Goal: Task Accomplishment & Management: Complete application form

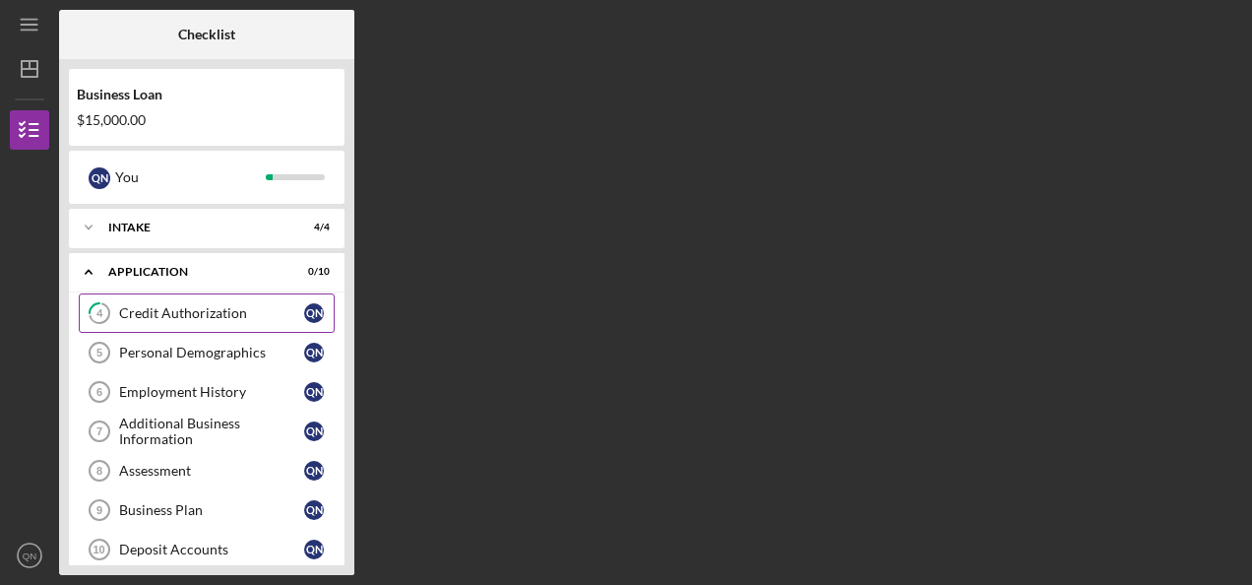
click at [262, 316] on div "Credit Authorization" at bounding box center [211, 313] width 185 height 16
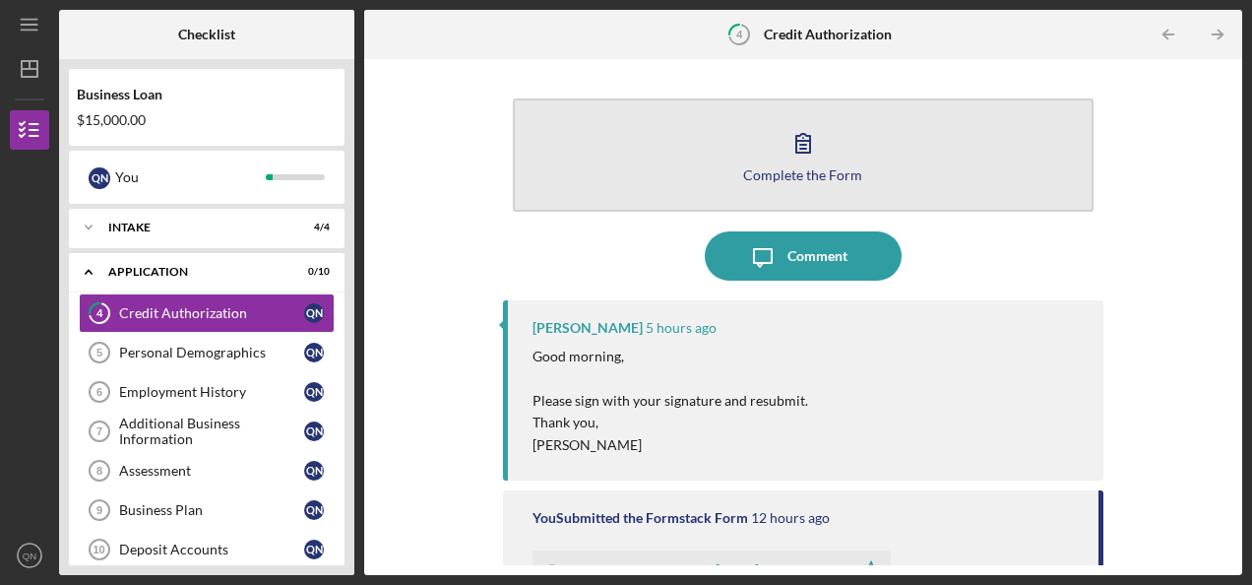
click at [806, 181] on button "Complete the Form Form" at bounding box center [803, 154] width 581 height 113
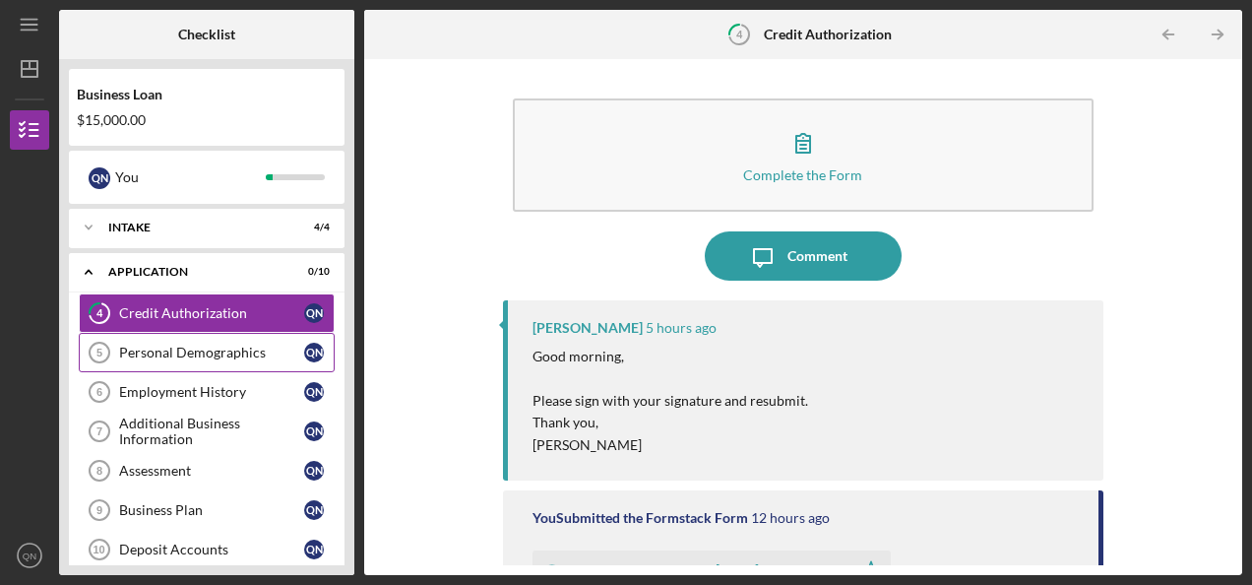
click at [268, 347] on div "Personal Demographics" at bounding box center [211, 352] width 185 height 16
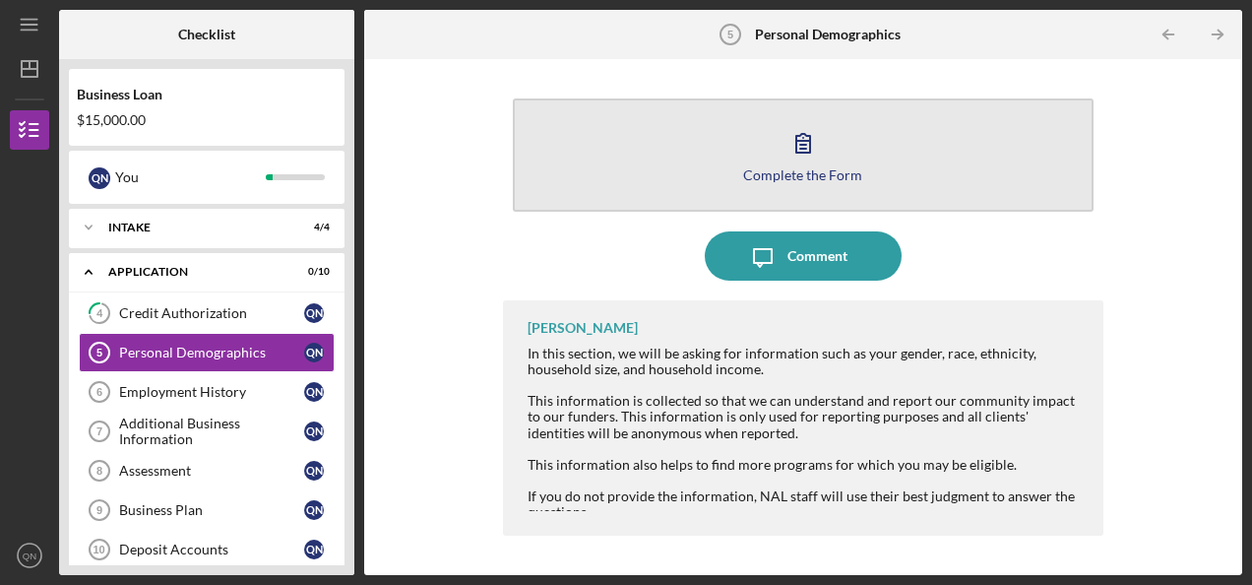
click at [775, 174] on div "Complete the Form" at bounding box center [802, 174] width 119 height 15
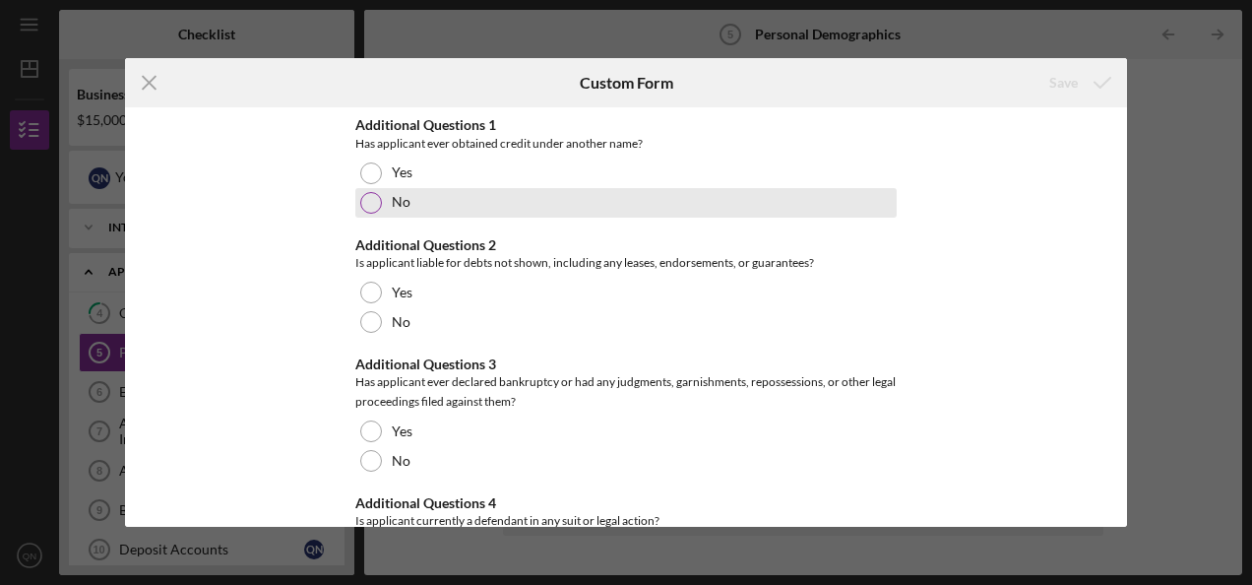
click at [531, 195] on div "No" at bounding box center [625, 203] width 541 height 30
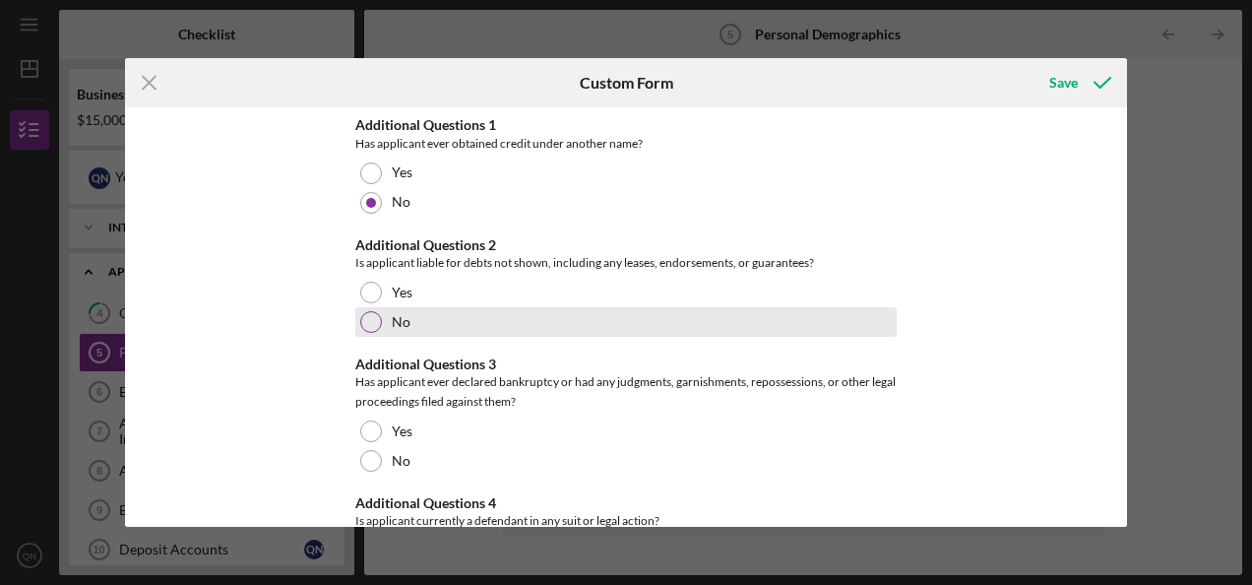
click at [464, 317] on div "No" at bounding box center [625, 322] width 541 height 30
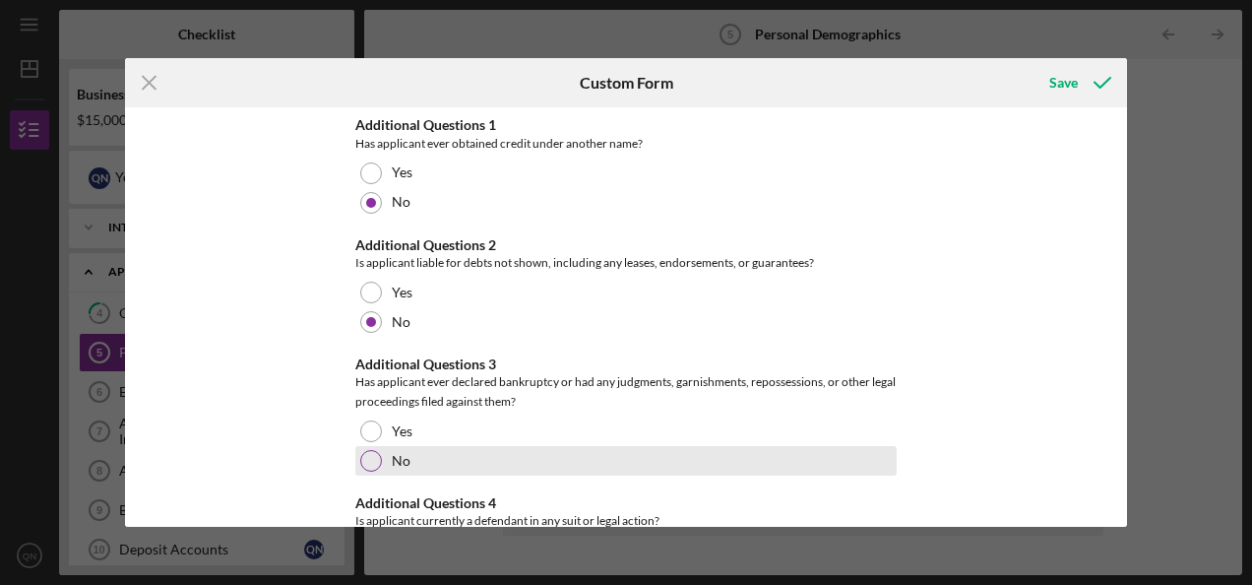
click at [376, 465] on div "No" at bounding box center [625, 461] width 541 height 30
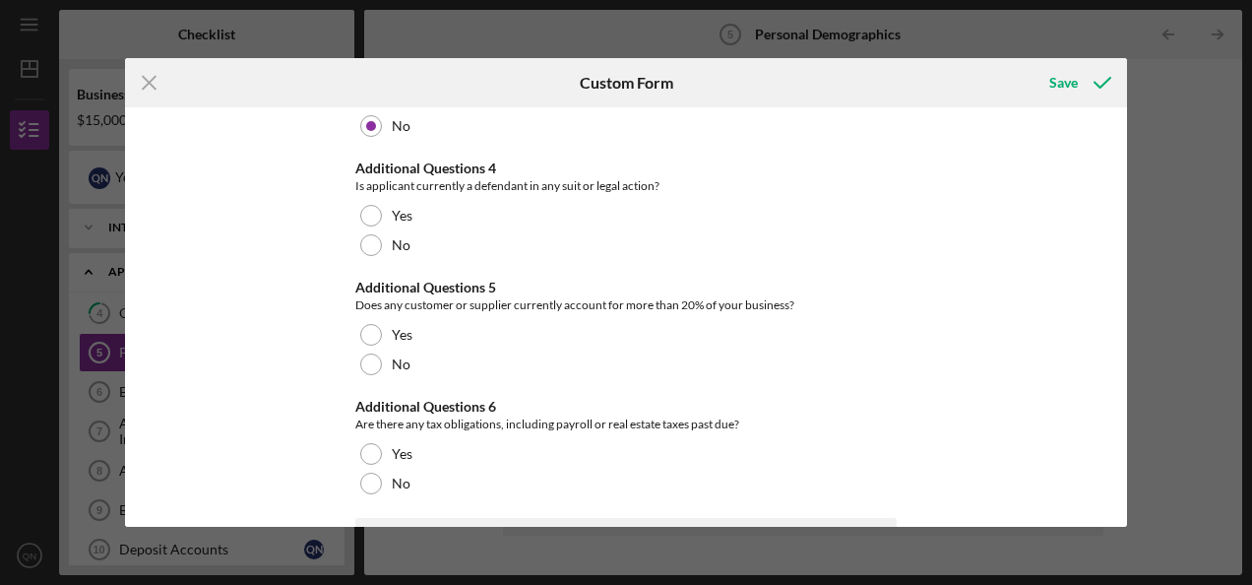
scroll to position [338, 0]
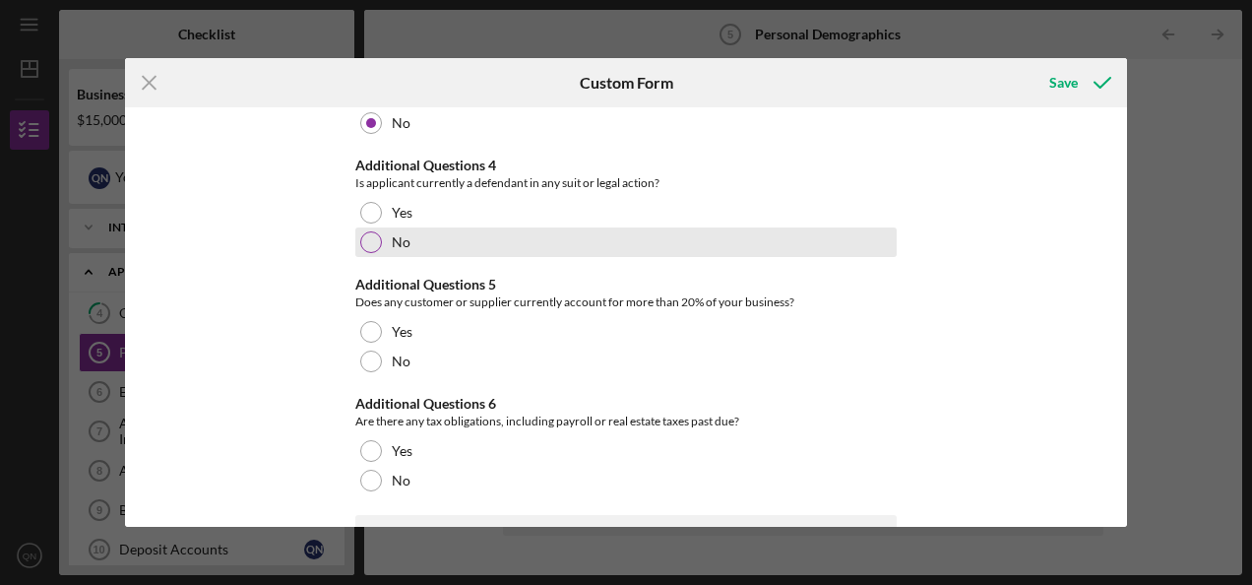
click at [374, 236] on div at bounding box center [371, 242] width 22 height 22
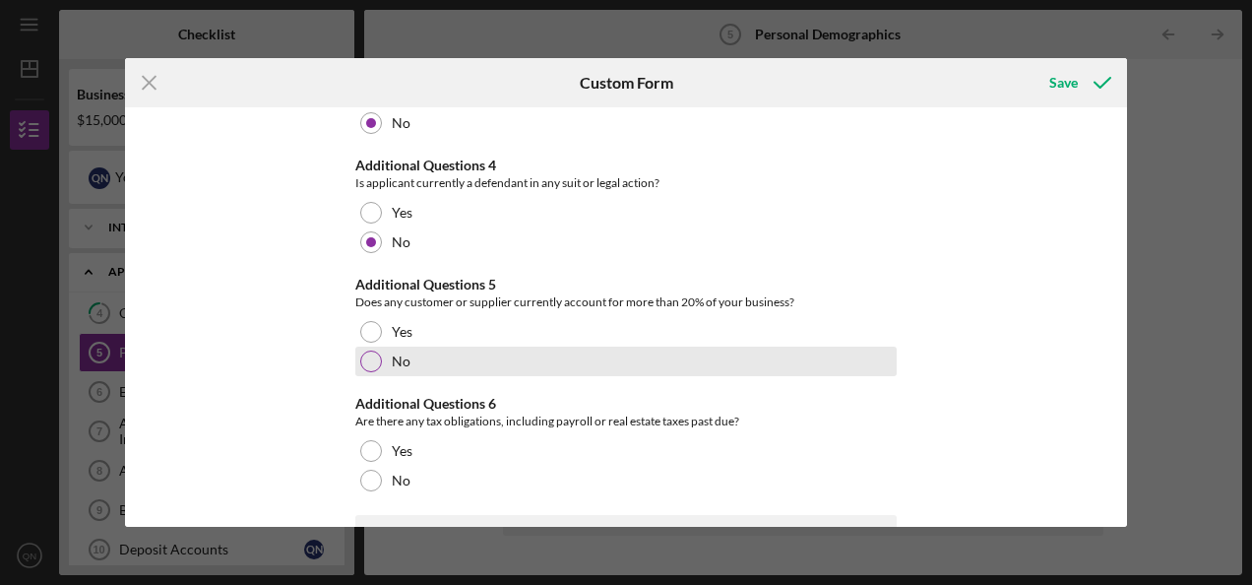
click at [387, 362] on div "No" at bounding box center [625, 361] width 541 height 30
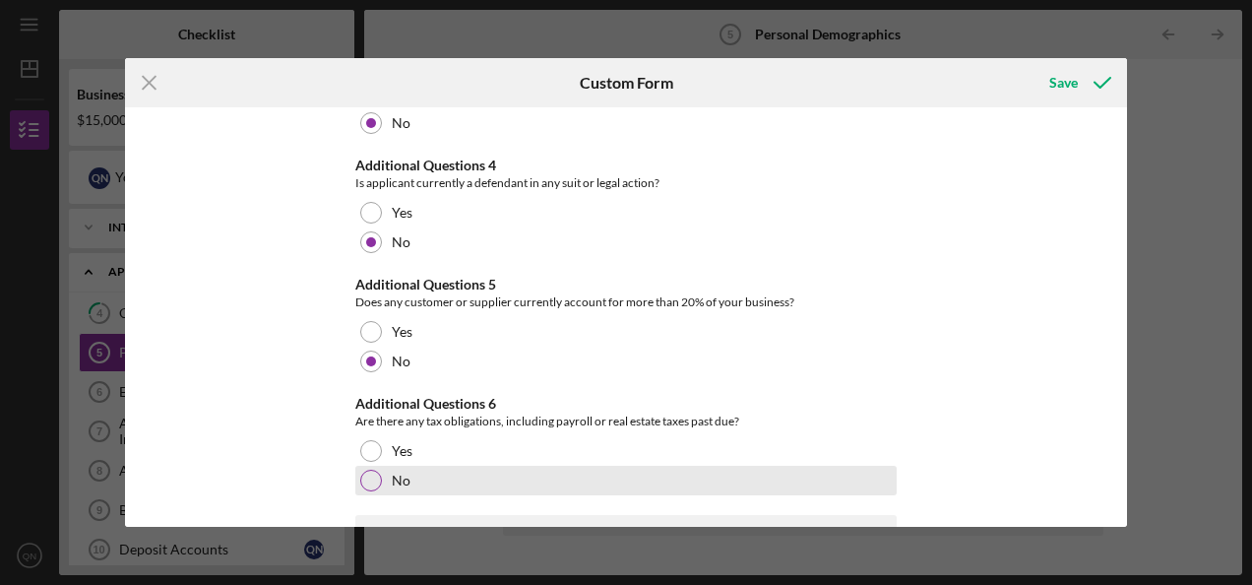
click at [390, 470] on div "No" at bounding box center [625, 480] width 541 height 30
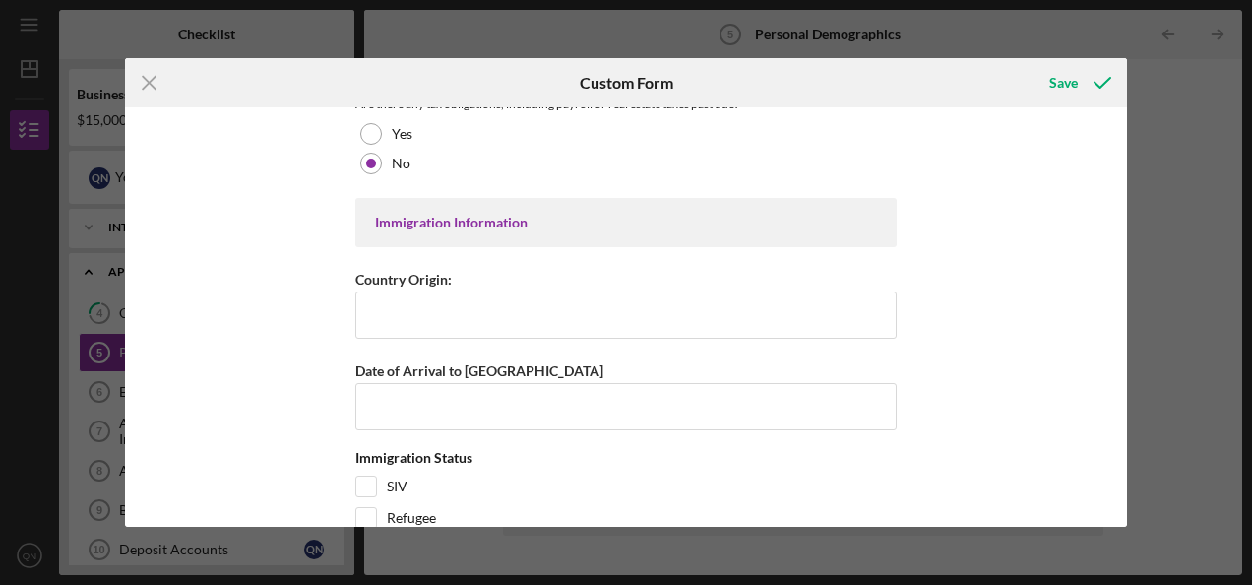
scroll to position [657, 0]
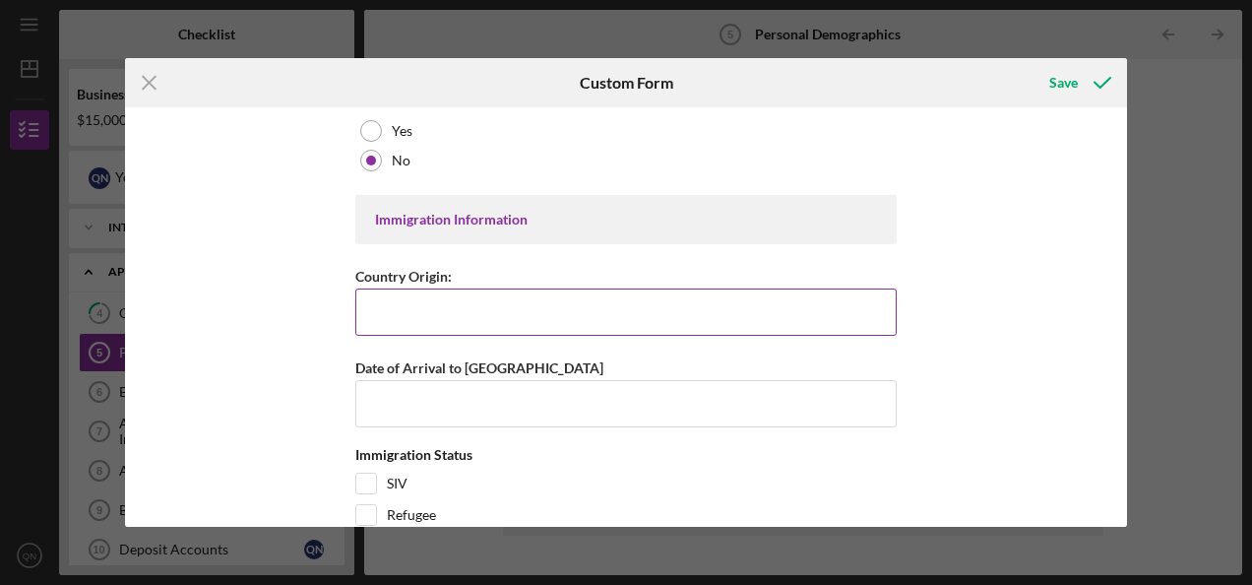
click at [431, 316] on input "Country Origin:" at bounding box center [625, 311] width 541 height 47
type input "[GEOGRAPHIC_DATA]"
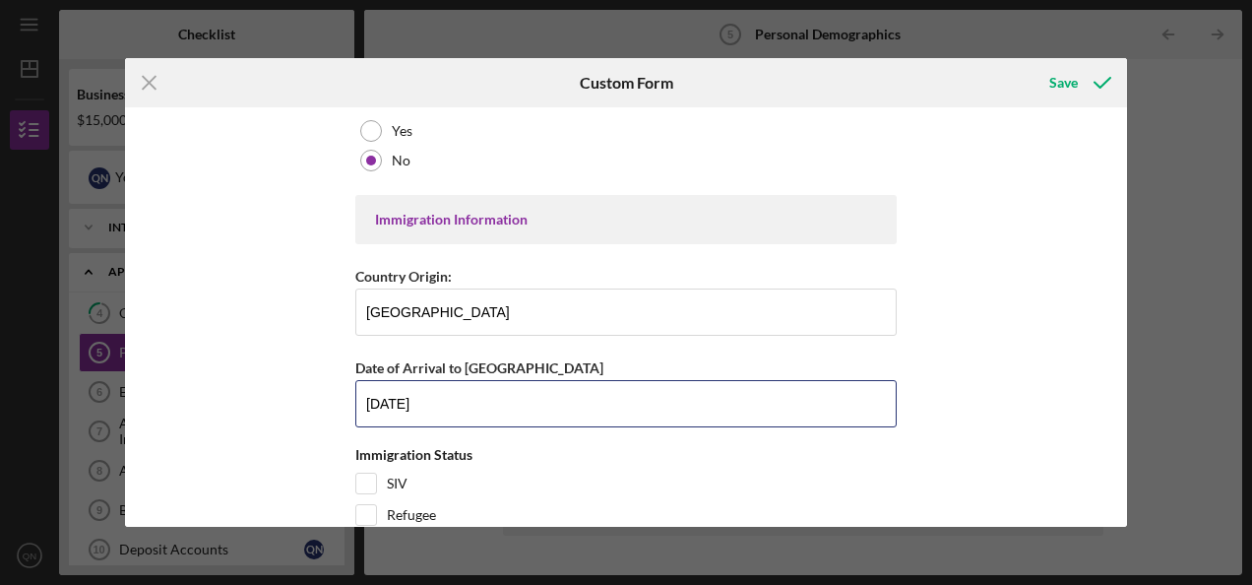
type input "[DATE]"
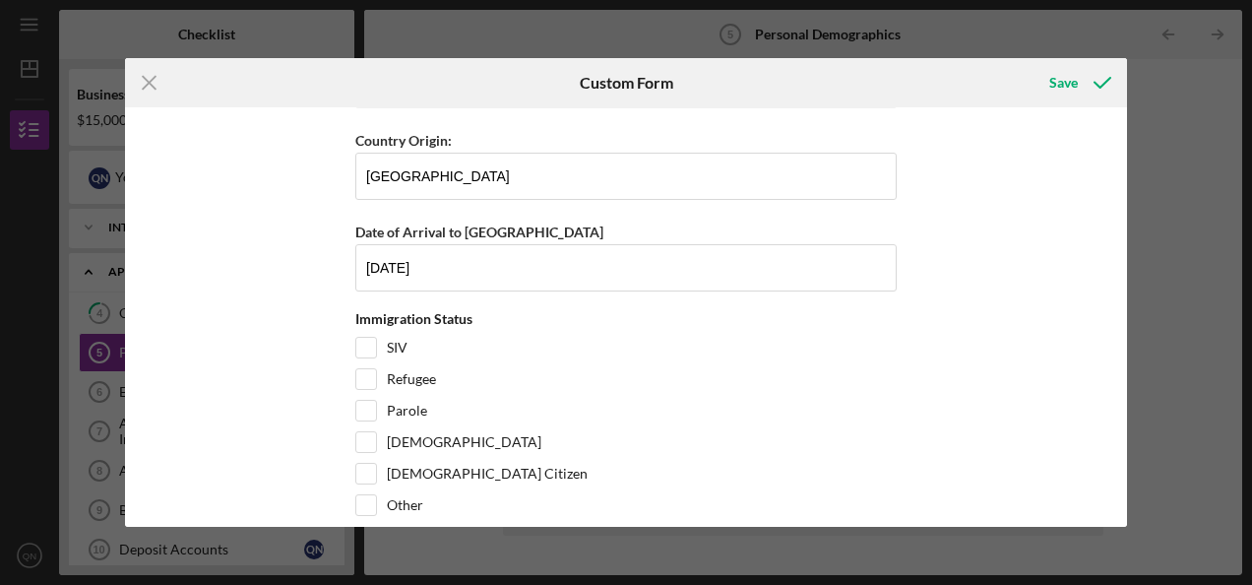
scroll to position [799, 0]
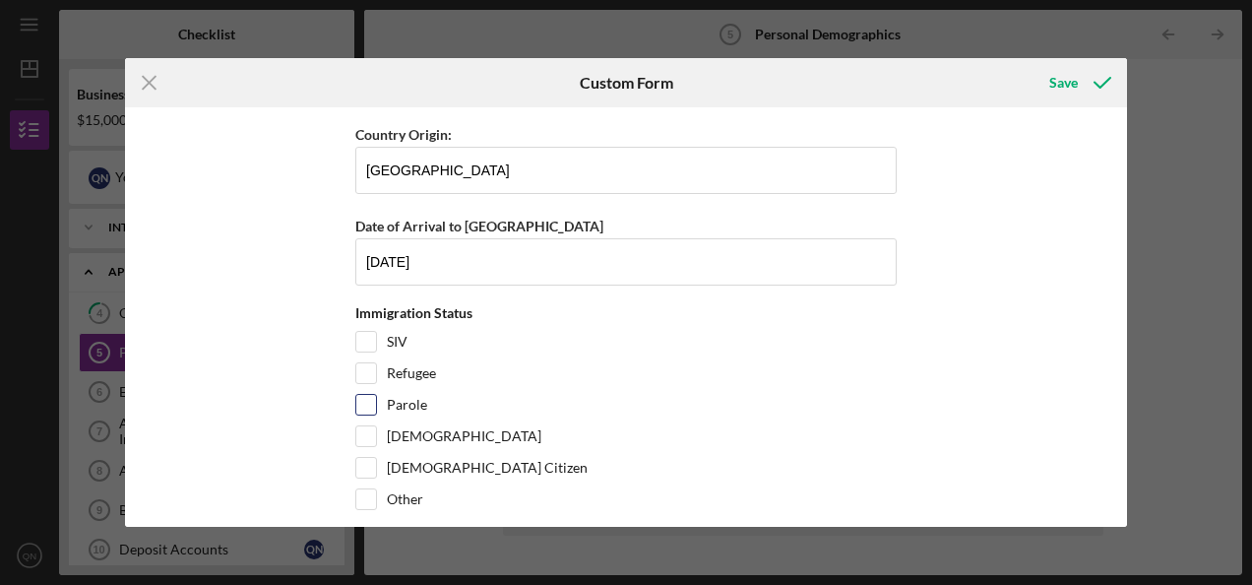
click at [394, 403] on label "Parole" at bounding box center [407, 405] width 40 height 20
click at [376, 403] on input "Parole" at bounding box center [366, 405] width 20 height 20
checkbox input "true"
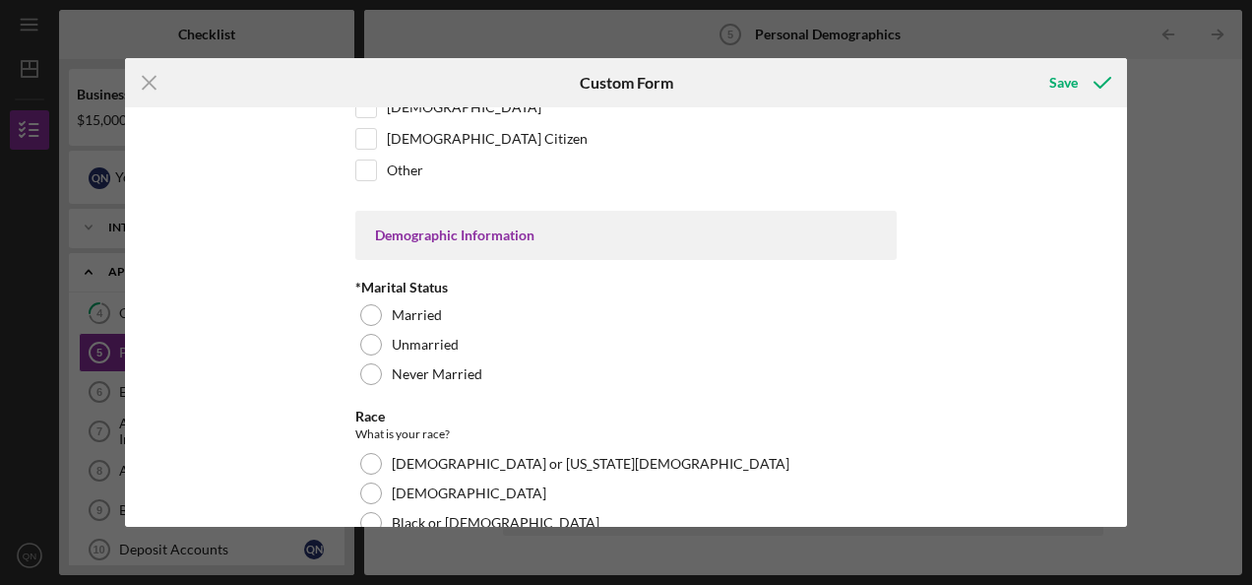
scroll to position [1130, 0]
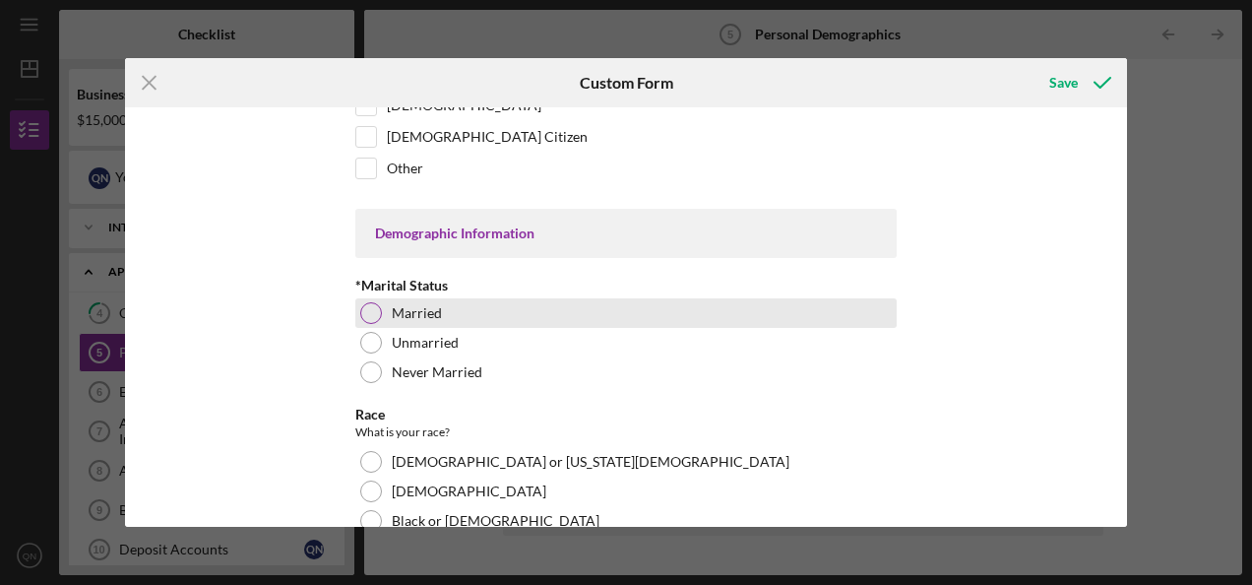
click at [467, 313] on div "Married" at bounding box center [625, 313] width 541 height 30
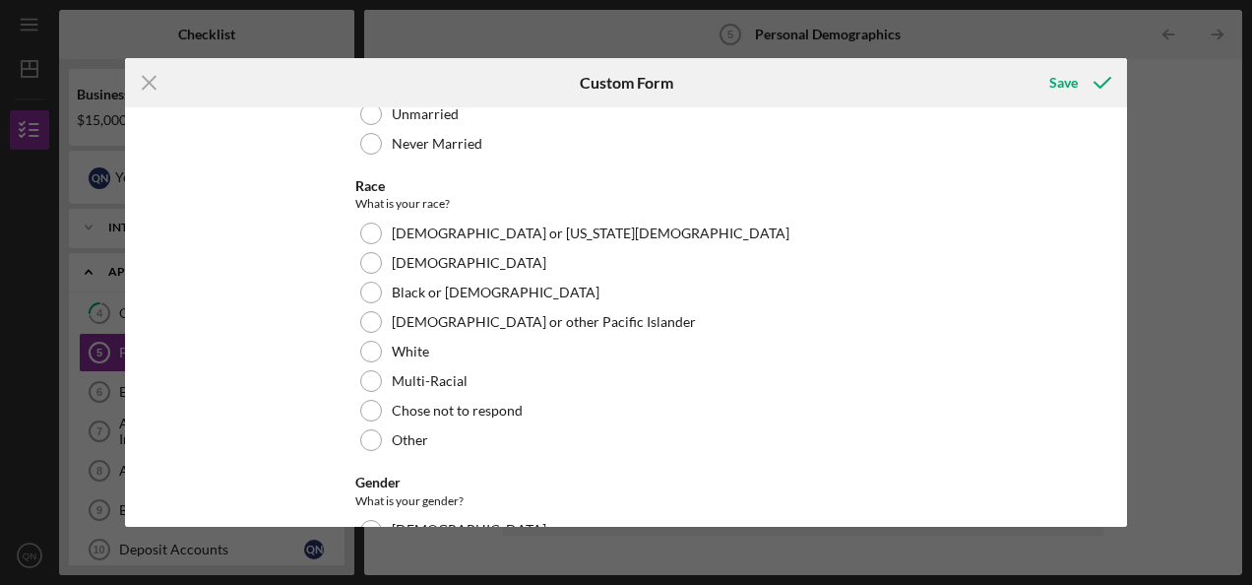
scroll to position [1366, 0]
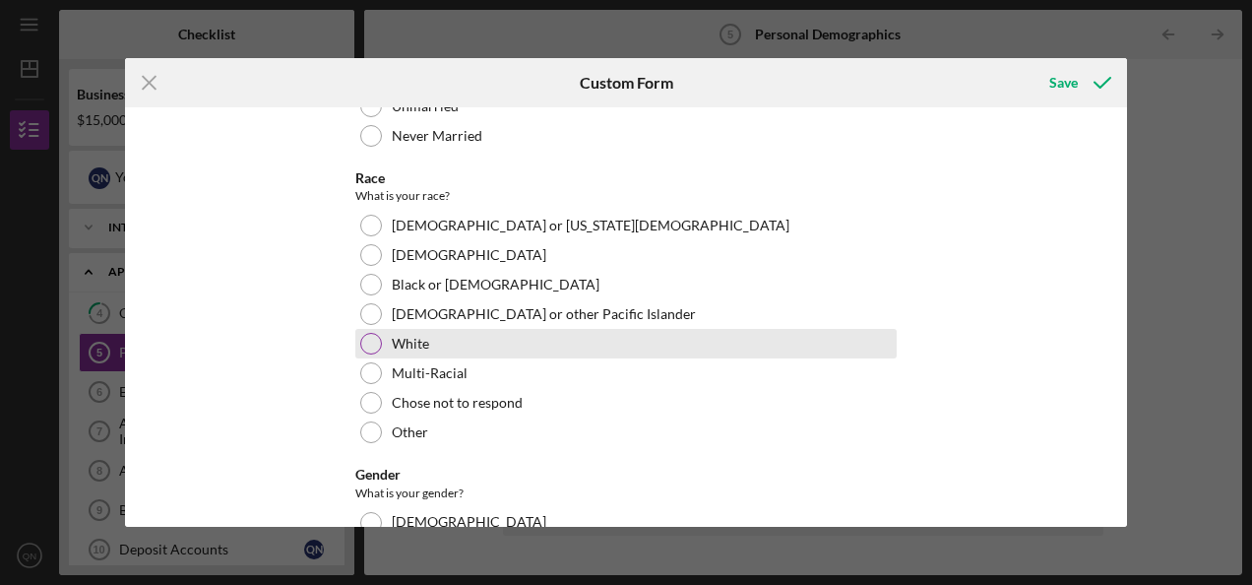
click at [463, 338] on div "White" at bounding box center [625, 344] width 541 height 30
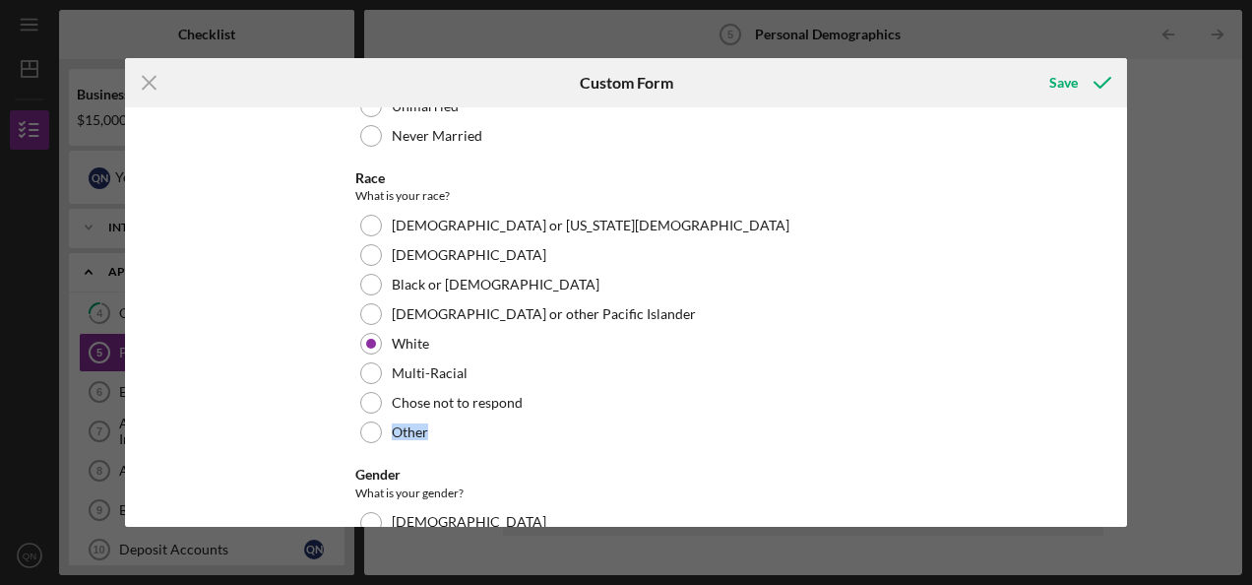
drag, startPoint x: 1120, startPoint y: 396, endPoint x: 1117, endPoint y: 438, distance: 42.4
click at [1117, 438] on div "Additional Questions 1 Has applicant ever obtained credit under another name? Y…" at bounding box center [626, 316] width 1002 height 418
drag, startPoint x: 1117, startPoint y: 438, endPoint x: 1118, endPoint y: 464, distance: 26.6
click at [1118, 464] on div "Additional Questions 1 Has applicant ever obtained credit under another name? Y…" at bounding box center [626, 316] width 1002 height 418
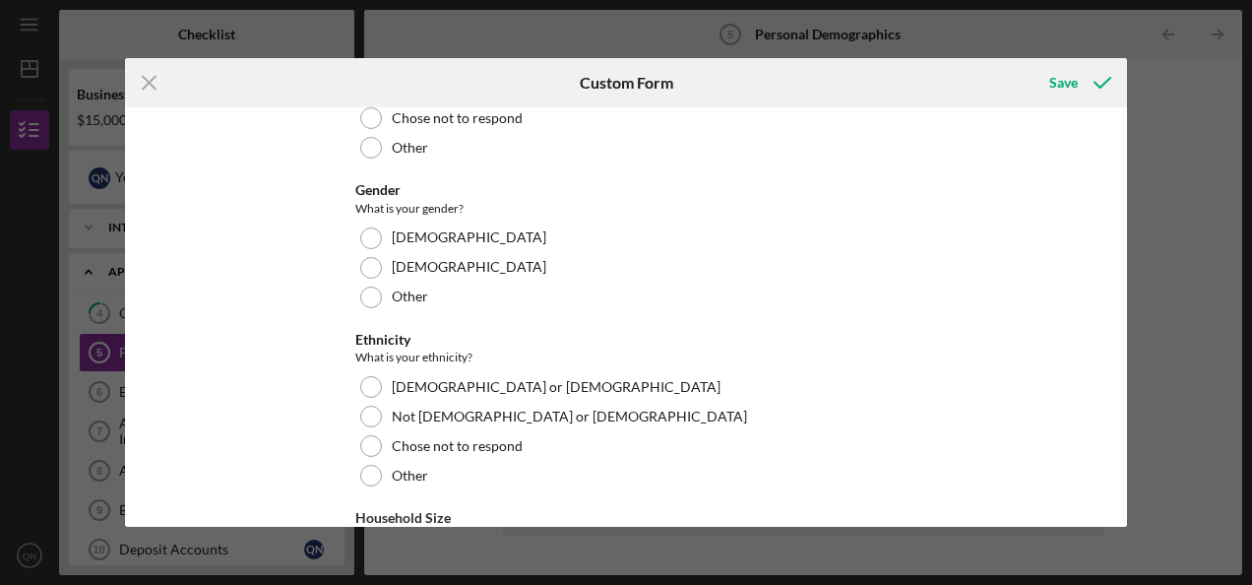
scroll to position [1657, 0]
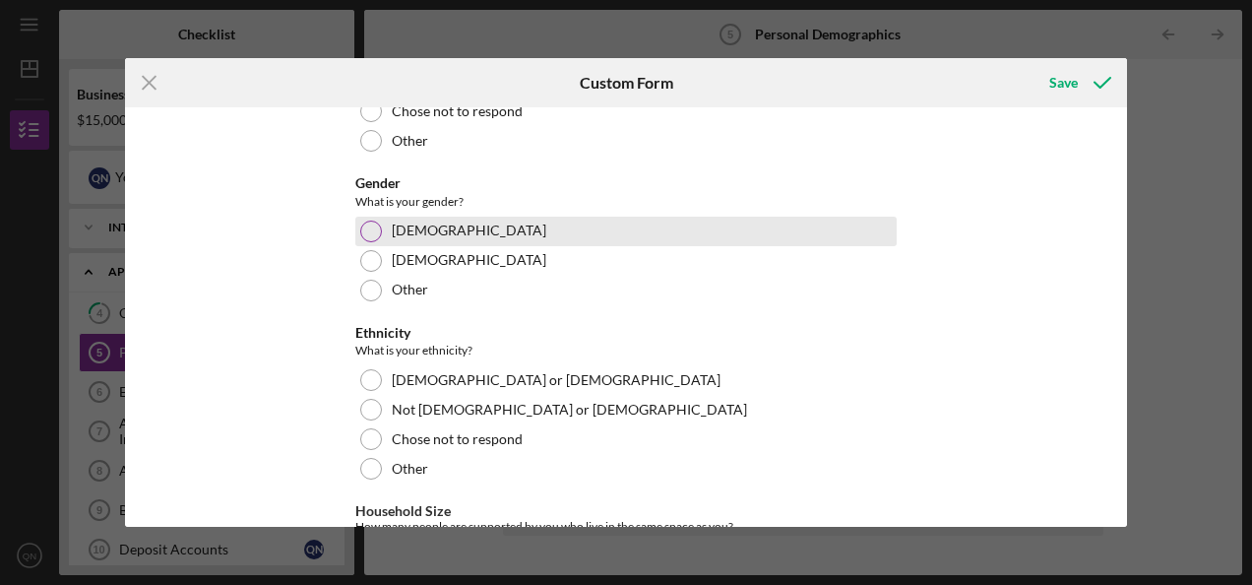
click at [458, 228] on div "[DEMOGRAPHIC_DATA]" at bounding box center [625, 231] width 541 height 30
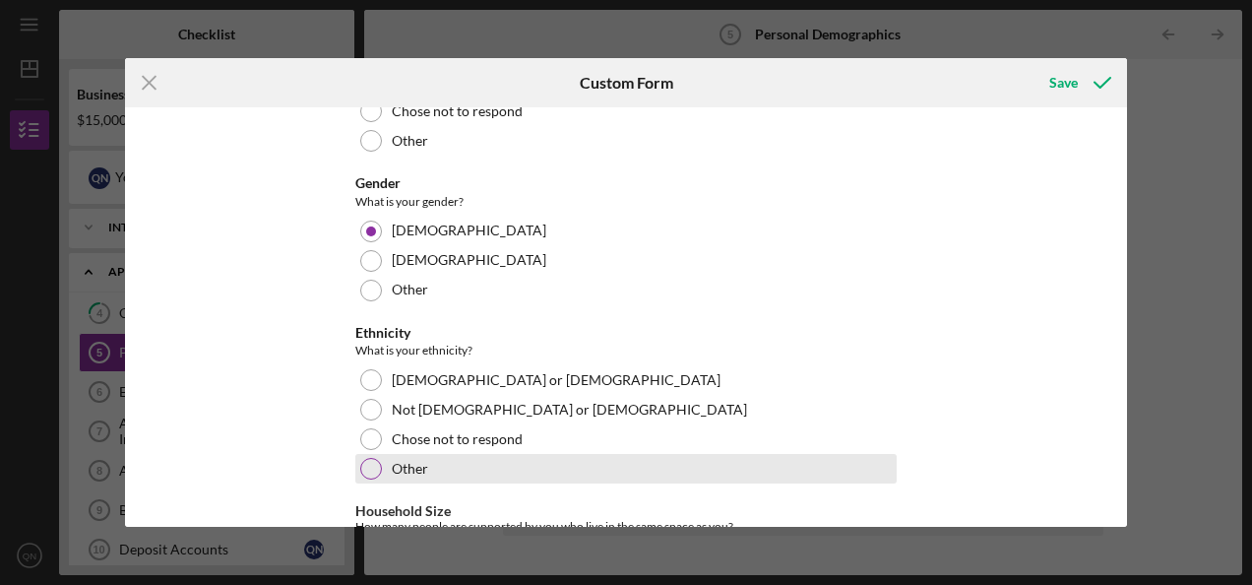
click at [397, 464] on label "Other" at bounding box center [410, 469] width 36 height 16
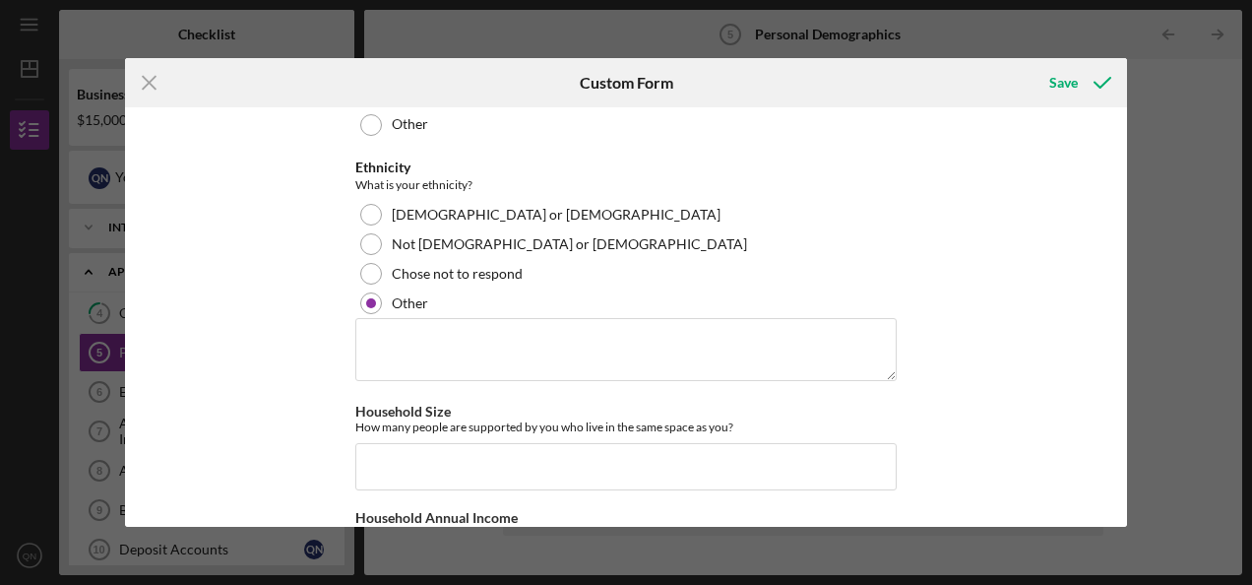
scroll to position [1813, 0]
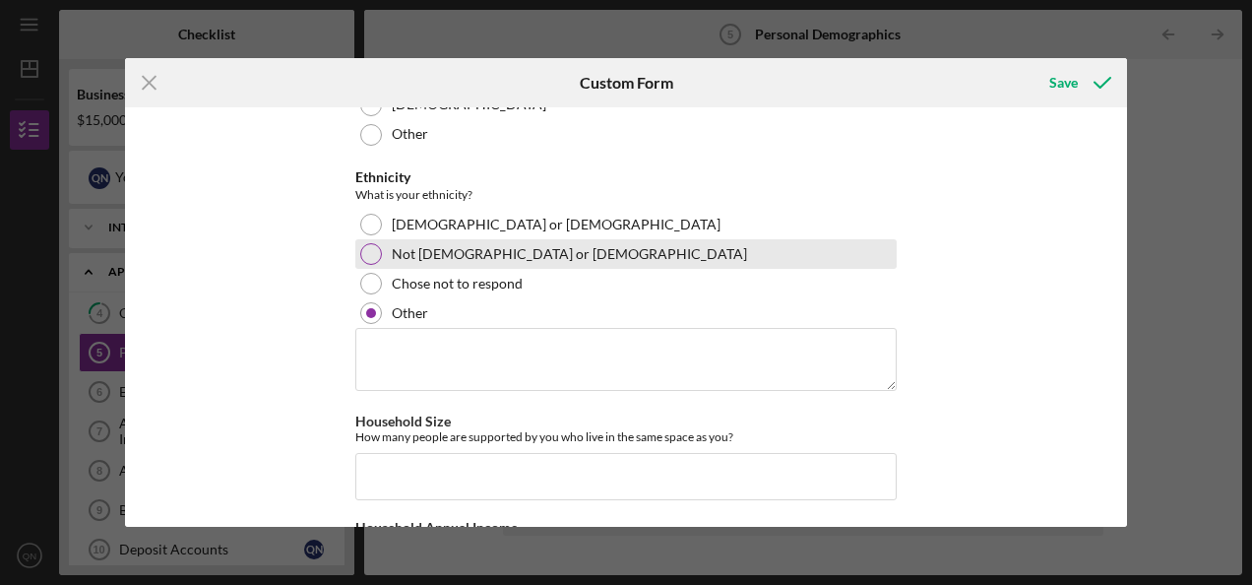
click at [429, 239] on div "Not [DEMOGRAPHIC_DATA] or [DEMOGRAPHIC_DATA]" at bounding box center [625, 254] width 541 height 30
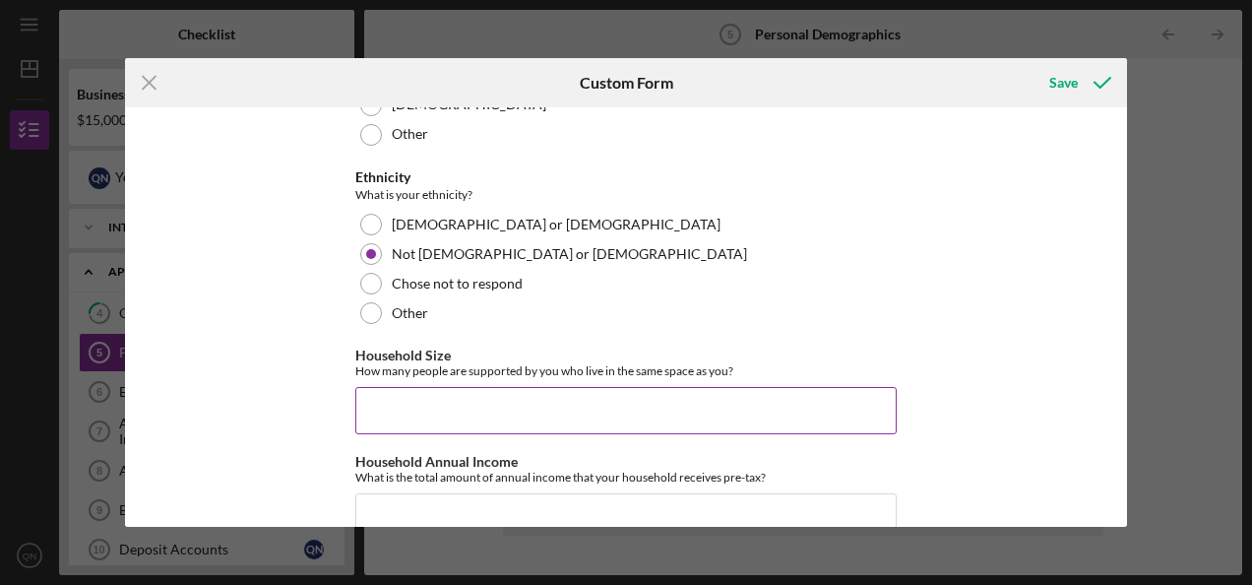
click at [457, 387] on input "Household Size" at bounding box center [625, 410] width 541 height 47
type input "4"
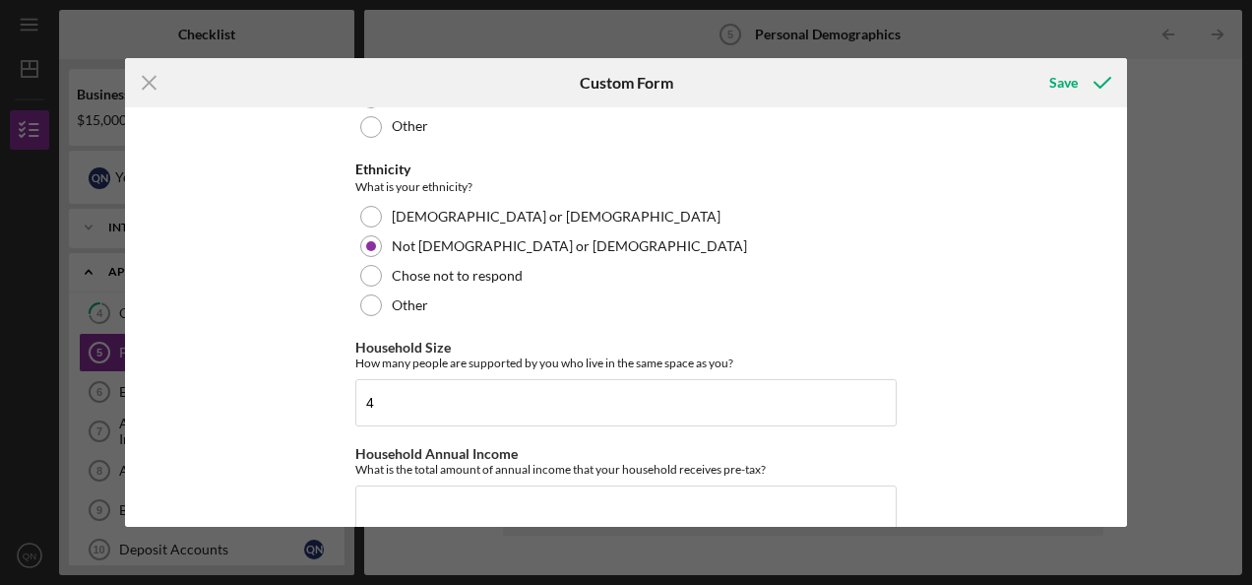
scroll to position [1849, 0]
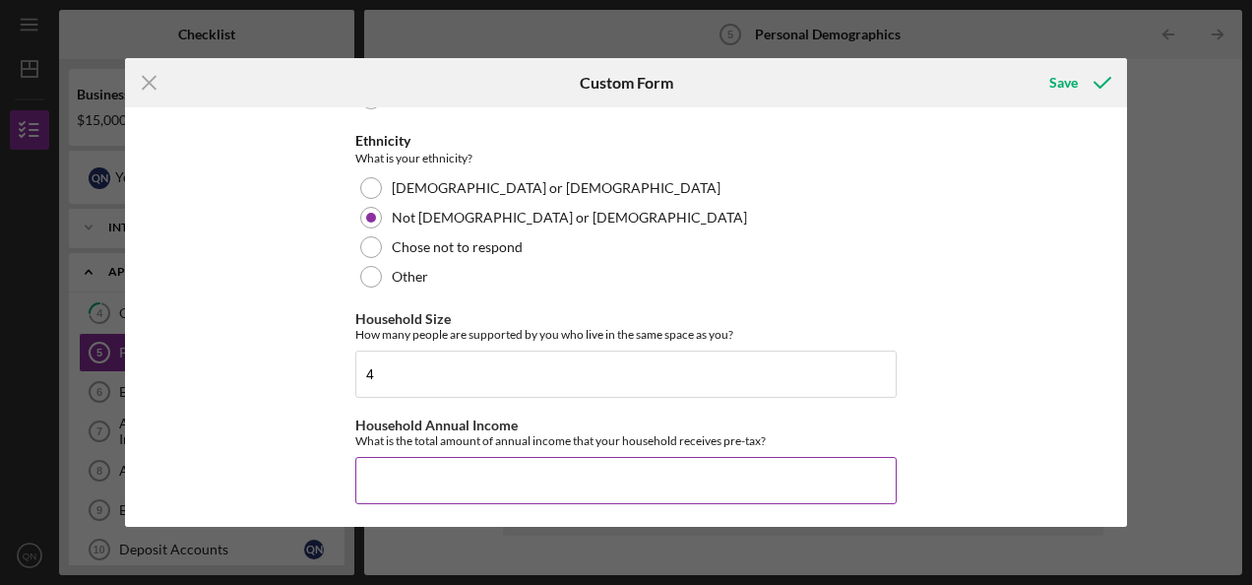
click at [628, 464] on input "Household Annual Income" at bounding box center [625, 480] width 541 height 47
type input "$80,000"
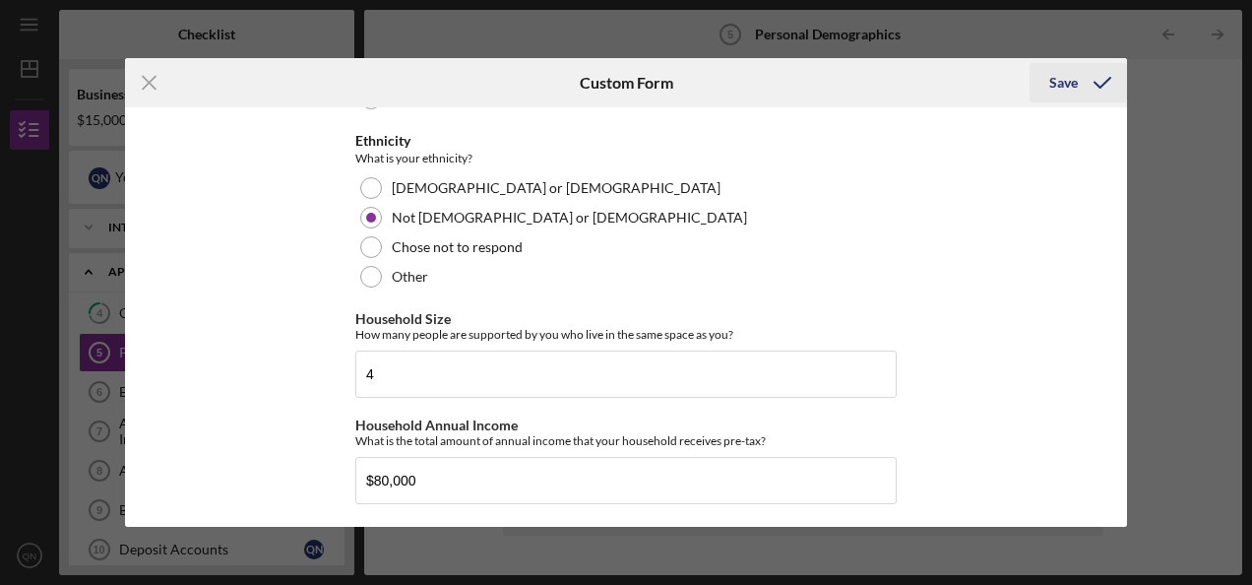
click at [1060, 85] on div "Save" at bounding box center [1063, 82] width 29 height 39
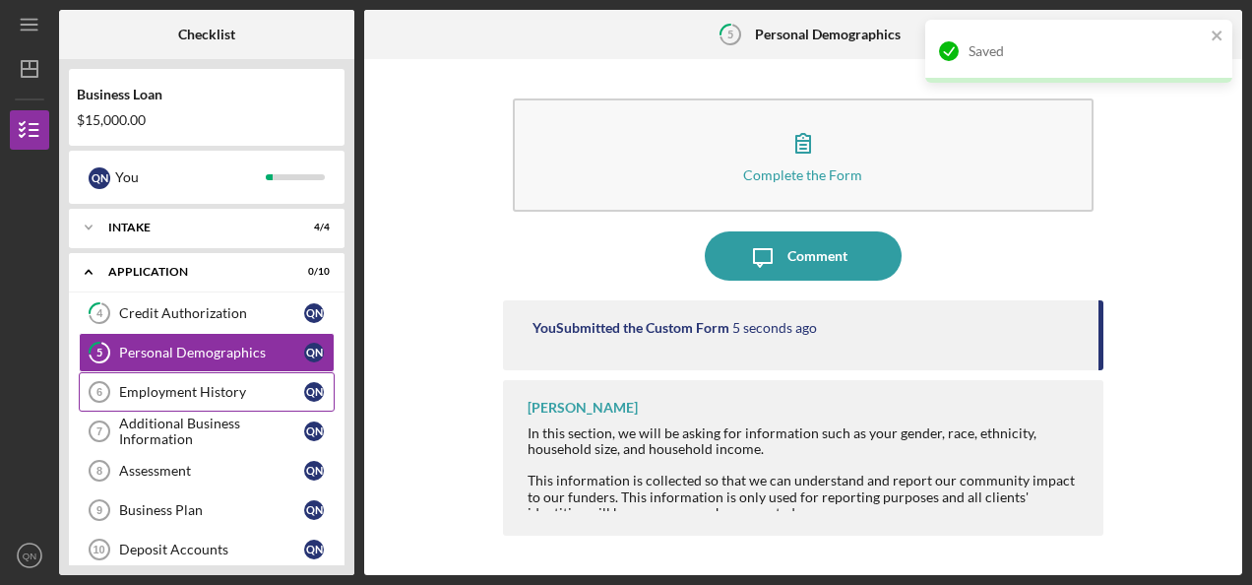
click at [224, 391] on div "Employment History" at bounding box center [211, 392] width 185 height 16
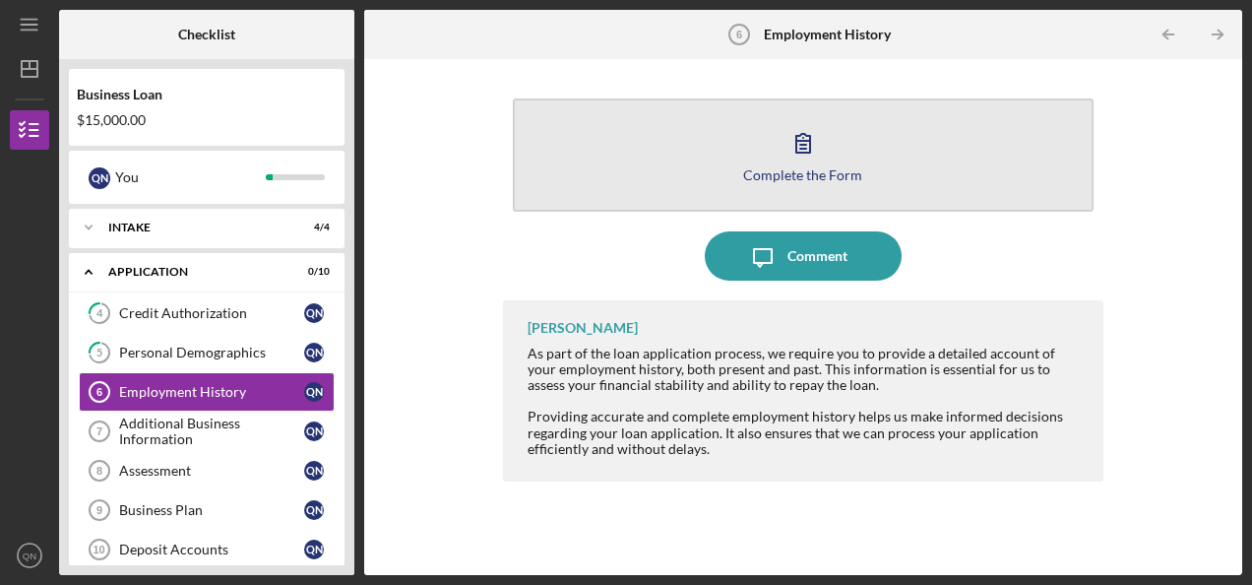
click at [803, 173] on div "Complete the Form" at bounding box center [802, 174] width 119 height 15
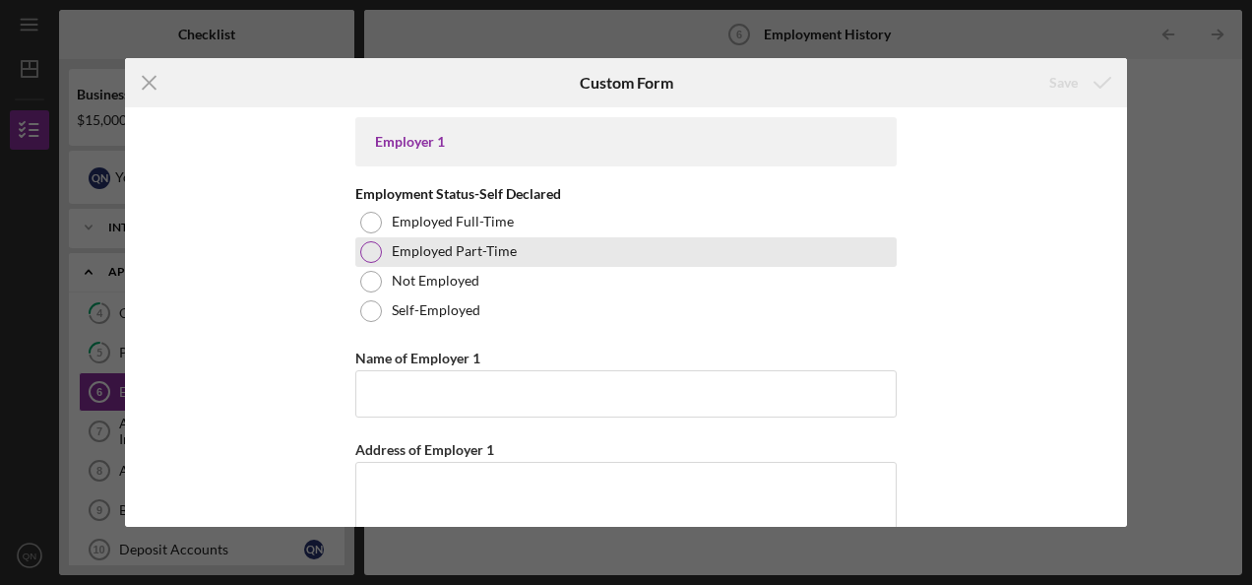
click at [482, 252] on label "Employed Part-Time" at bounding box center [454, 251] width 125 height 16
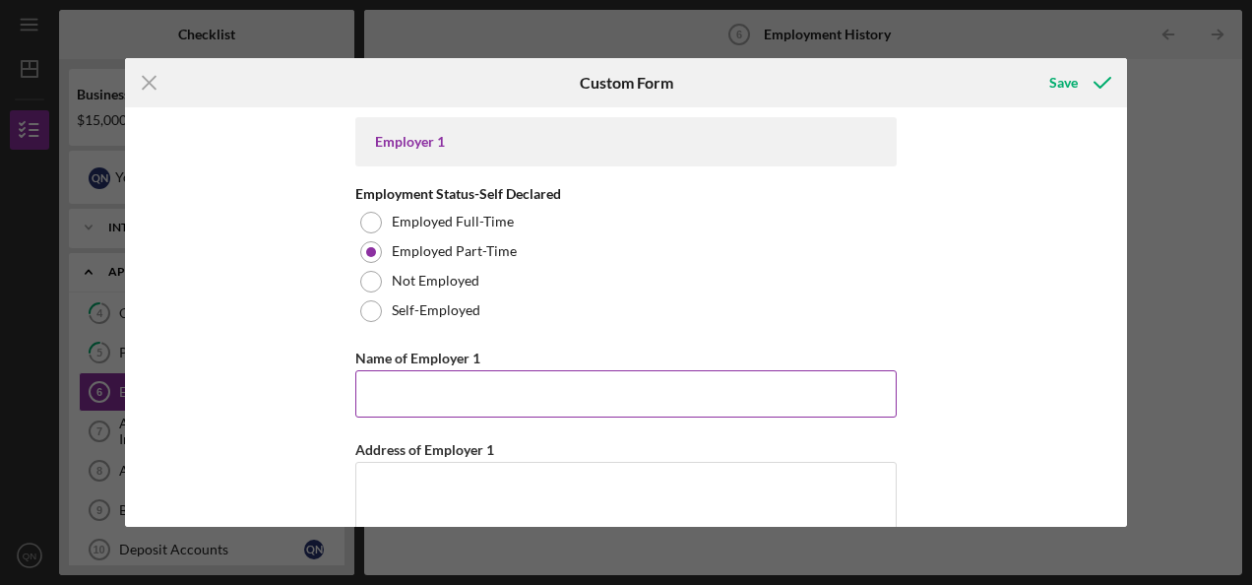
click at [463, 392] on input "Name of Employer 1" at bounding box center [625, 393] width 541 height 47
type input "M"
type input "My Kabul Resturant"
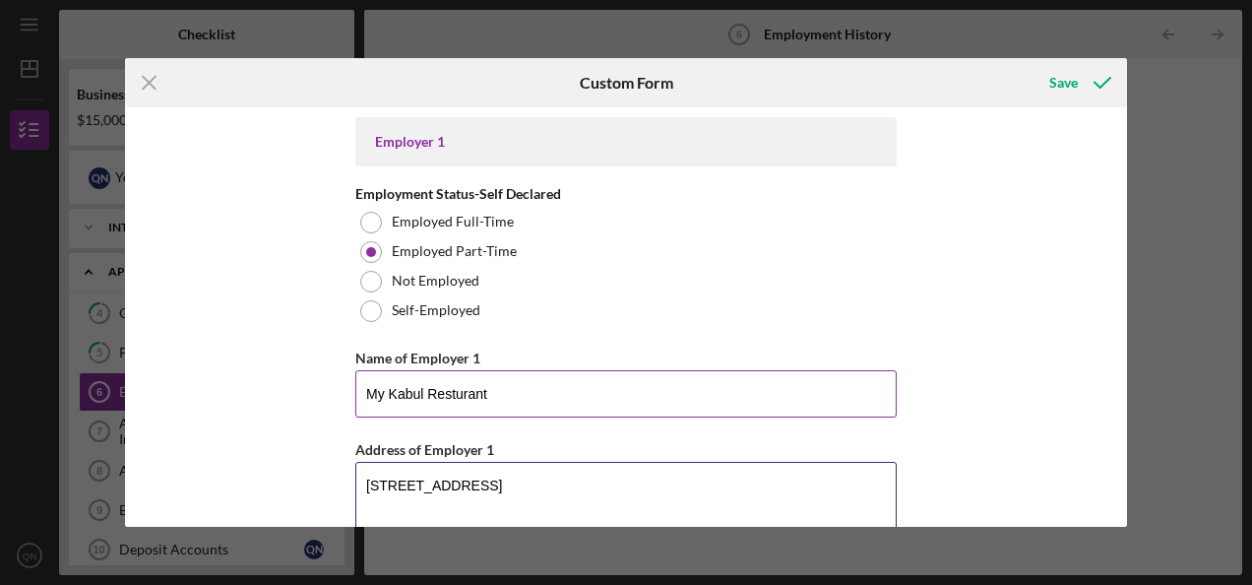
type textarea "[STREET_ADDRESS]"
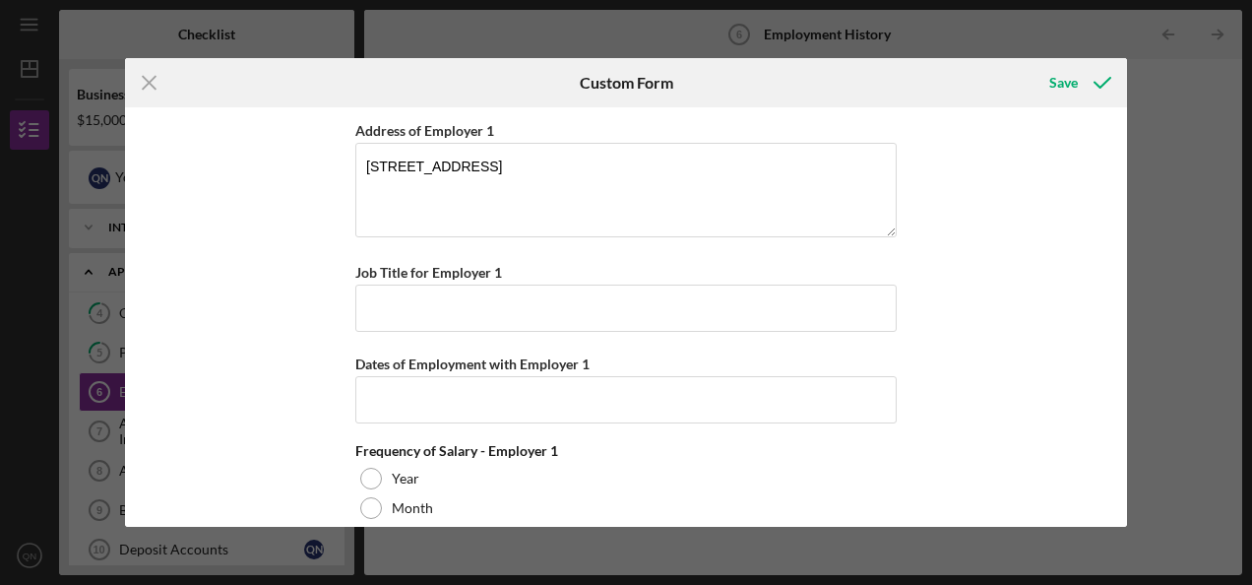
scroll to position [325, 0]
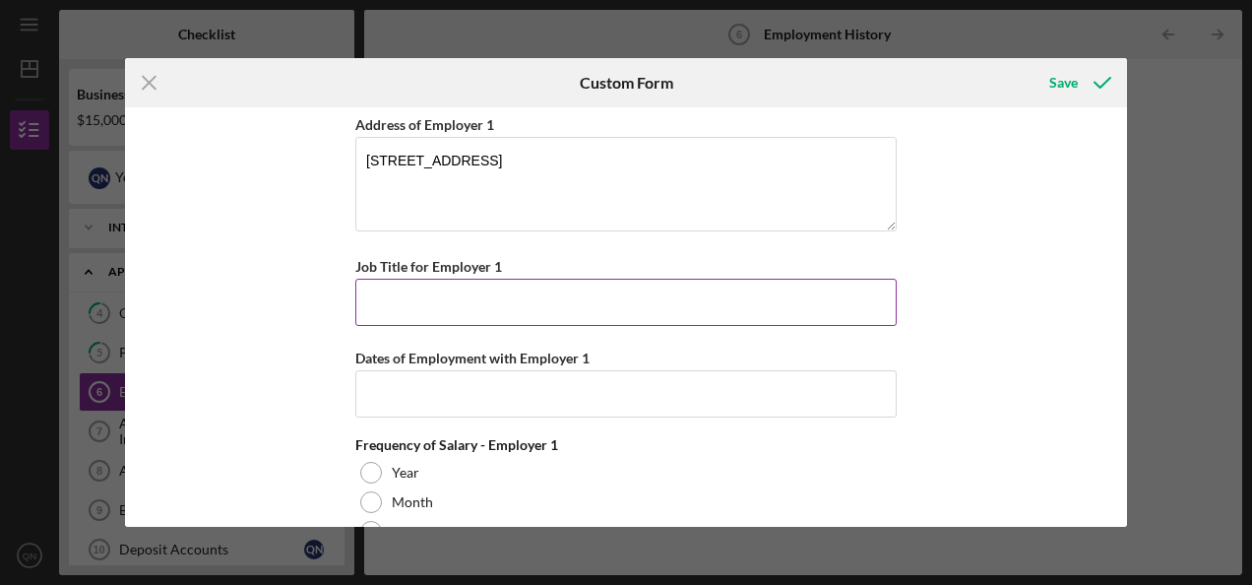
click at [651, 303] on input "Job Title for Employer 1" at bounding box center [625, 301] width 541 height 47
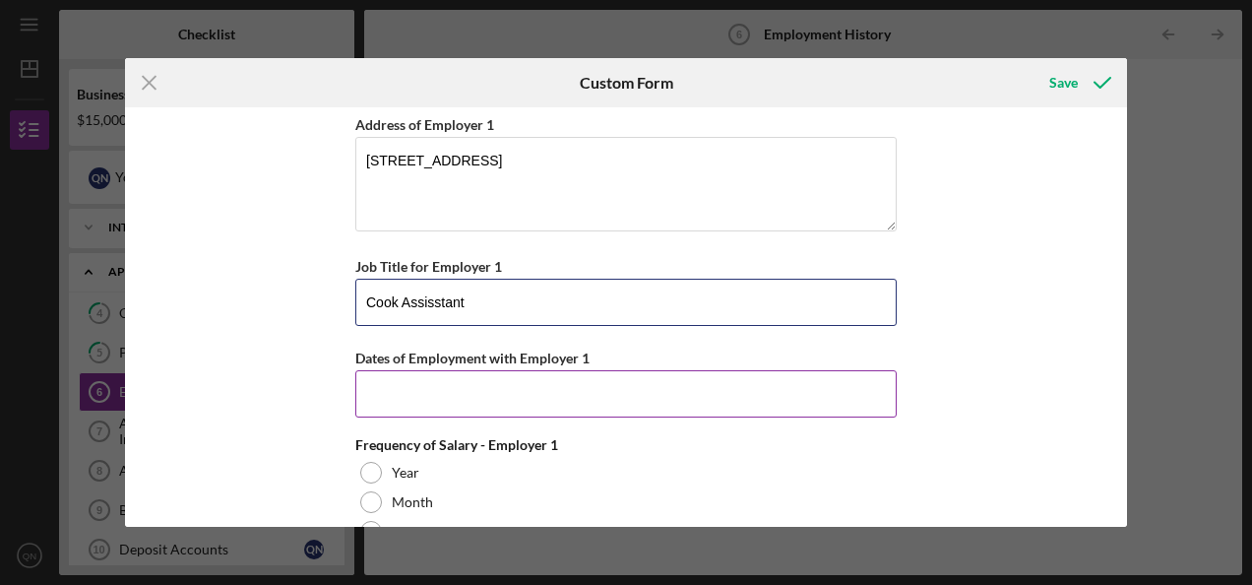
type input "Cook Assisstant"
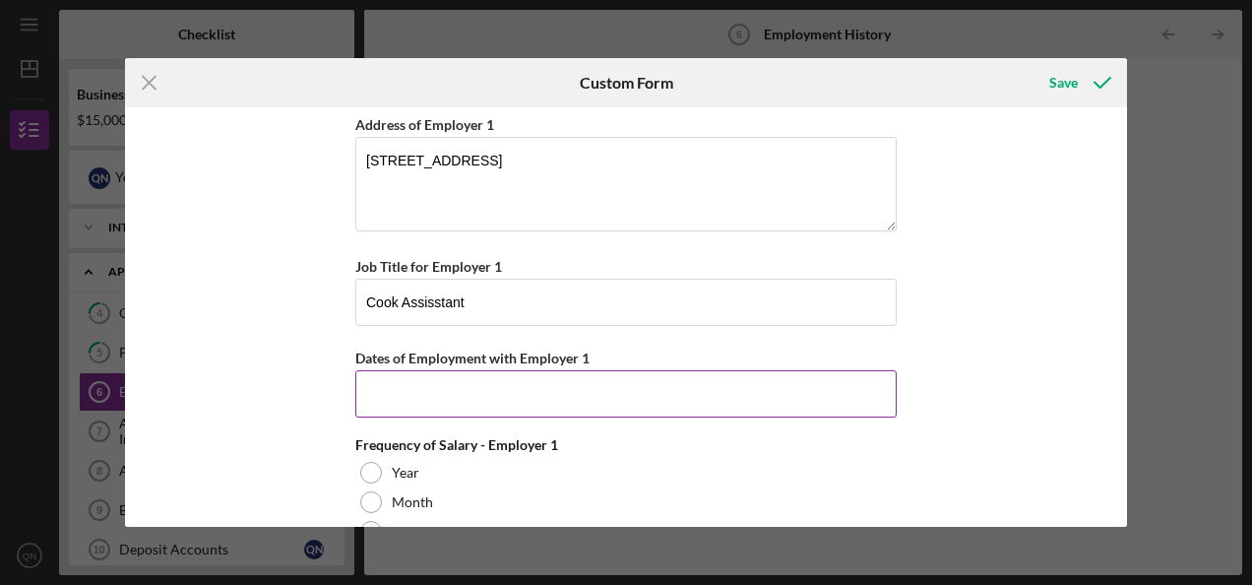
click at [563, 380] on input "Dates of Employment with Employer 1" at bounding box center [625, 393] width 541 height 47
type input "[DATE]"
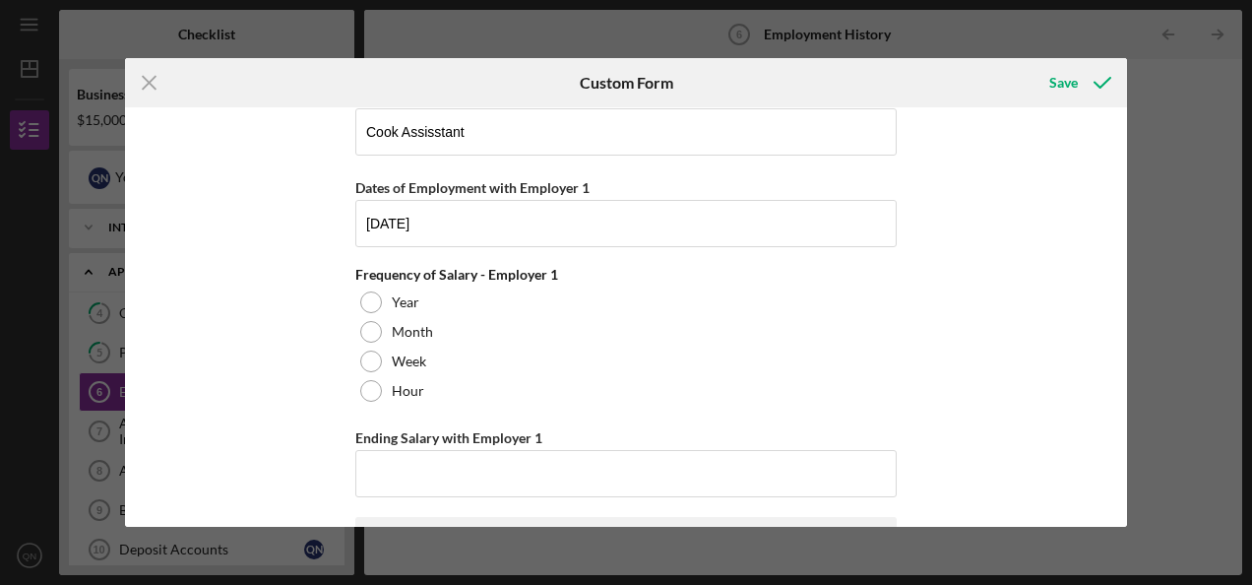
scroll to position [497, 0]
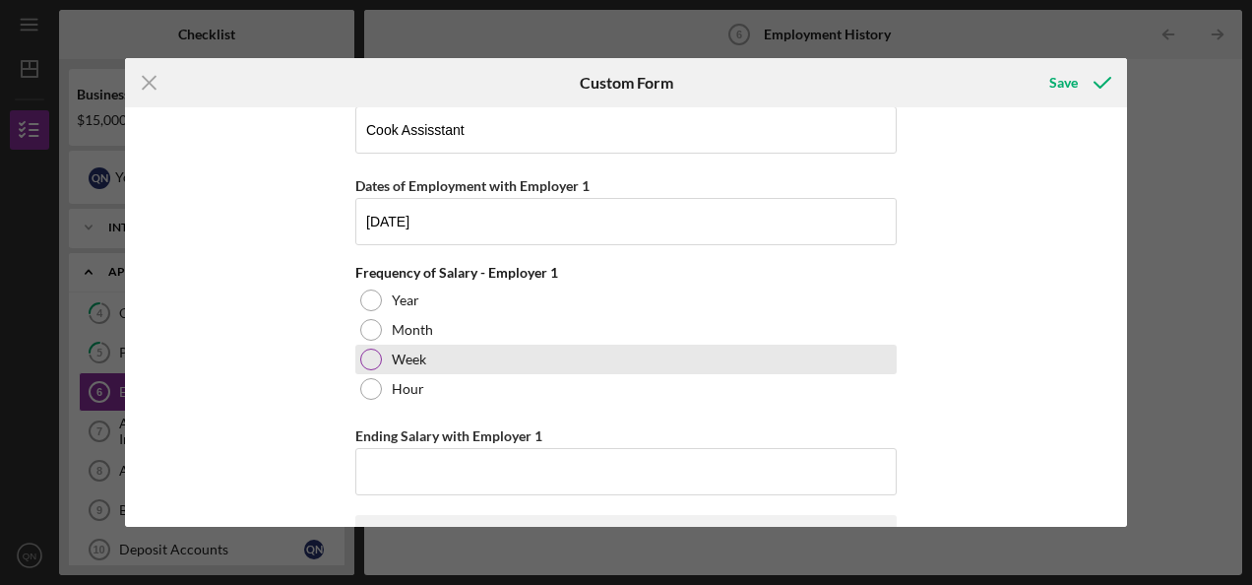
click at [476, 360] on div "Week" at bounding box center [625, 359] width 541 height 30
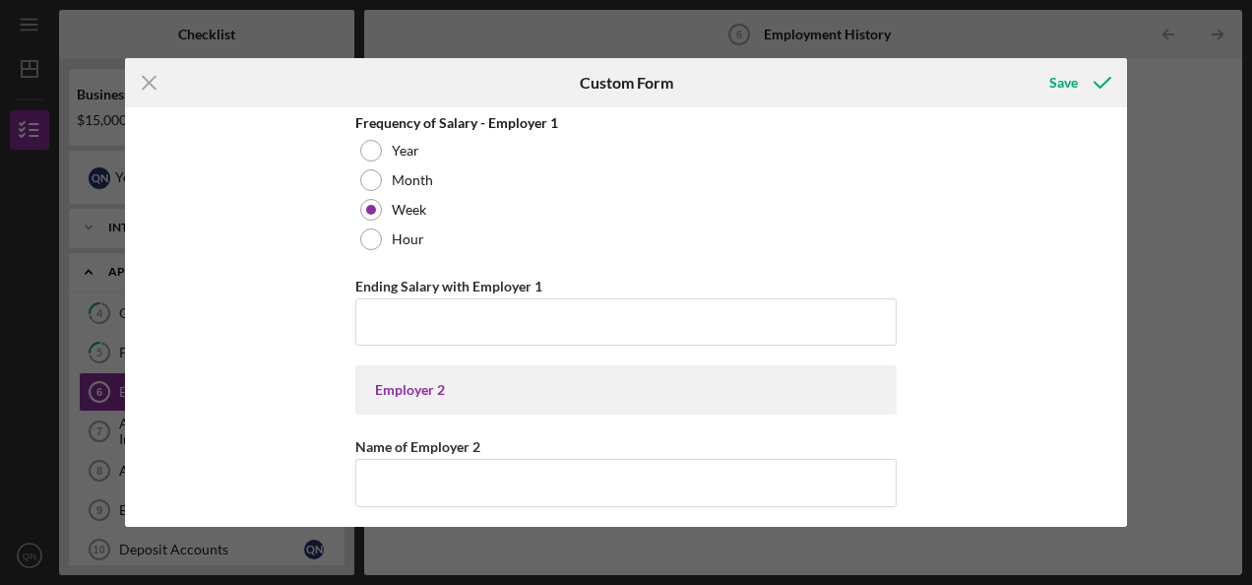
scroll to position [664, 0]
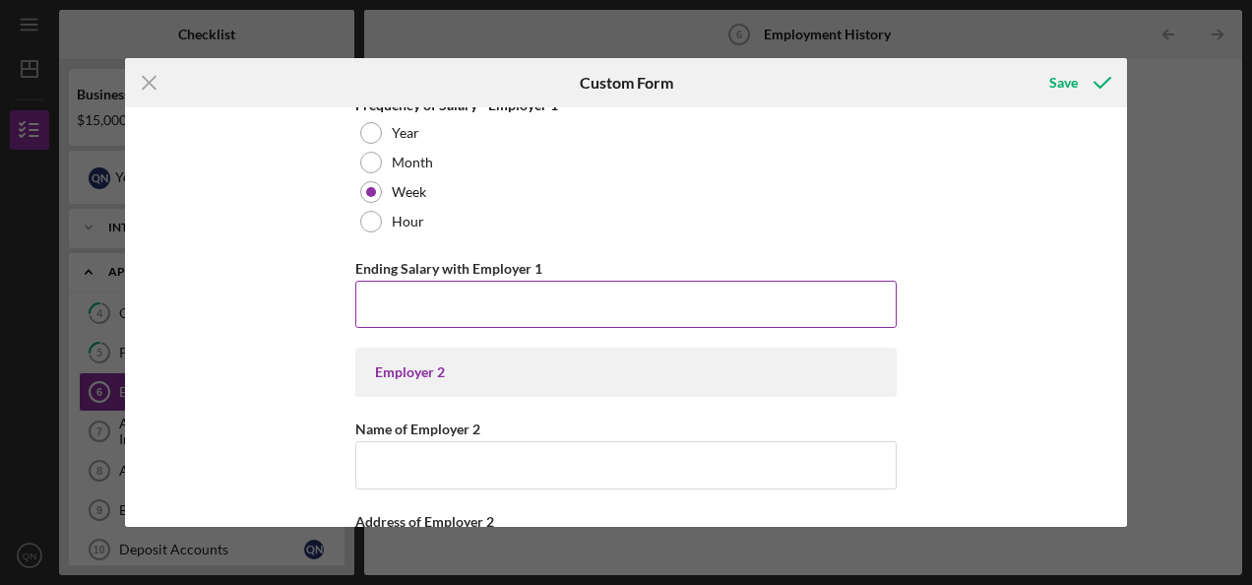
click at [626, 301] on input "Ending Salary with Employer 1" at bounding box center [625, 303] width 541 height 47
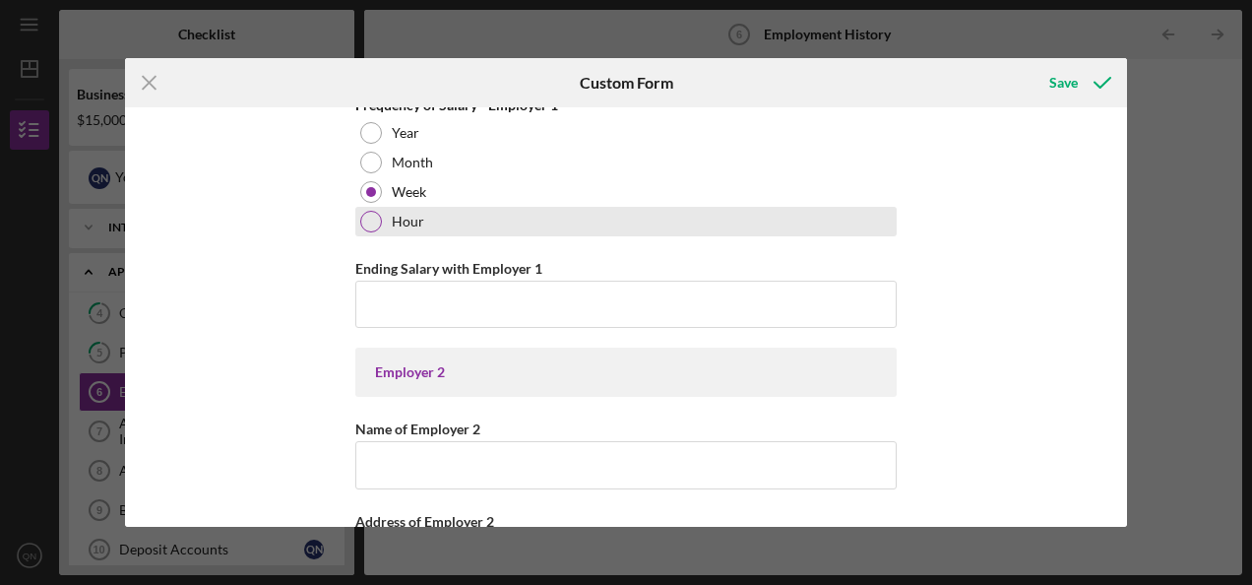
click at [403, 220] on label "Hour" at bounding box center [408, 222] width 32 height 16
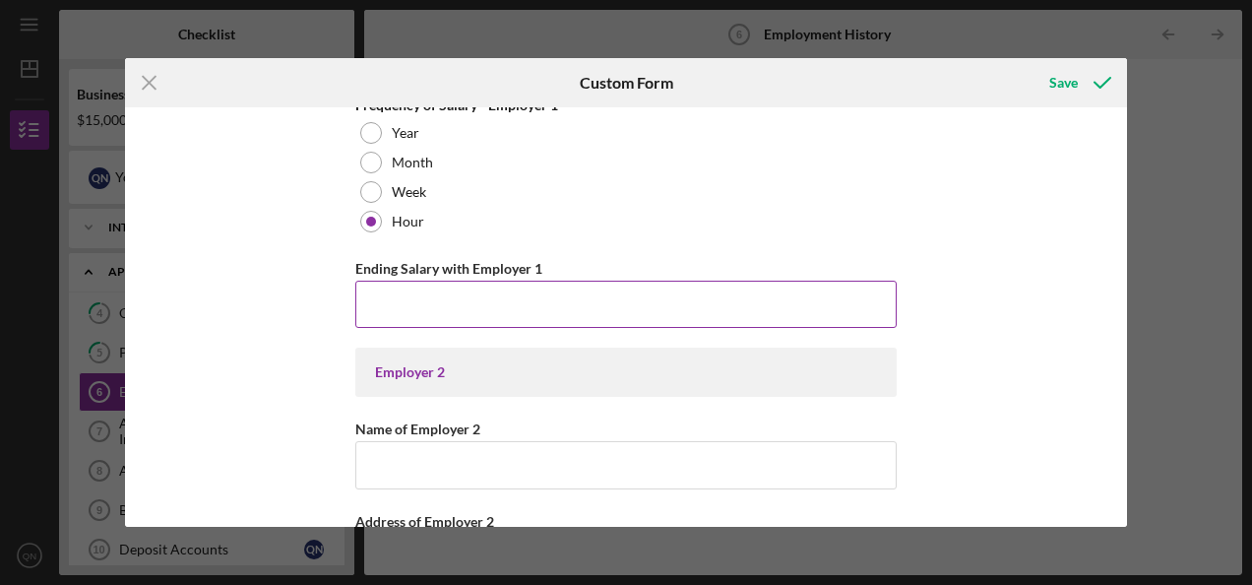
click at [400, 290] on input "Ending Salary with Employer 1" at bounding box center [625, 303] width 541 height 47
type input "$6"
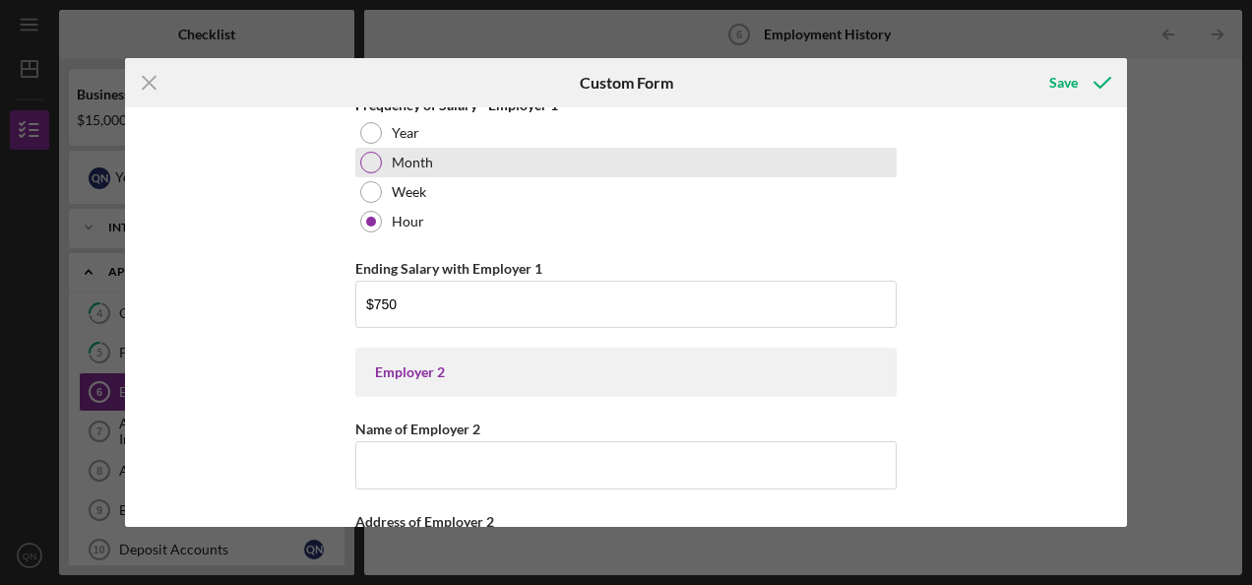
click at [447, 167] on div "Month" at bounding box center [625, 163] width 541 height 30
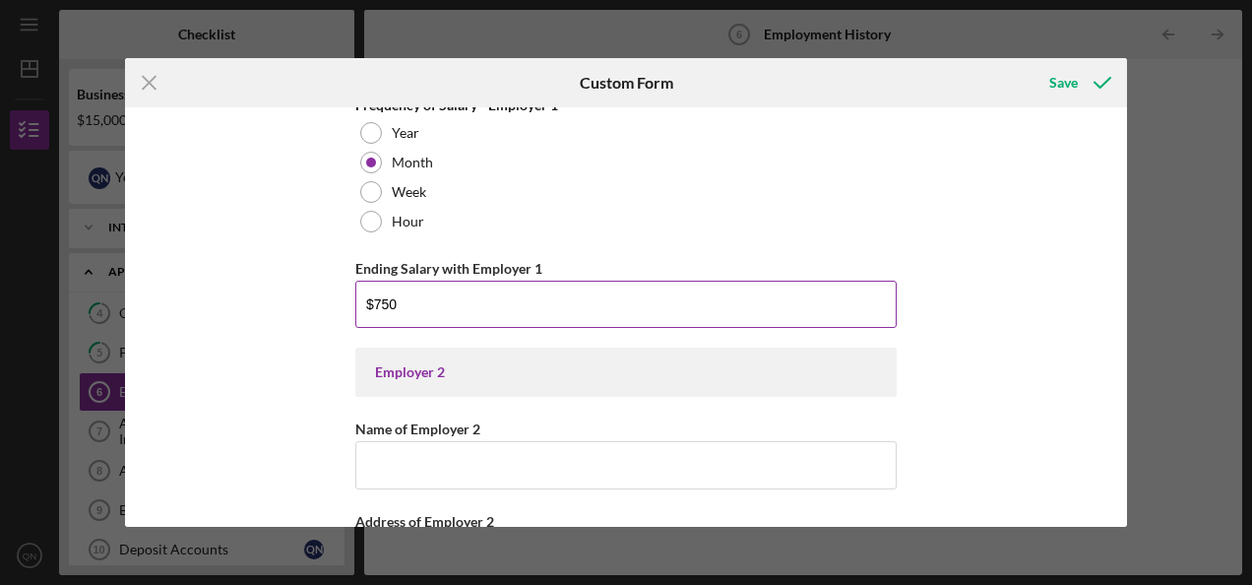
click at [410, 295] on input "$750" at bounding box center [625, 303] width 541 height 47
type input "$7"
type input "$1,500"
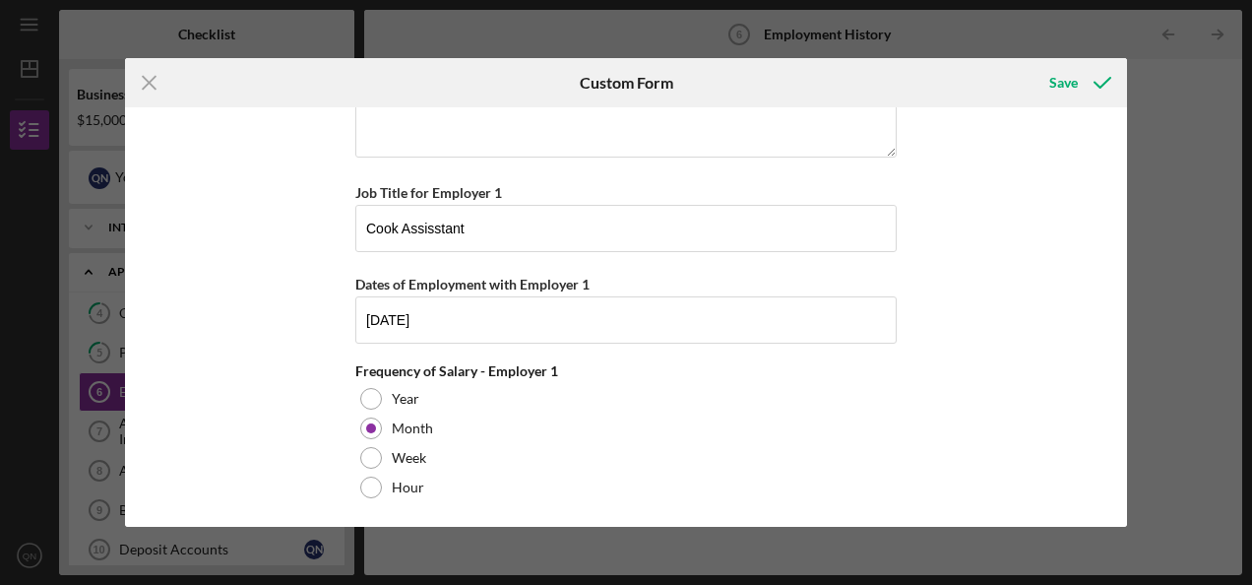
scroll to position [394, 0]
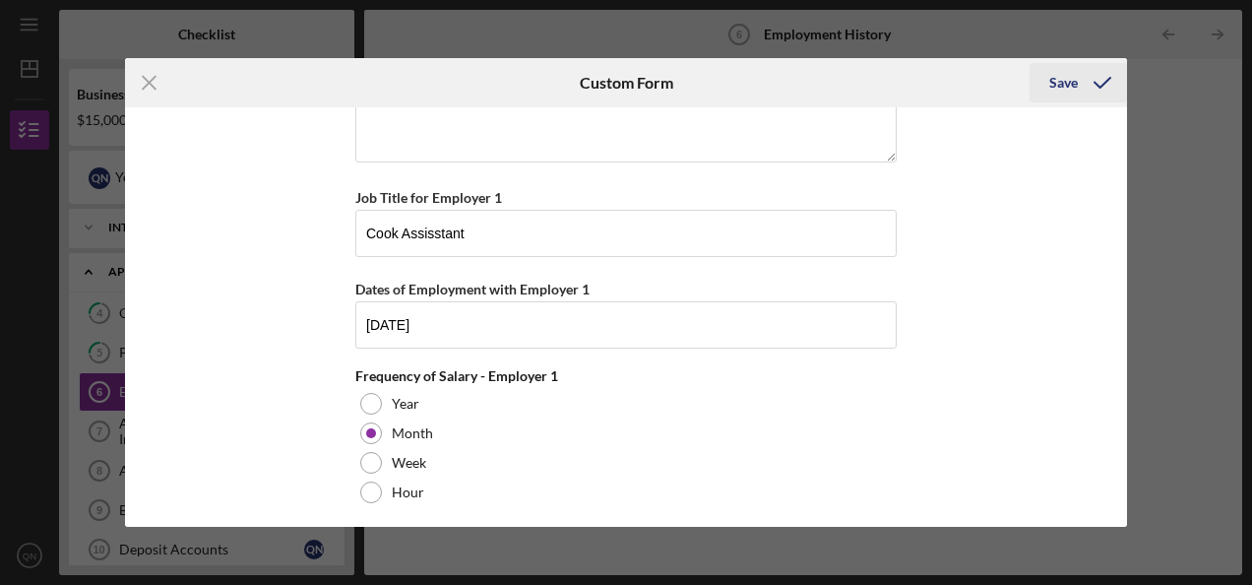
click at [1060, 81] on div "Save" at bounding box center [1063, 82] width 29 height 39
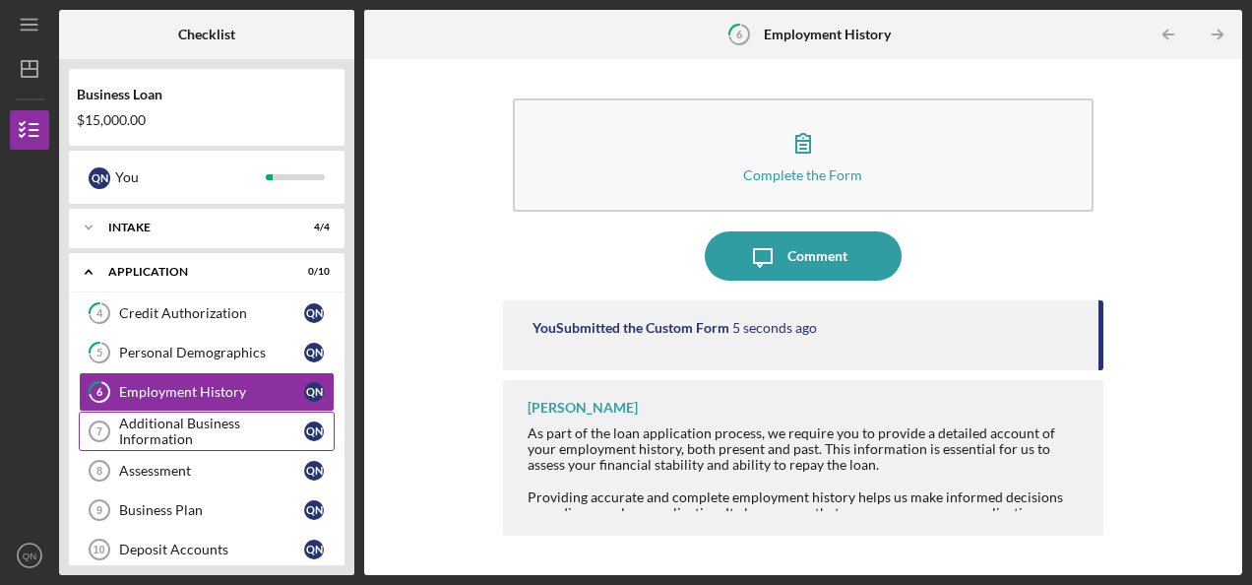
click at [163, 433] on div "Additional Business Information" at bounding box center [211, 430] width 185 height 31
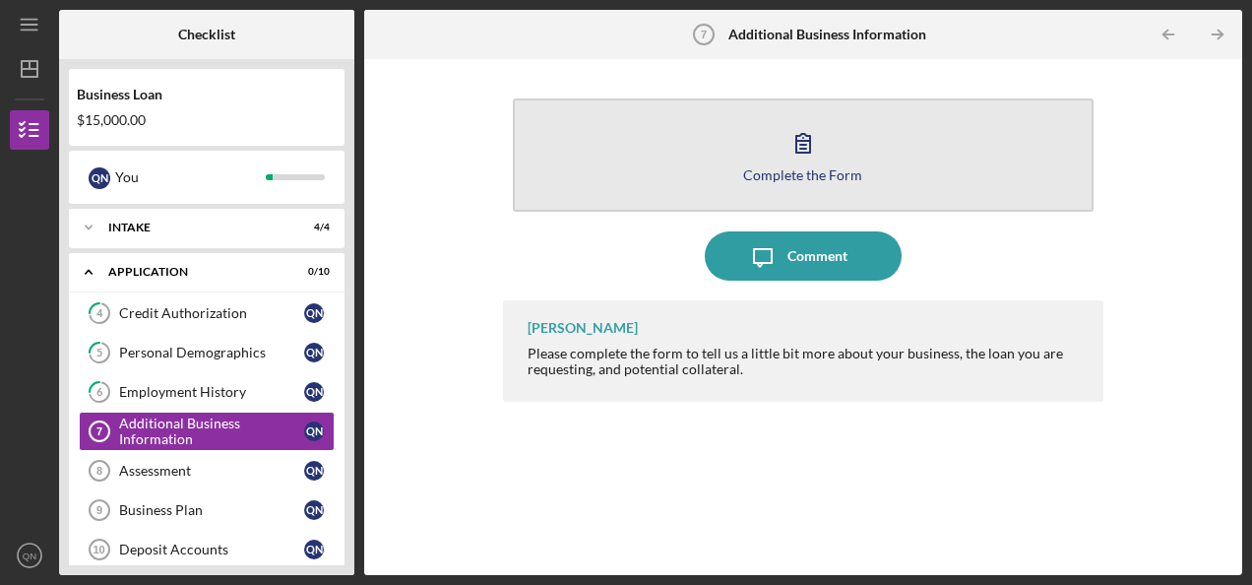
click at [777, 187] on button "Complete the Form Form" at bounding box center [803, 154] width 581 height 113
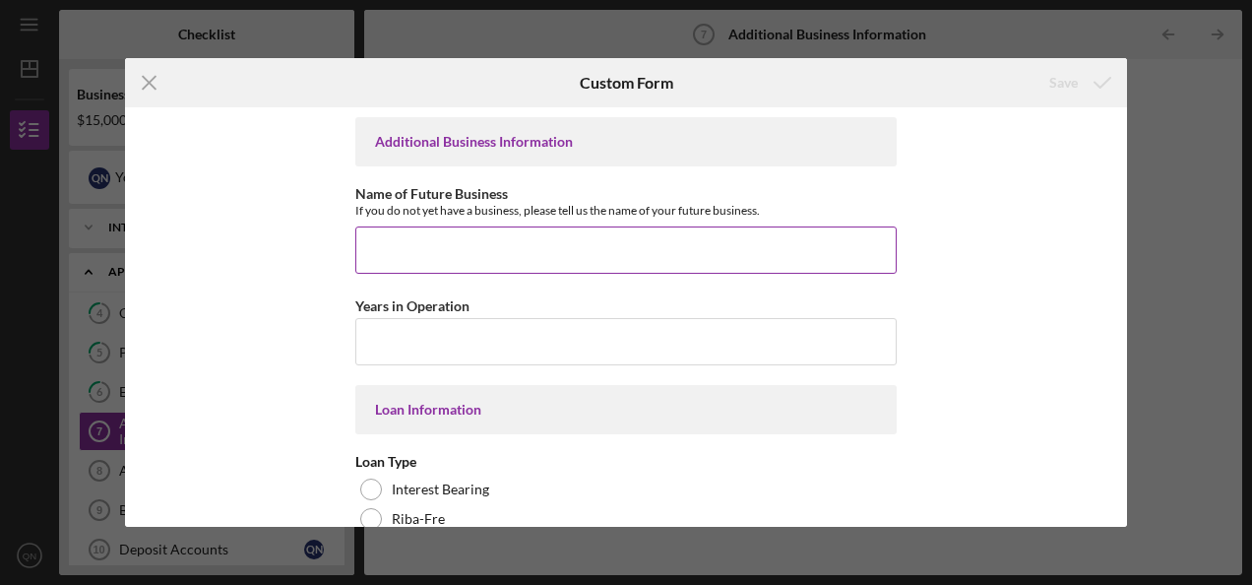
click at [754, 238] on input "Name of Future Business" at bounding box center [625, 249] width 541 height 47
type input "Lyft"
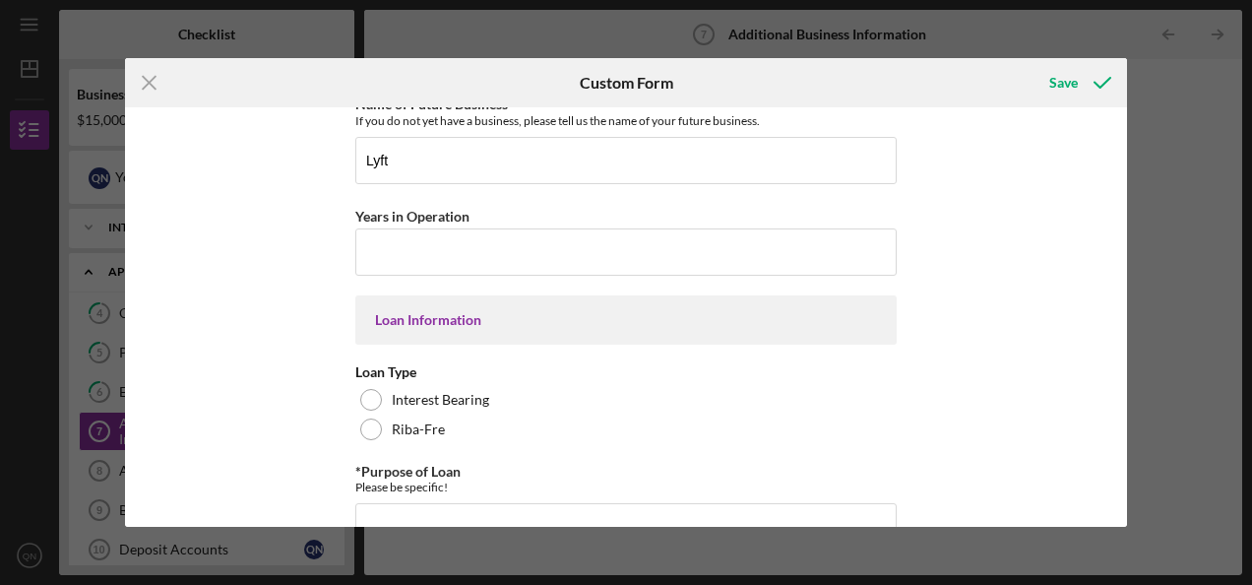
scroll to position [92, 0]
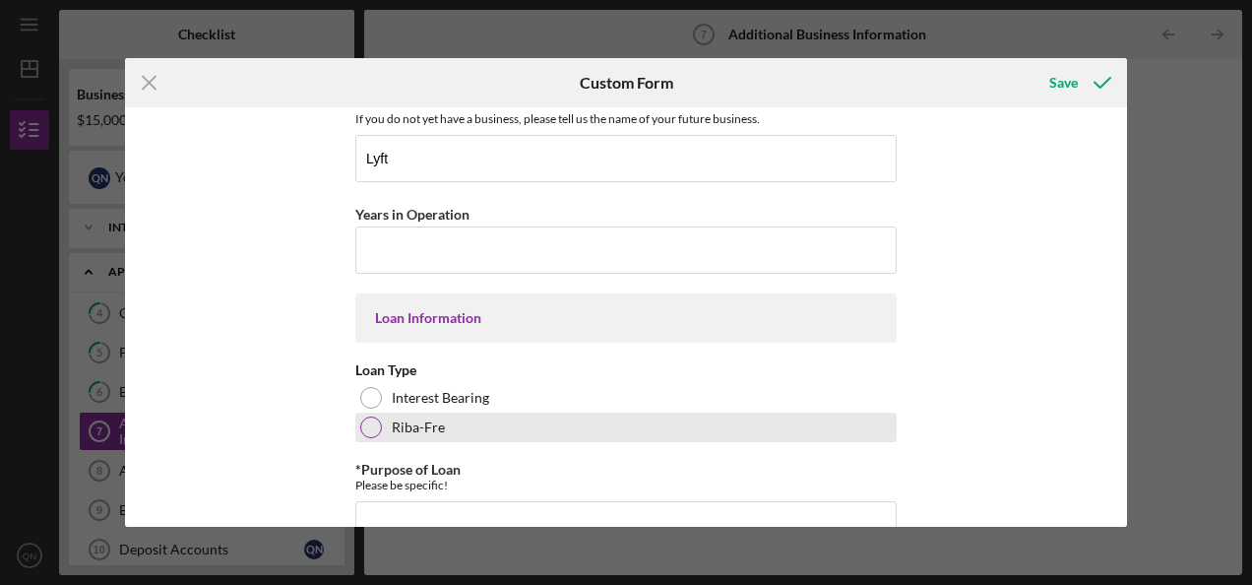
click at [367, 419] on div at bounding box center [371, 427] width 22 height 22
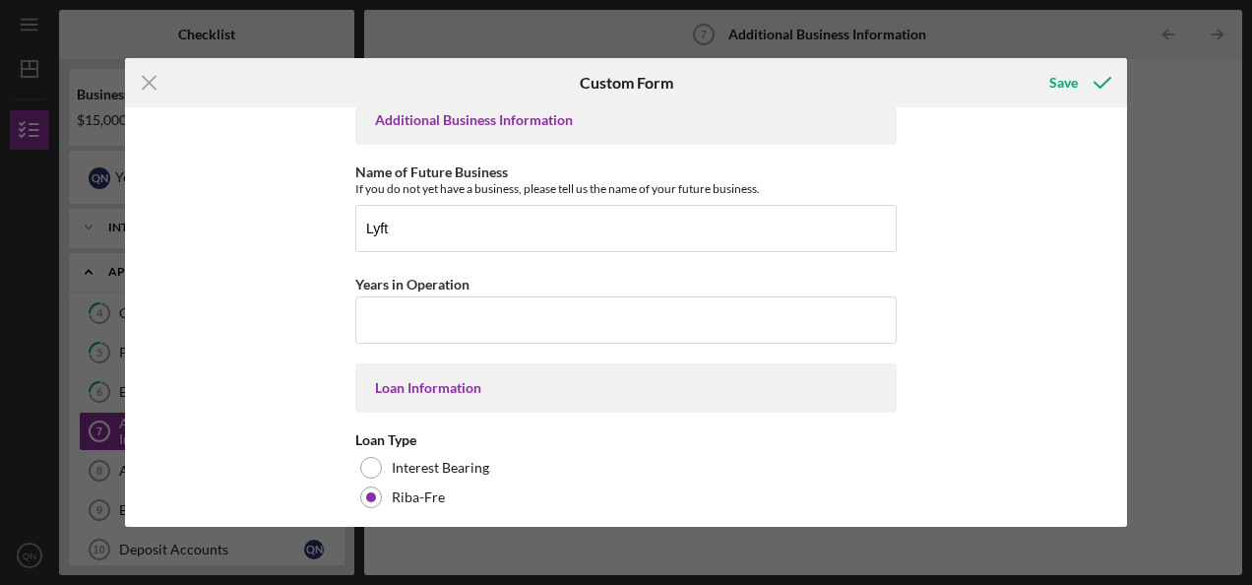
scroll to position [0, 0]
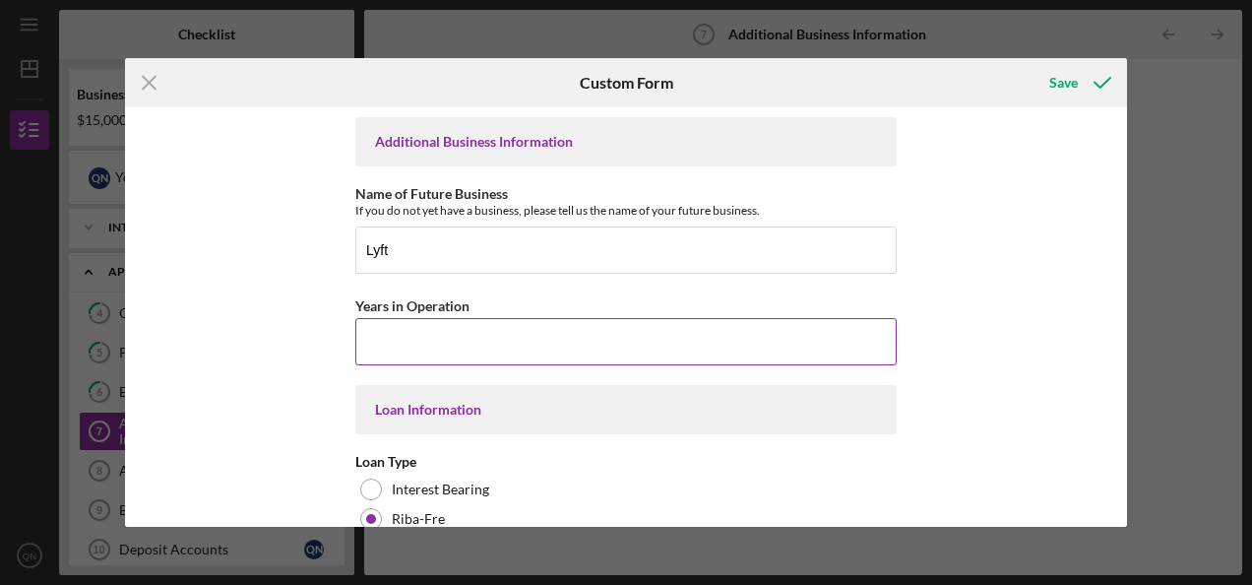
click at [703, 344] on input "Years in Operation" at bounding box center [625, 341] width 541 height 47
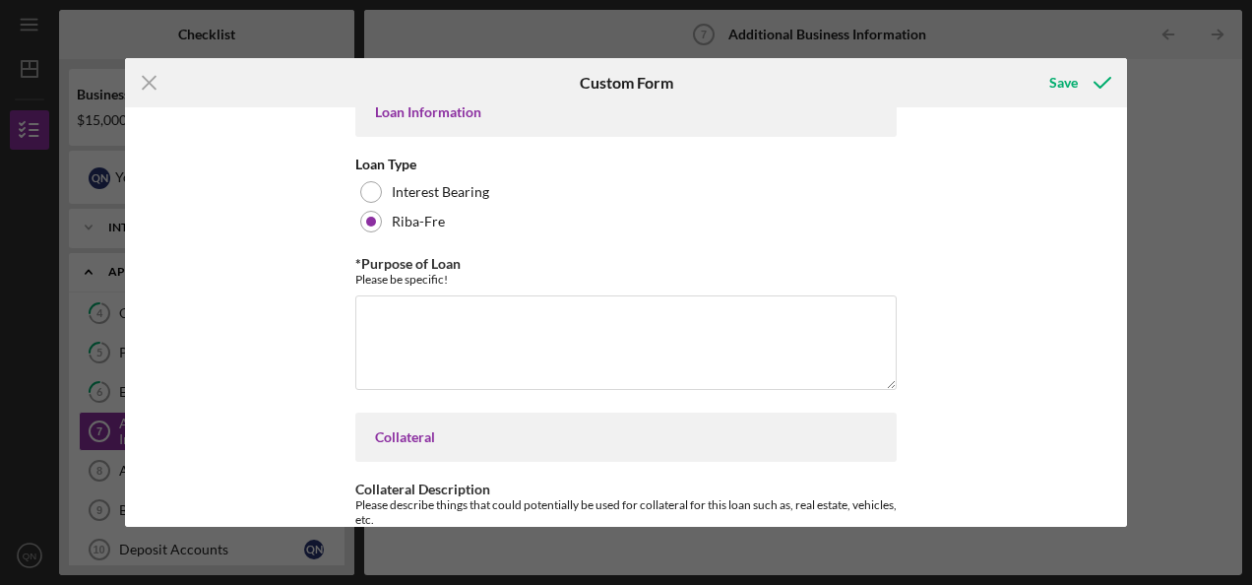
scroll to position [305, 0]
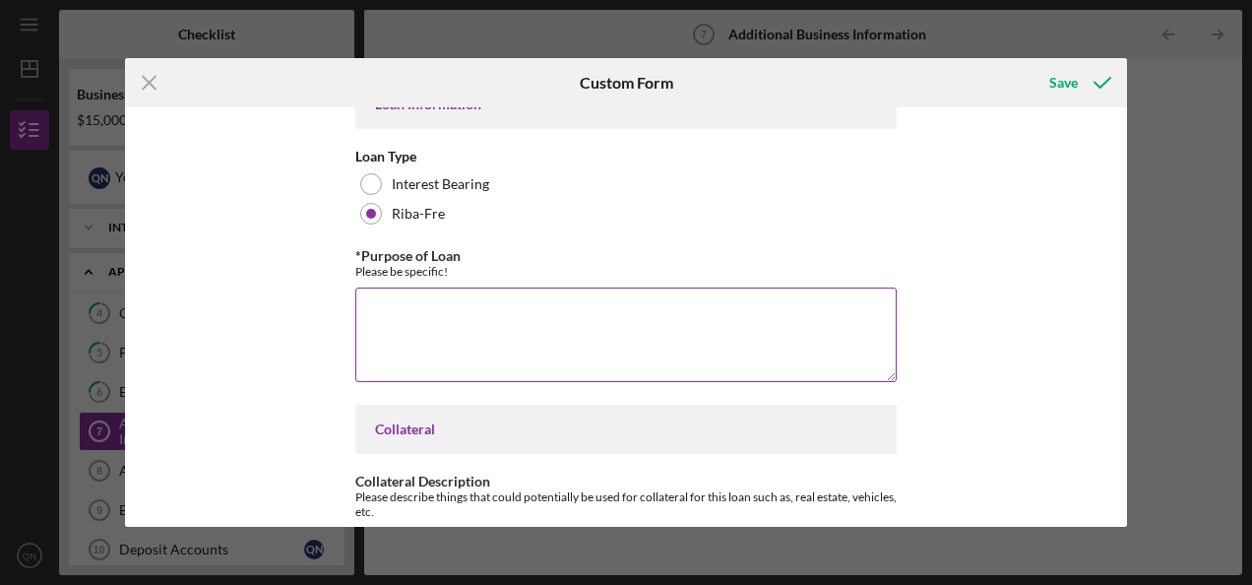
click at [754, 348] on textarea "*Purpose of Loan" at bounding box center [625, 334] width 541 height 94
type textarea "Ride Share Bussiness"
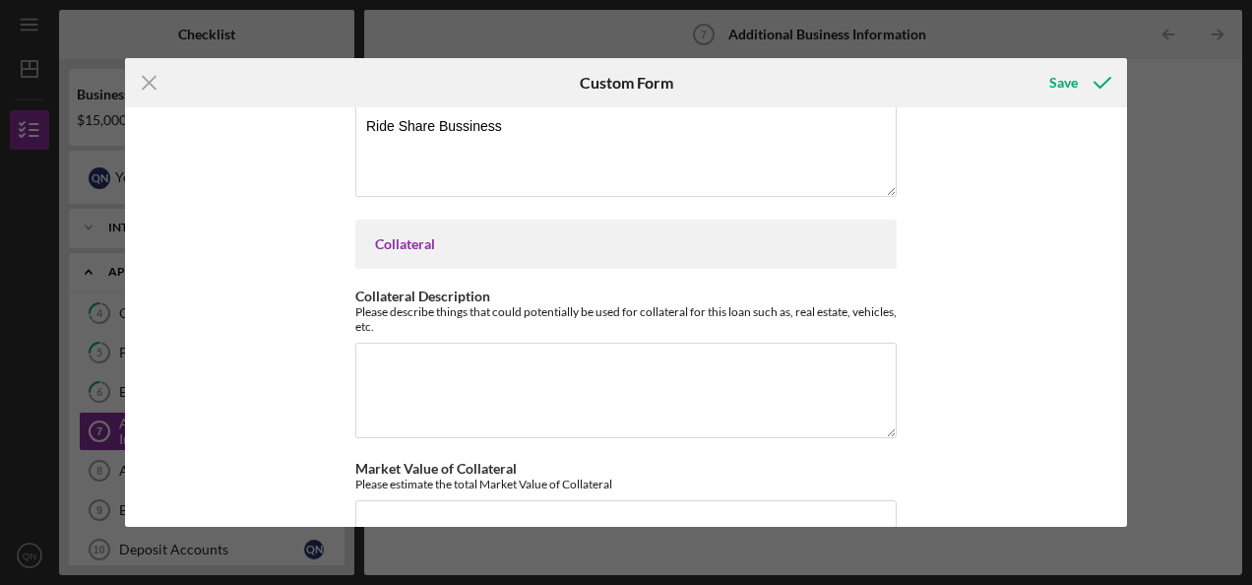
scroll to position [536, 0]
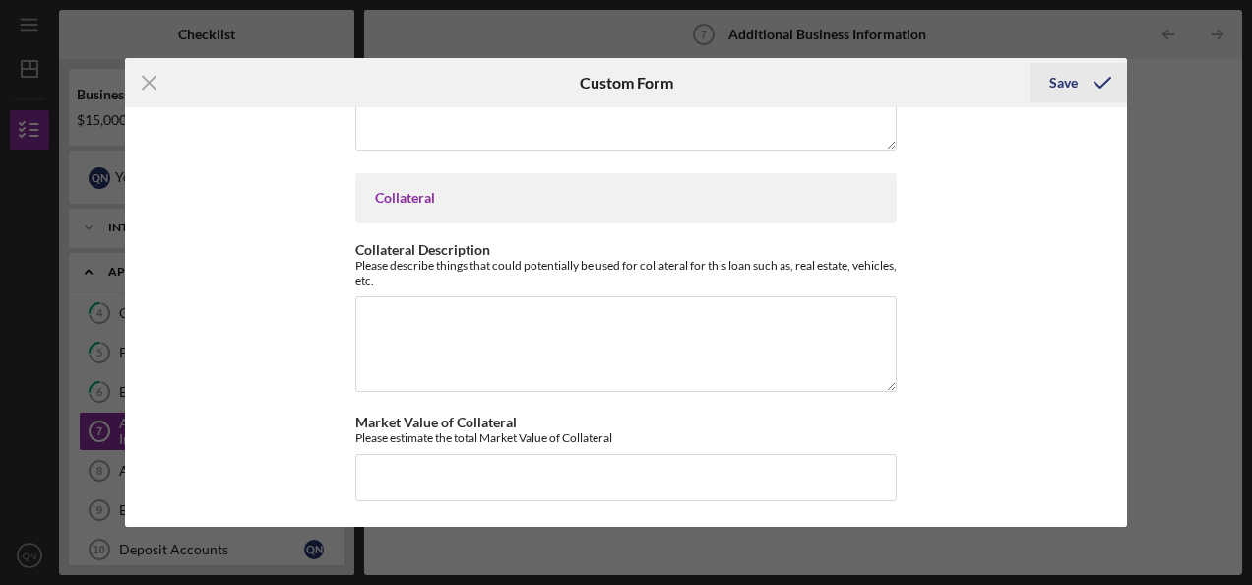
click at [1068, 85] on div "Save" at bounding box center [1063, 82] width 29 height 39
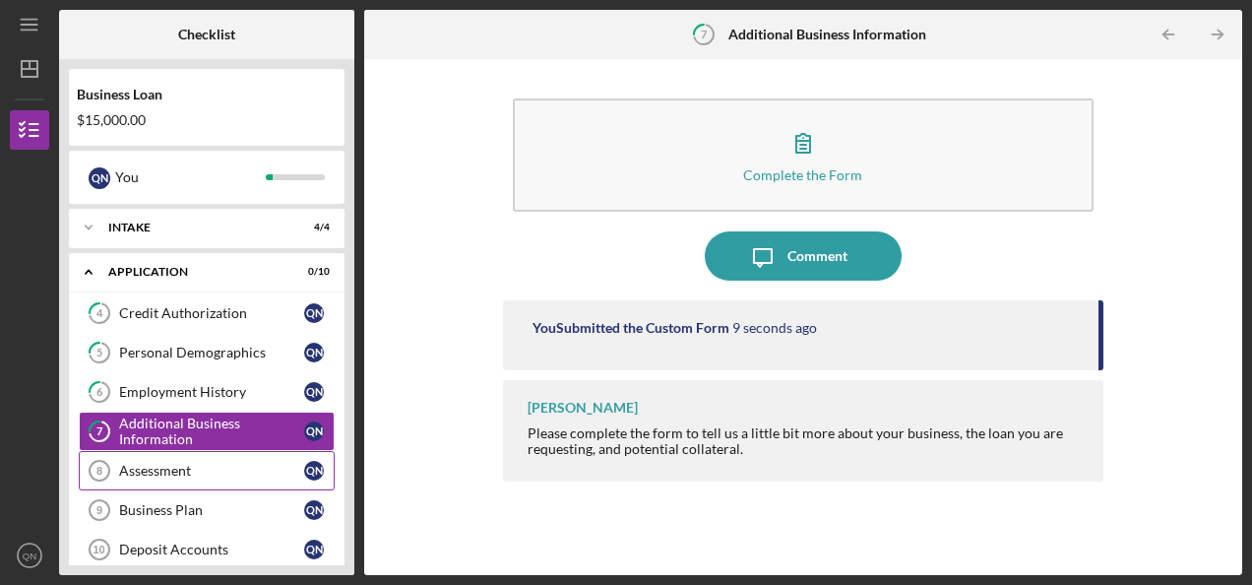
click at [197, 467] on div "Assessment" at bounding box center [211, 471] width 185 height 16
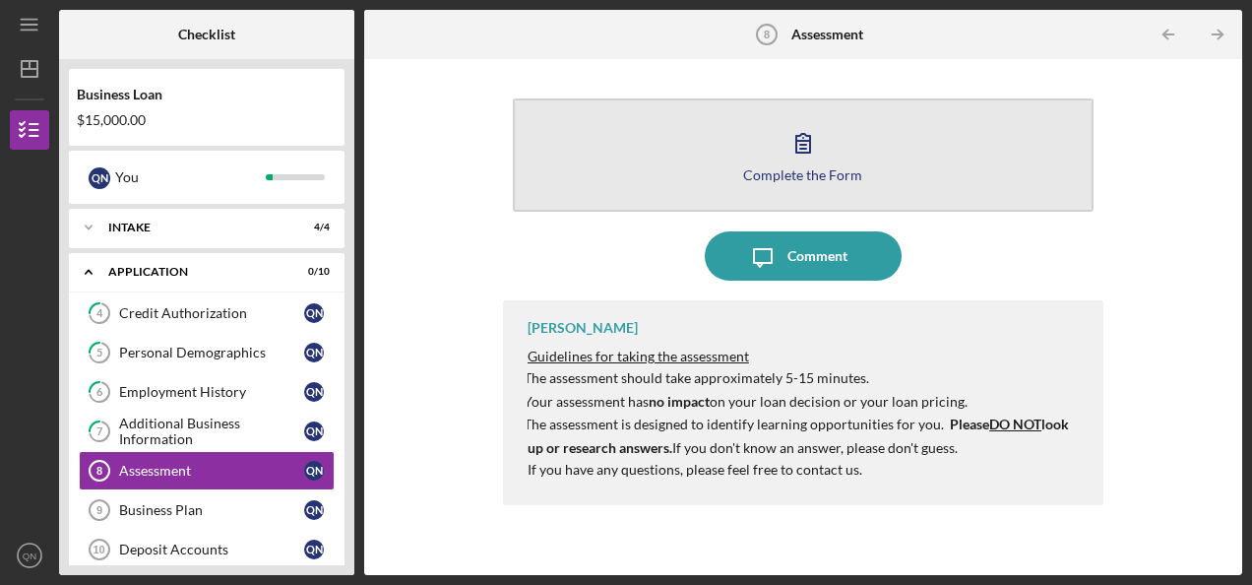
click at [760, 185] on button "Complete the Form Form" at bounding box center [803, 154] width 581 height 113
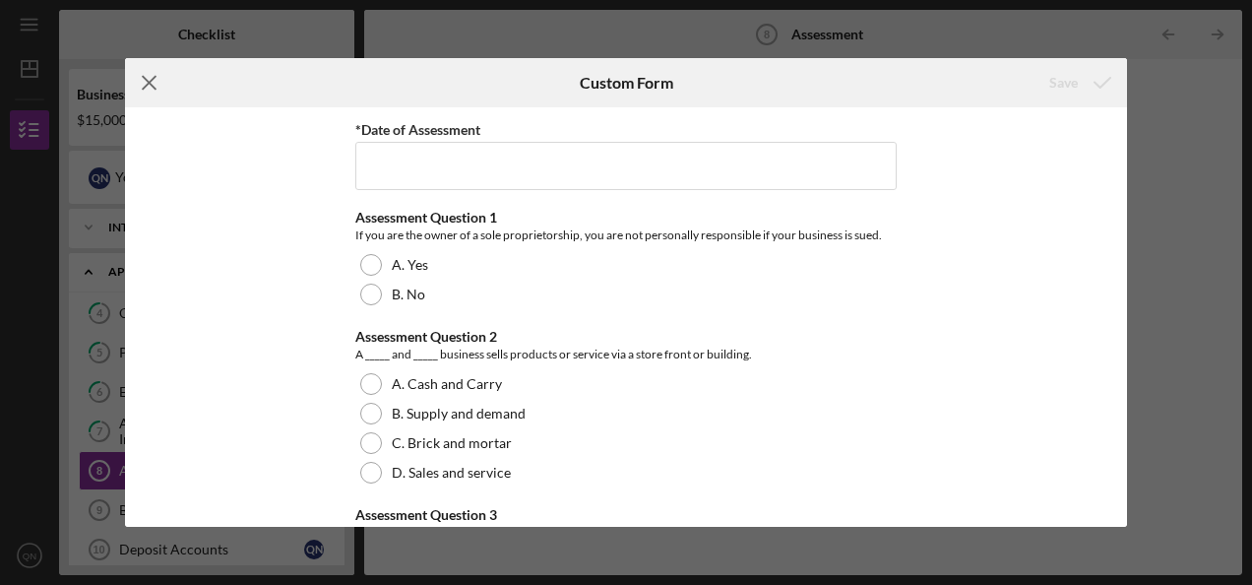
click at [150, 82] on line at bounding box center [149, 83] width 13 height 13
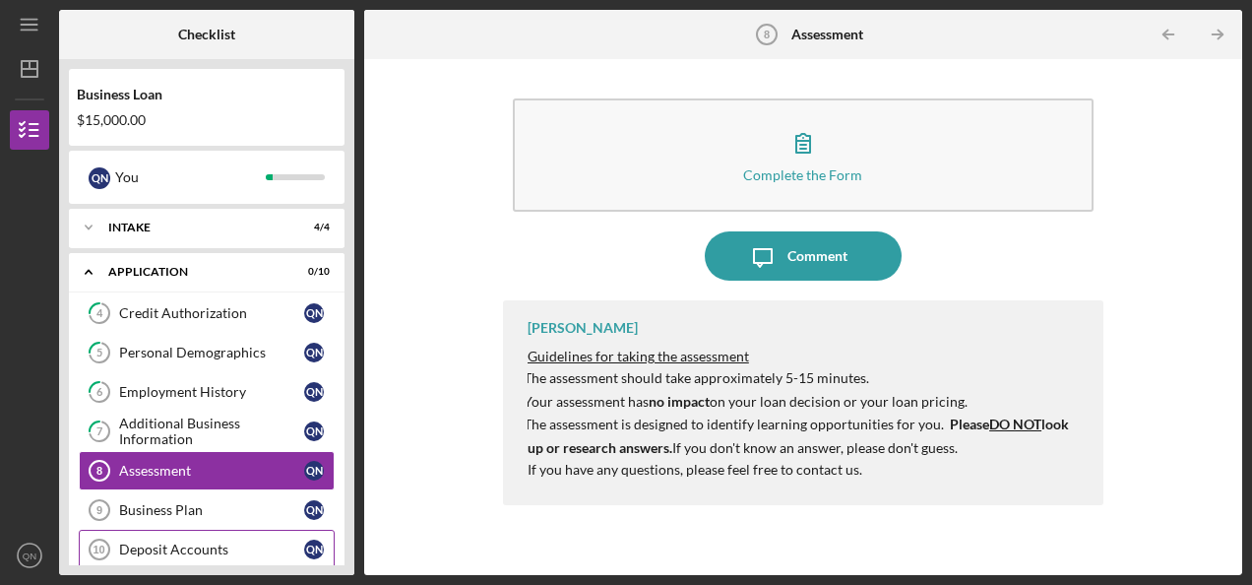
click at [254, 541] on div "Deposit Accounts" at bounding box center [211, 549] width 185 height 16
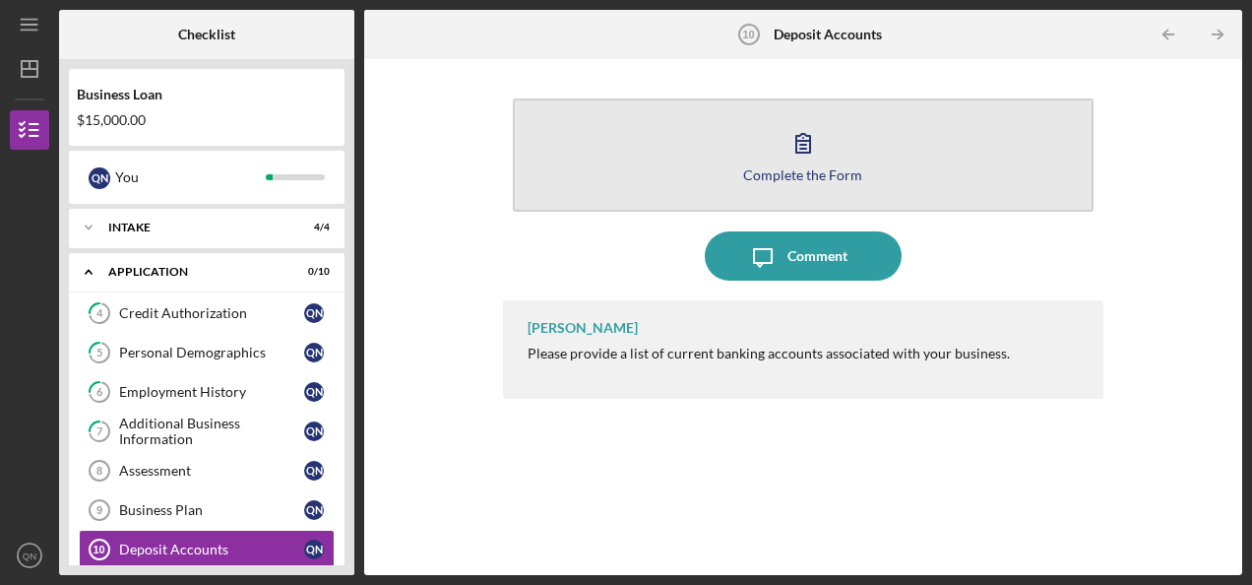
click at [862, 151] on button "Complete the Form Form" at bounding box center [803, 154] width 581 height 113
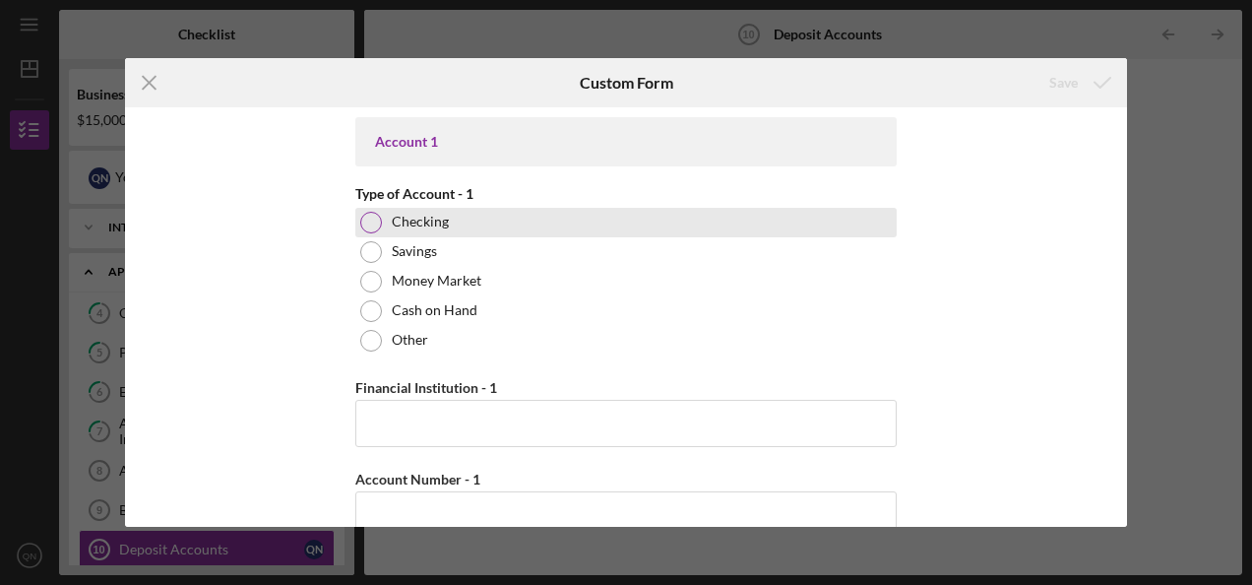
click at [432, 223] on label "Checking" at bounding box center [420, 222] width 57 height 16
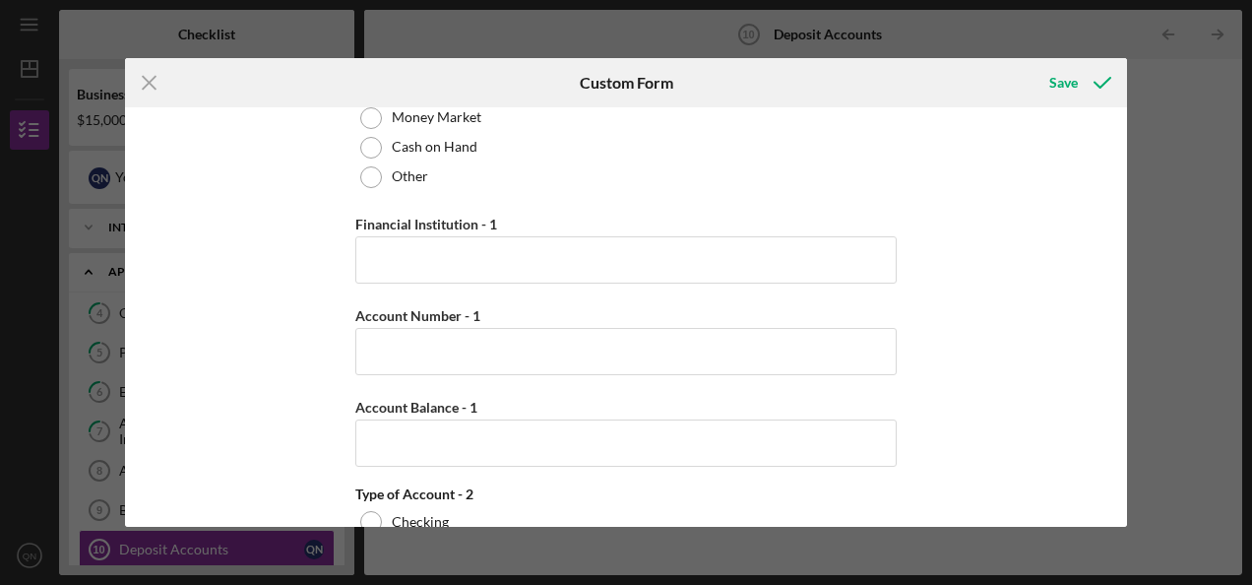
scroll to position [169, 0]
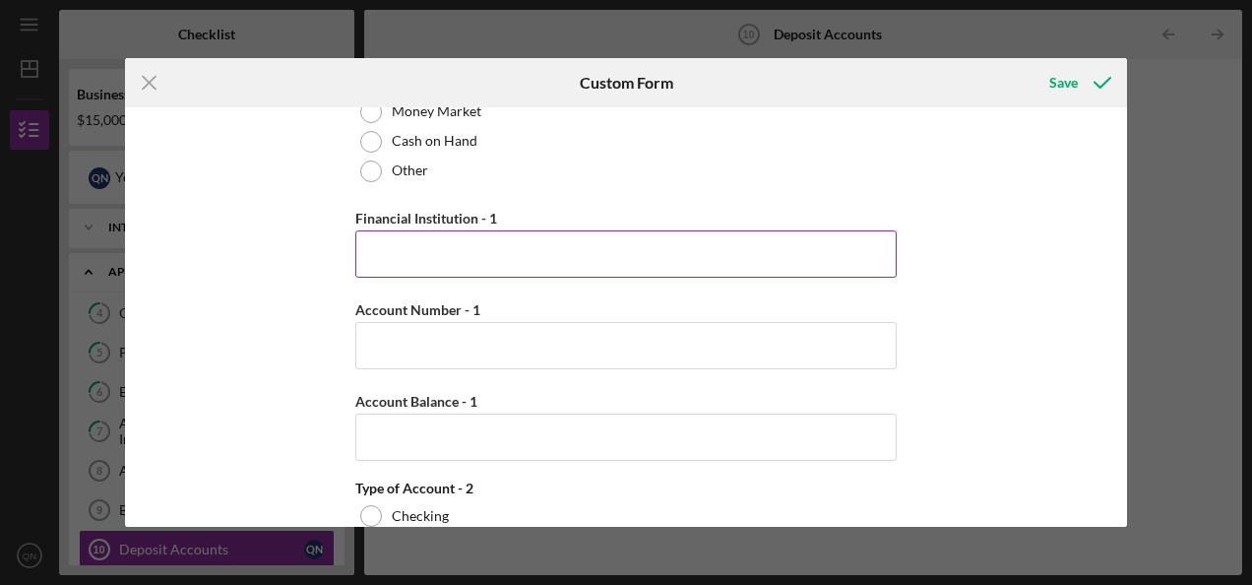
click at [708, 254] on input "Financial Institution - 1" at bounding box center [625, 253] width 541 height 47
type input "s"
click at [370, 252] on input "bank of America" at bounding box center [625, 253] width 541 height 47
type input "Bank of America"
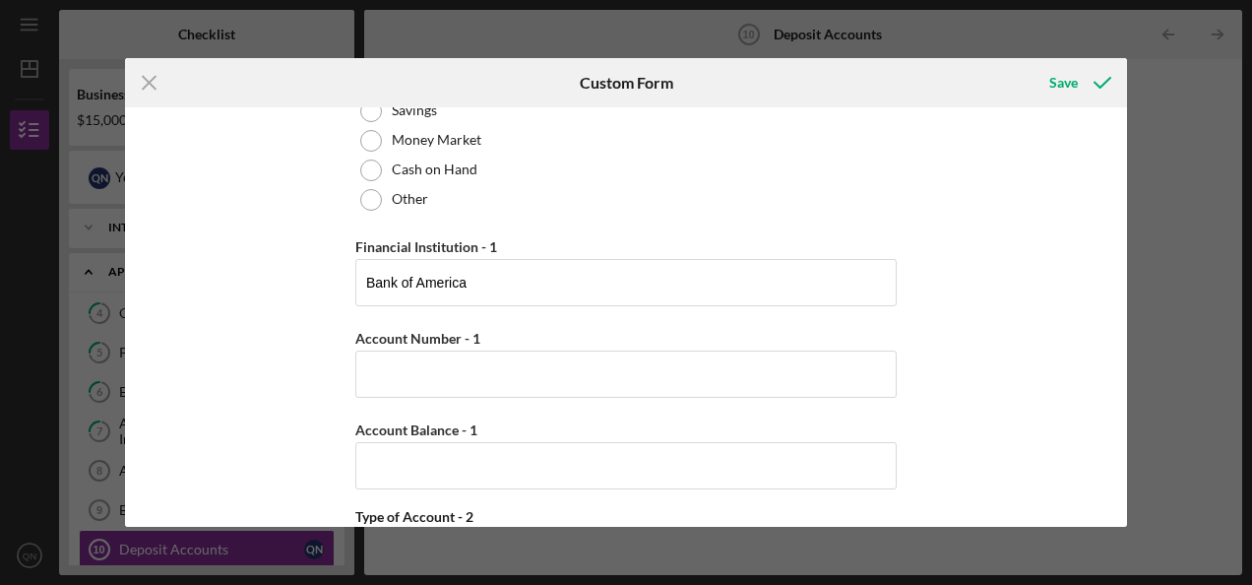
scroll to position [149, 0]
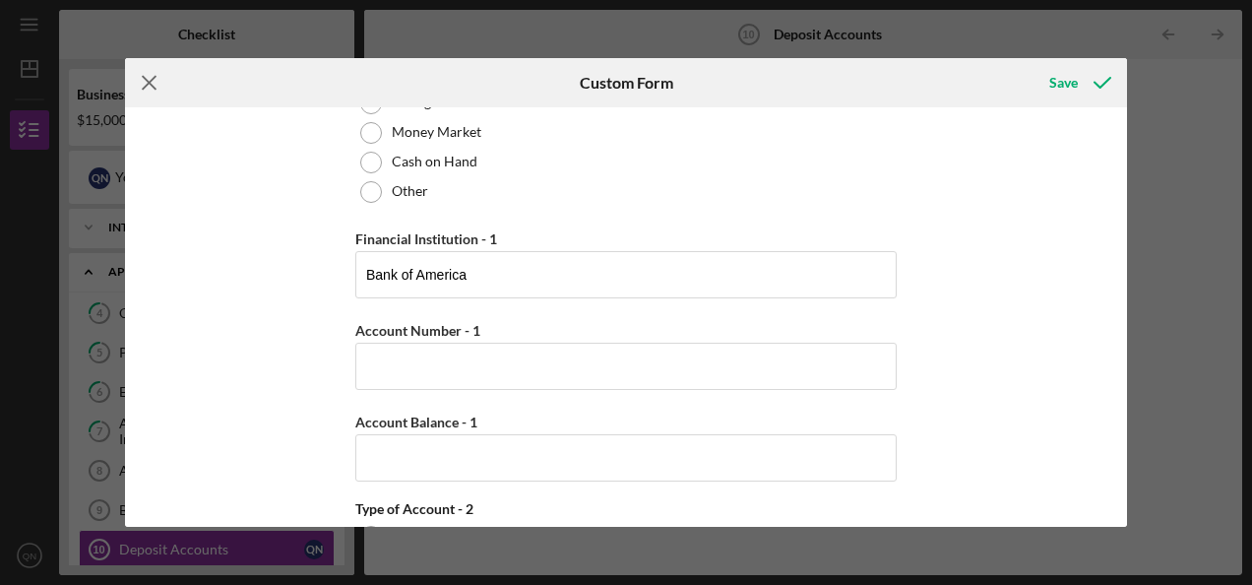
click at [144, 81] on icon "Icon/Menu Close" at bounding box center [149, 82] width 49 height 49
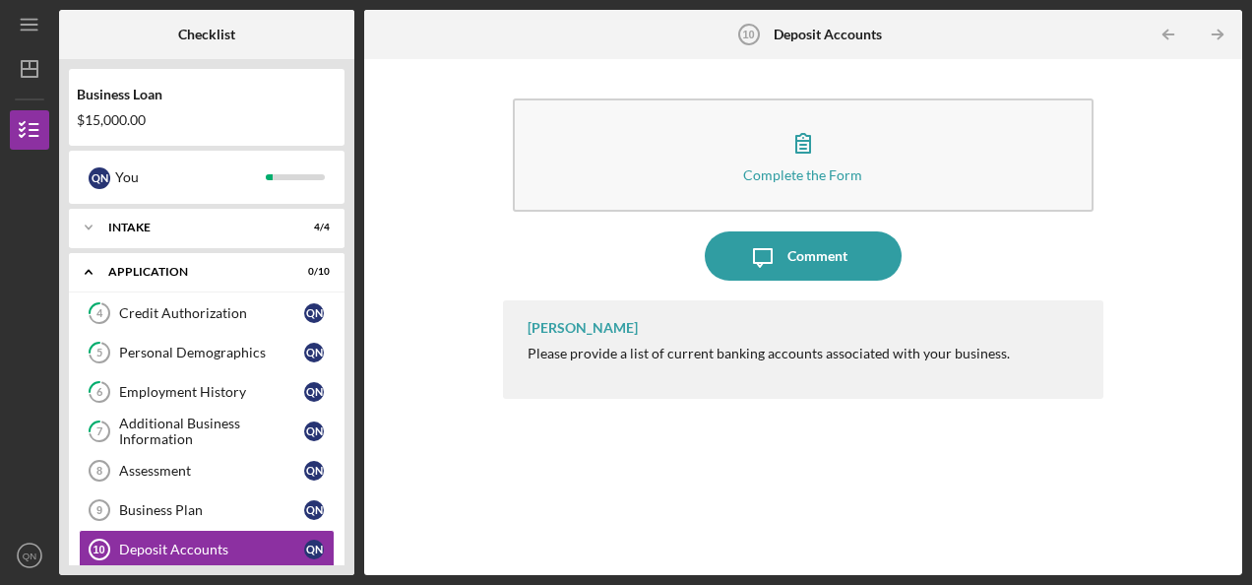
click at [348, 471] on div "Business Loan $15,000.00 Q N You Icon/Expander Intake 4 / 4 Icon/Expander Appli…" at bounding box center [206, 317] width 295 height 516
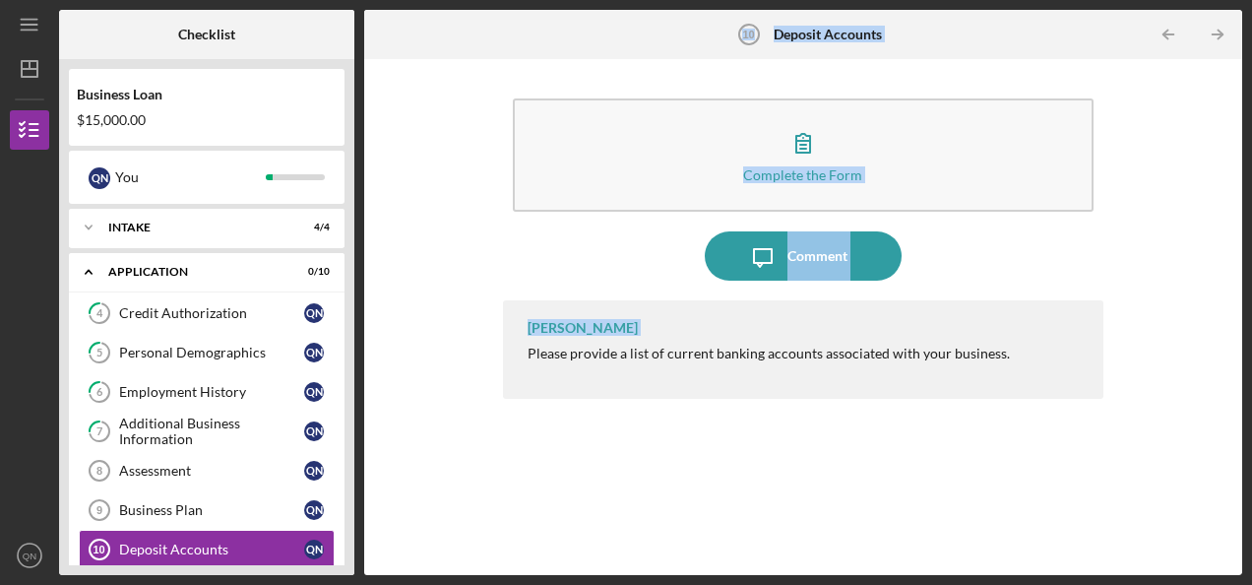
drag, startPoint x: 357, startPoint y: 443, endPoint x: 360, endPoint y: 467, distance: 24.8
click at [360, 467] on div "Checklist Business Loan $15,000.00 Q N You Icon/Expander Intake 4 / 4 Icon/Expa…" at bounding box center [650, 292] width 1183 height 565
drag, startPoint x: 360, startPoint y: 467, endPoint x: 450, endPoint y: 464, distance: 89.6
click at [450, 464] on div "Complete the Form Form Icon/Message Comment [PERSON_NAME] Please provide a list…" at bounding box center [803, 317] width 858 height 496
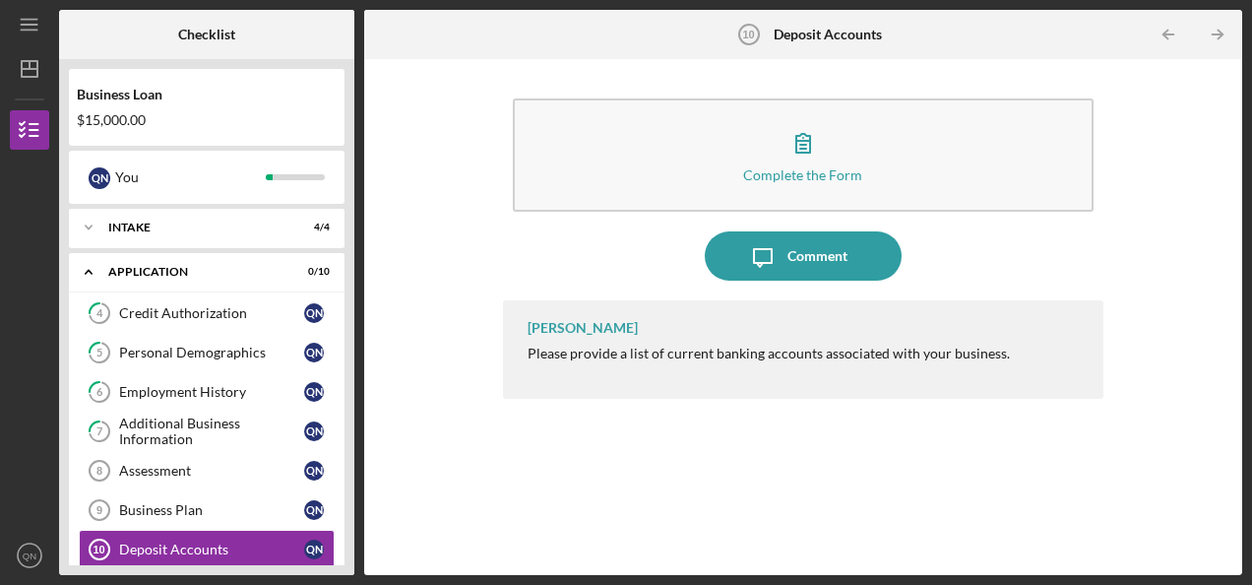
click at [582, 474] on div "[PERSON_NAME] Please provide a list of current banking accounts associated with…" at bounding box center [803, 422] width 600 height 245
click at [233, 549] on div "Deposit Accounts" at bounding box center [211, 549] width 185 height 16
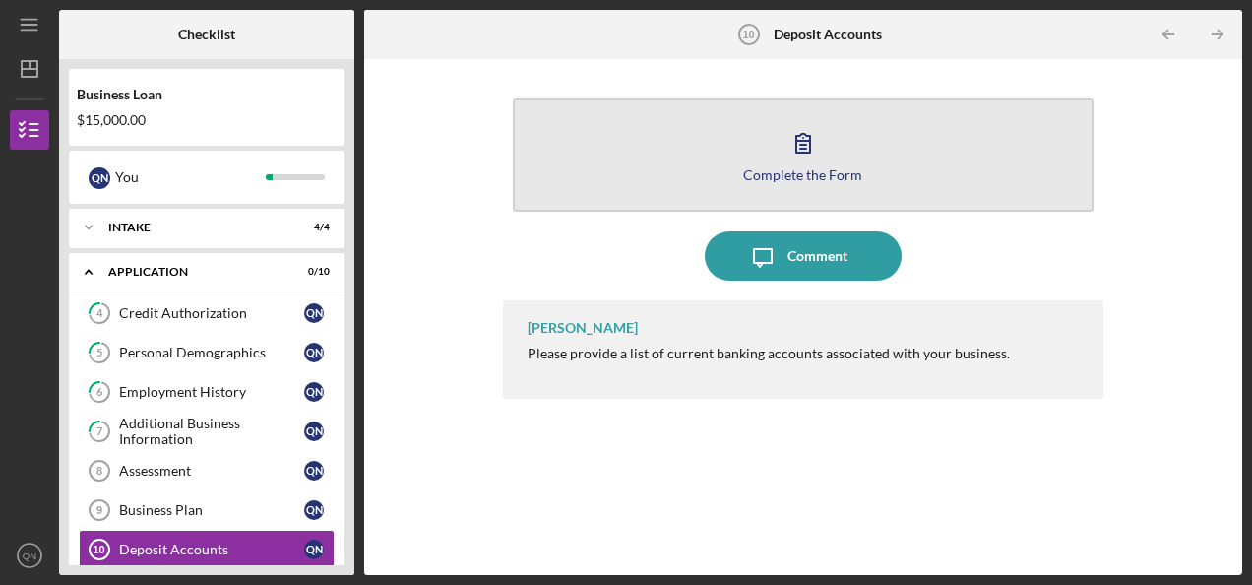
click at [809, 178] on div "Complete the Form" at bounding box center [802, 174] width 119 height 15
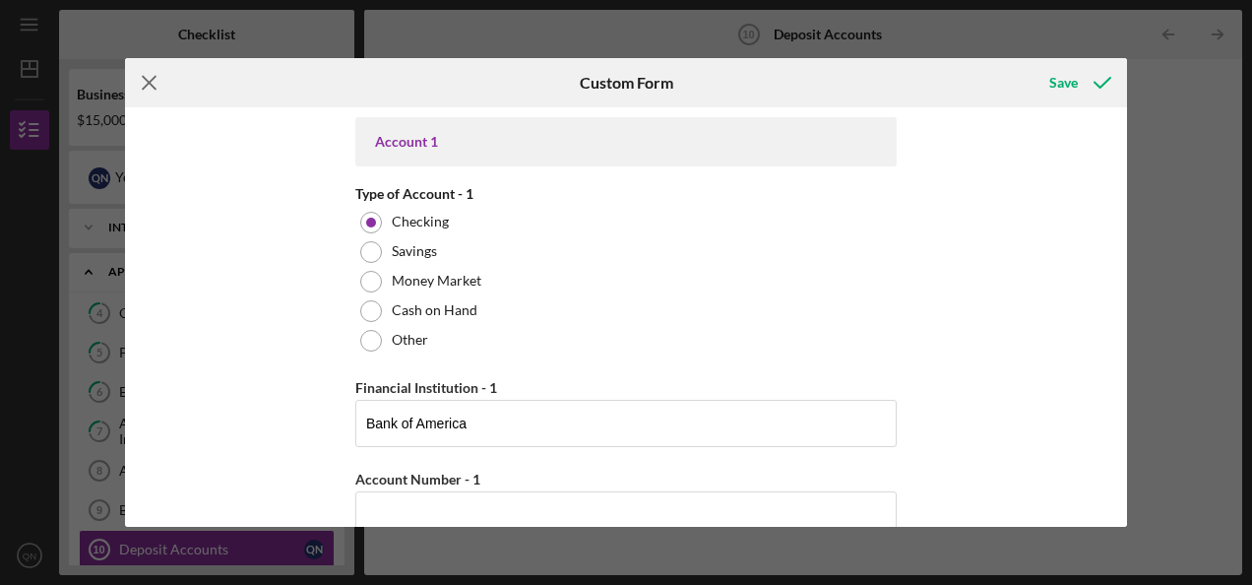
click at [148, 79] on icon "Icon/Menu Close" at bounding box center [149, 82] width 49 height 49
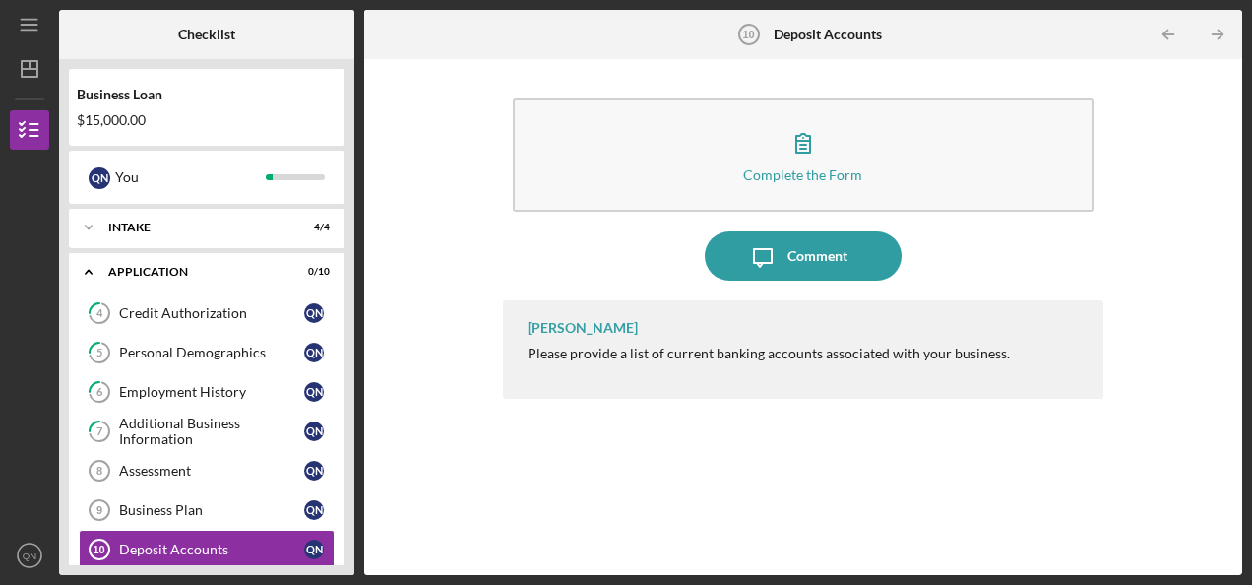
click at [27, 357] on div at bounding box center [29, 438] width 39 height 193
click at [32, 122] on icon "button" at bounding box center [29, 129] width 49 height 49
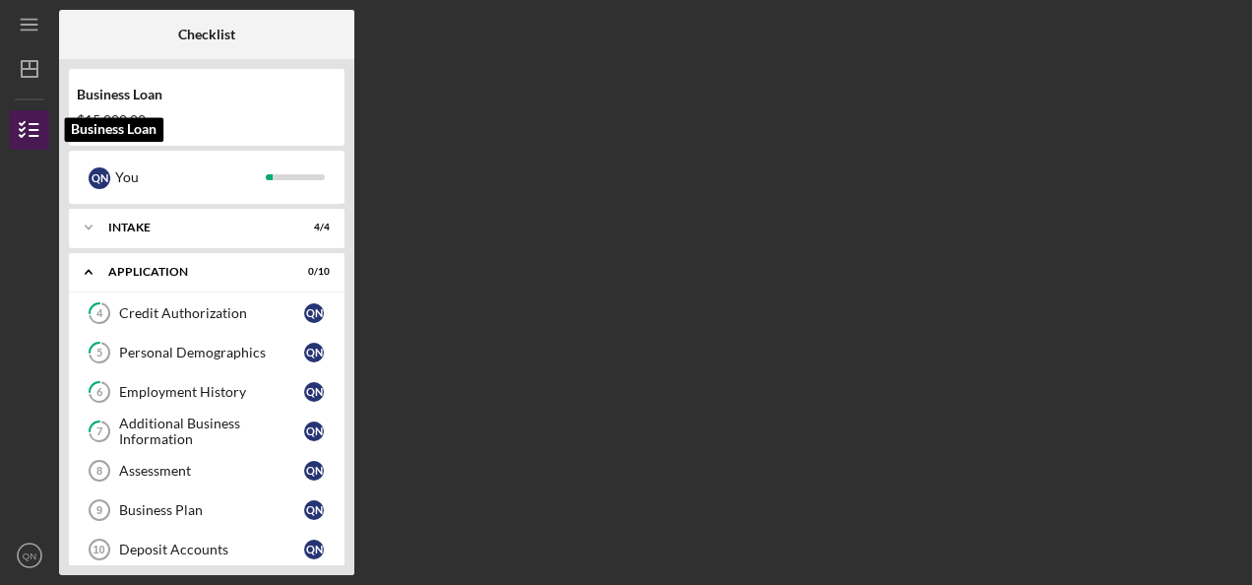
click at [32, 122] on icon "button" at bounding box center [29, 129] width 49 height 49
click at [344, 163] on div "Business Loan $15,000.00 Q N You Icon/Expander Intake 4 / 4 Icon/Expander Appli…" at bounding box center [206, 317] width 295 height 516
click at [341, 370] on div "4 Credit Authorization Q N 5 Personal Demographics Q N 6 Employment History Q N…" at bounding box center [207, 494] width 276 height 403
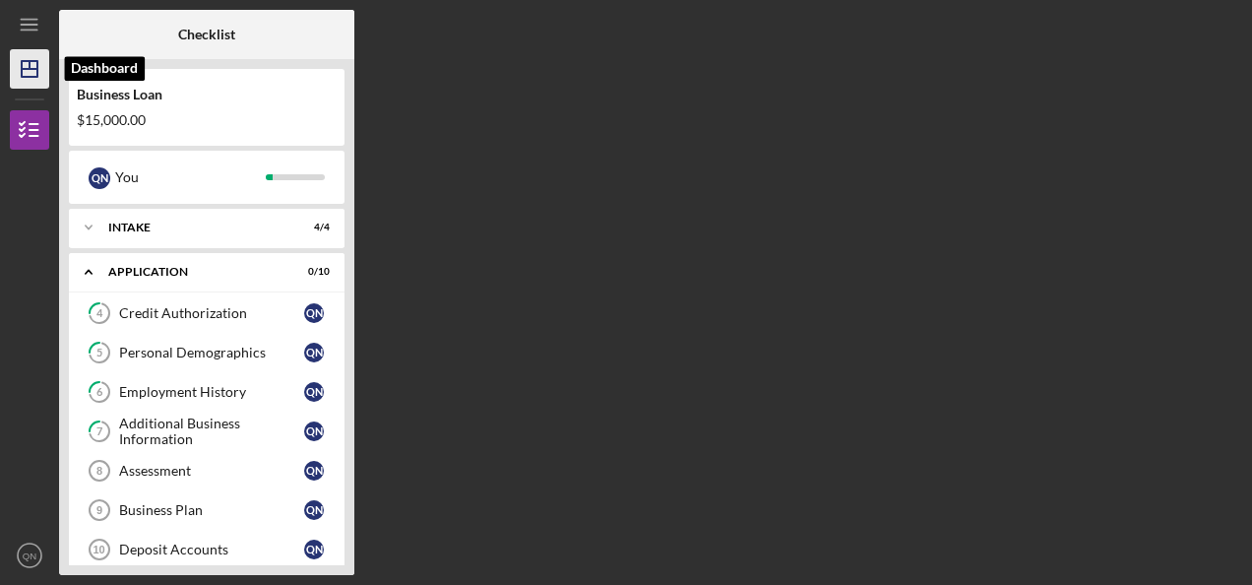
click at [28, 77] on polygon "button" at bounding box center [30, 69] width 16 height 16
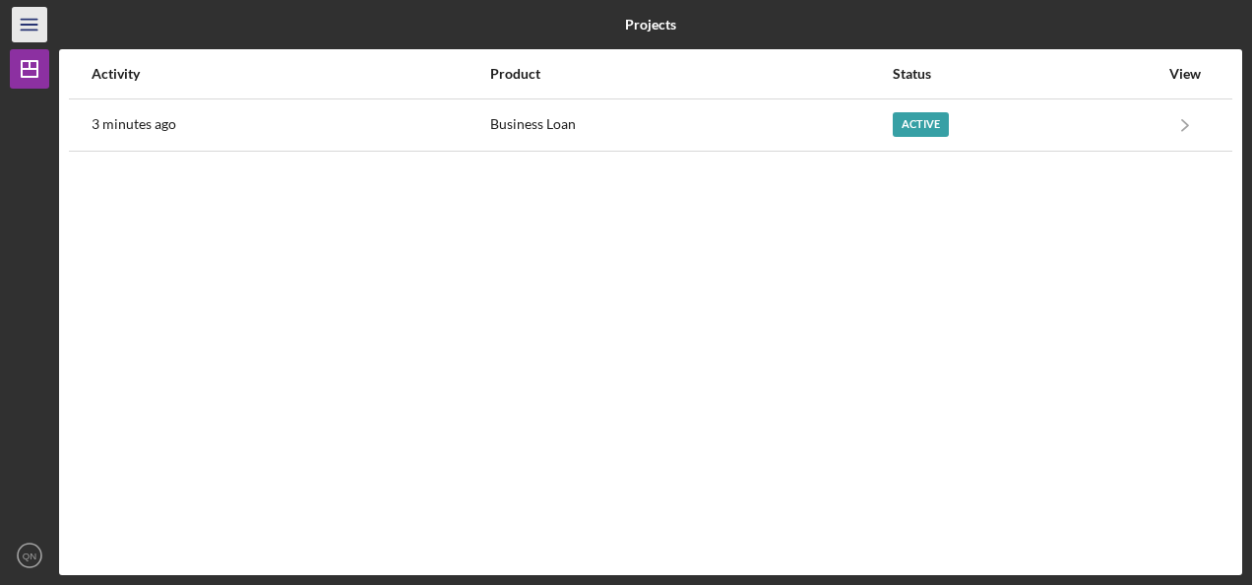
click at [28, 26] on icon "Icon/Menu" at bounding box center [30, 25] width 44 height 44
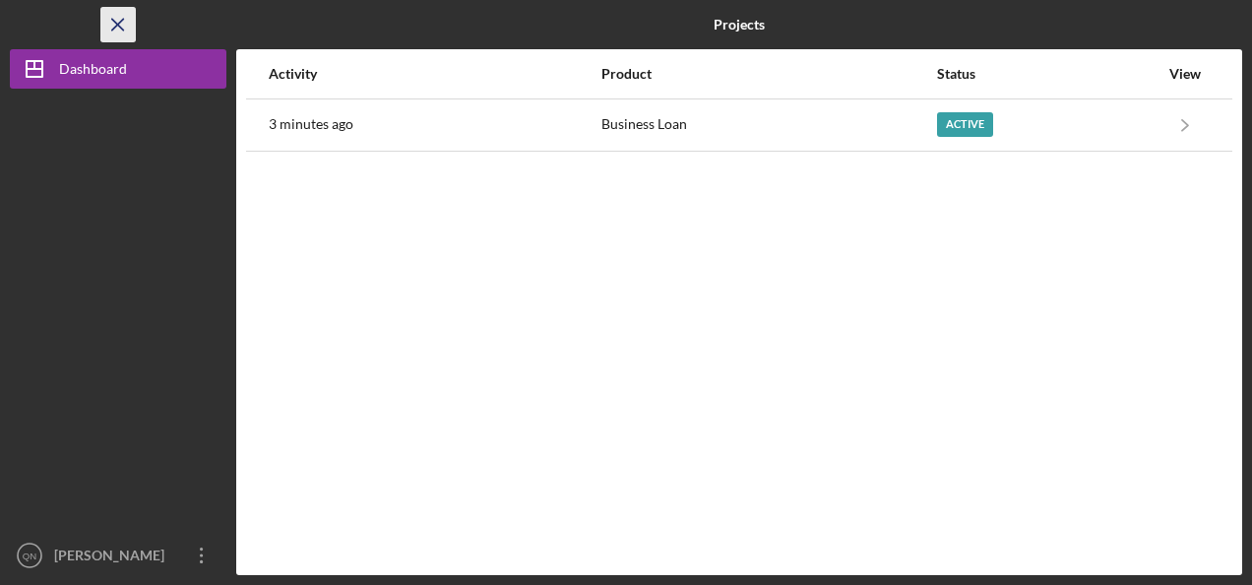
click at [116, 21] on icon "Icon/Menu Close" at bounding box center [118, 25] width 44 height 44
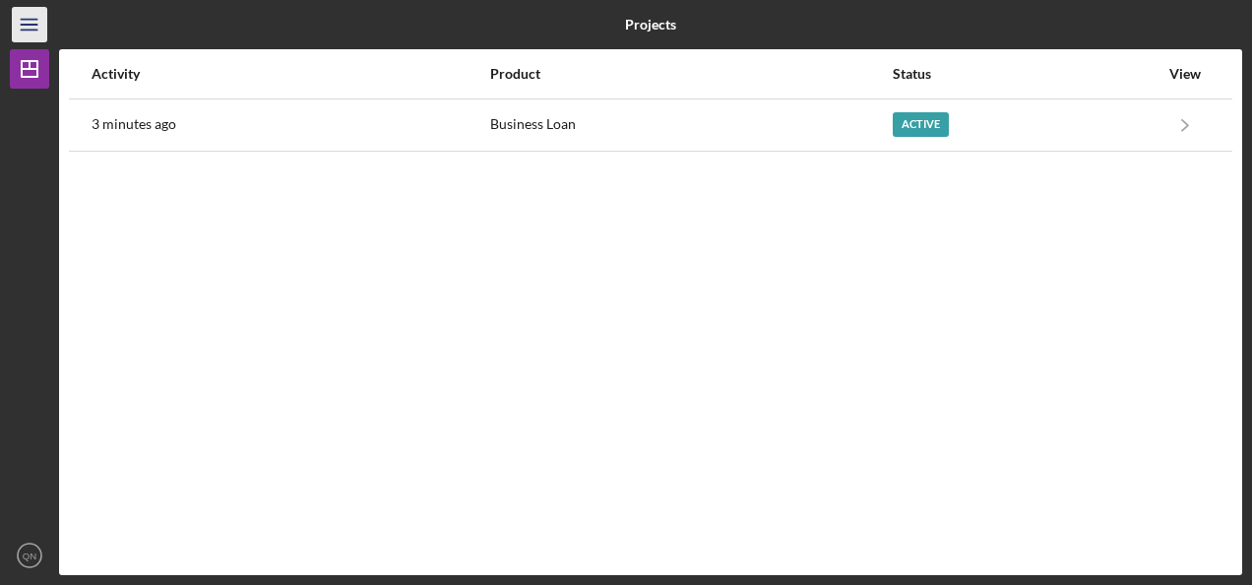
click at [30, 25] on line "button" at bounding box center [29, 25] width 16 height 0
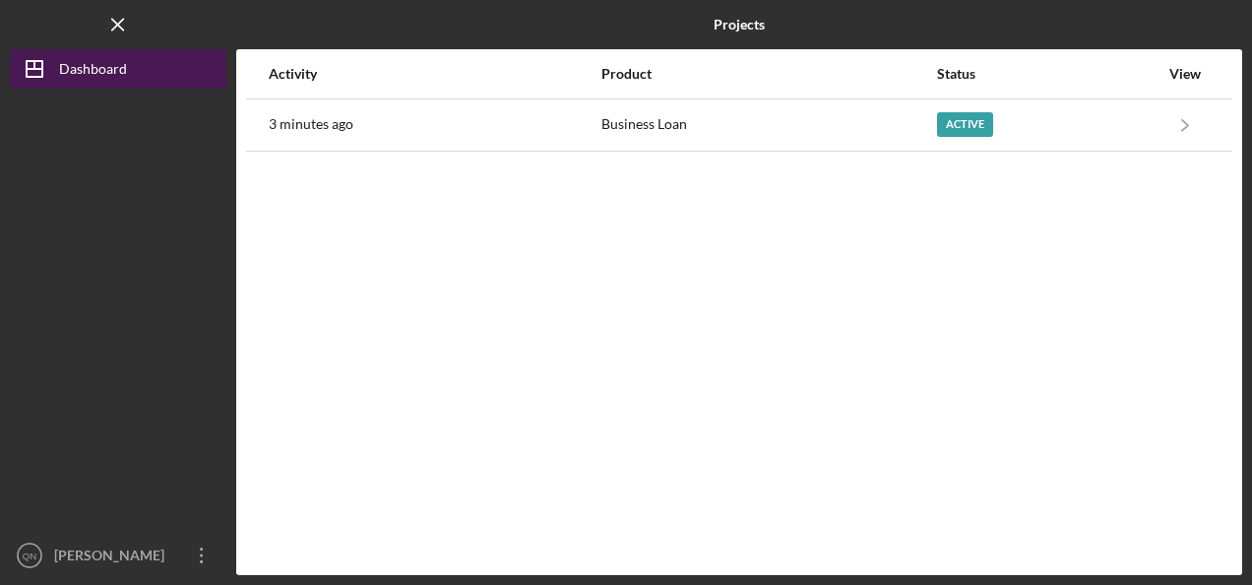
click at [30, 66] on icon "Icon/Dashboard" at bounding box center [34, 68] width 49 height 49
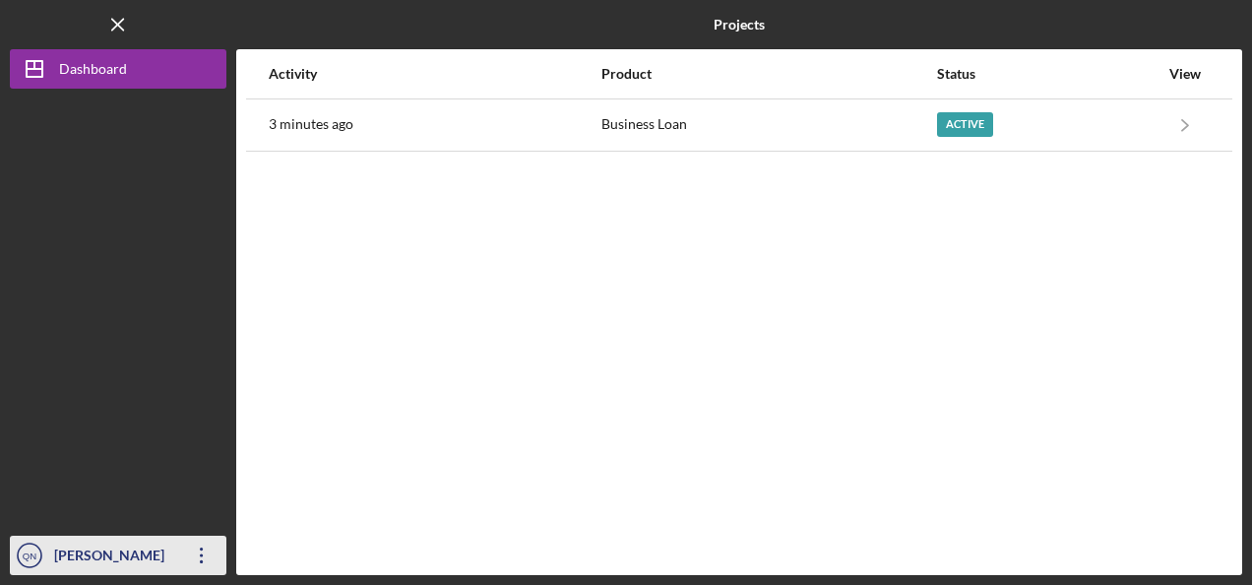
click at [205, 549] on icon "Icon/Overflow" at bounding box center [201, 554] width 49 height 49
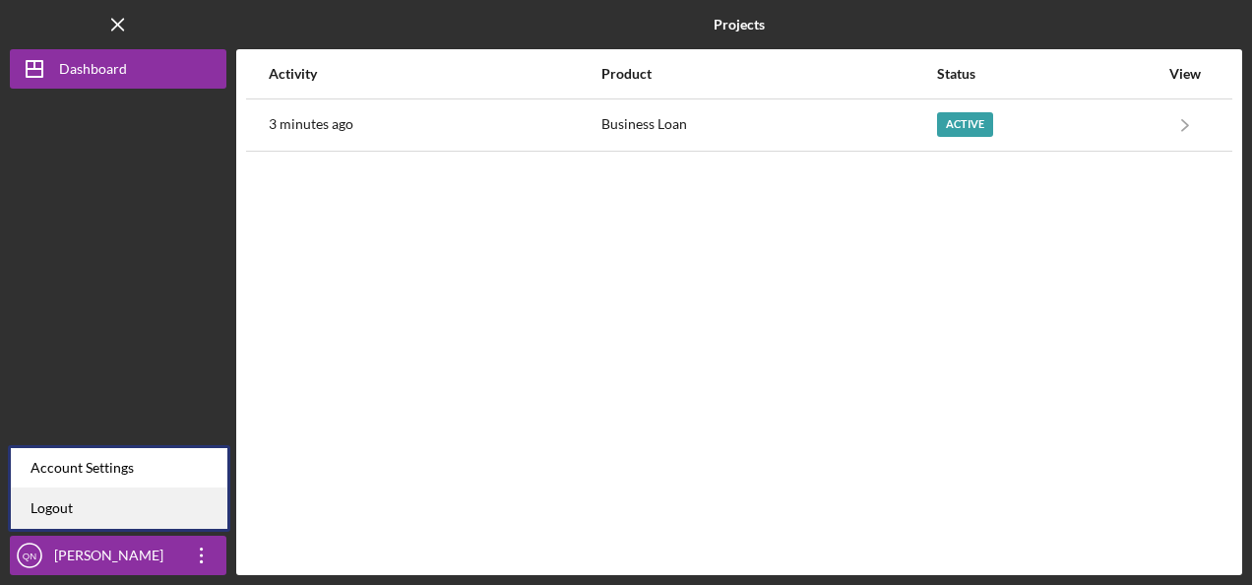
click at [126, 510] on link "Logout" at bounding box center [119, 508] width 216 height 40
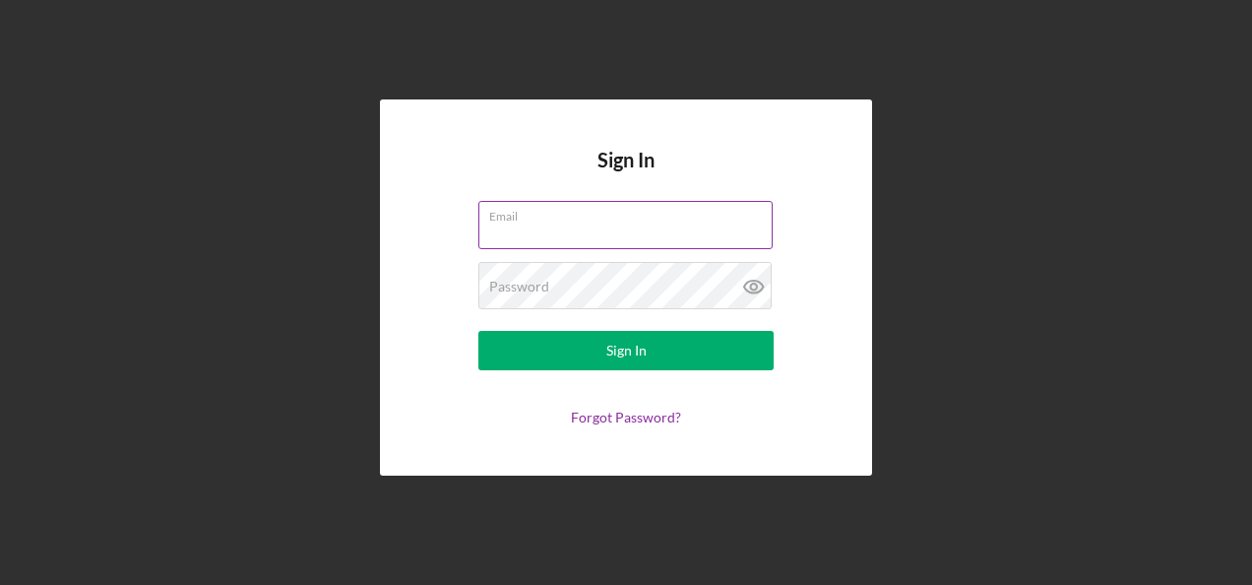
click at [547, 236] on input "Email" at bounding box center [625, 224] width 294 height 47
type input "[EMAIL_ADDRESS][DOMAIN_NAME]"
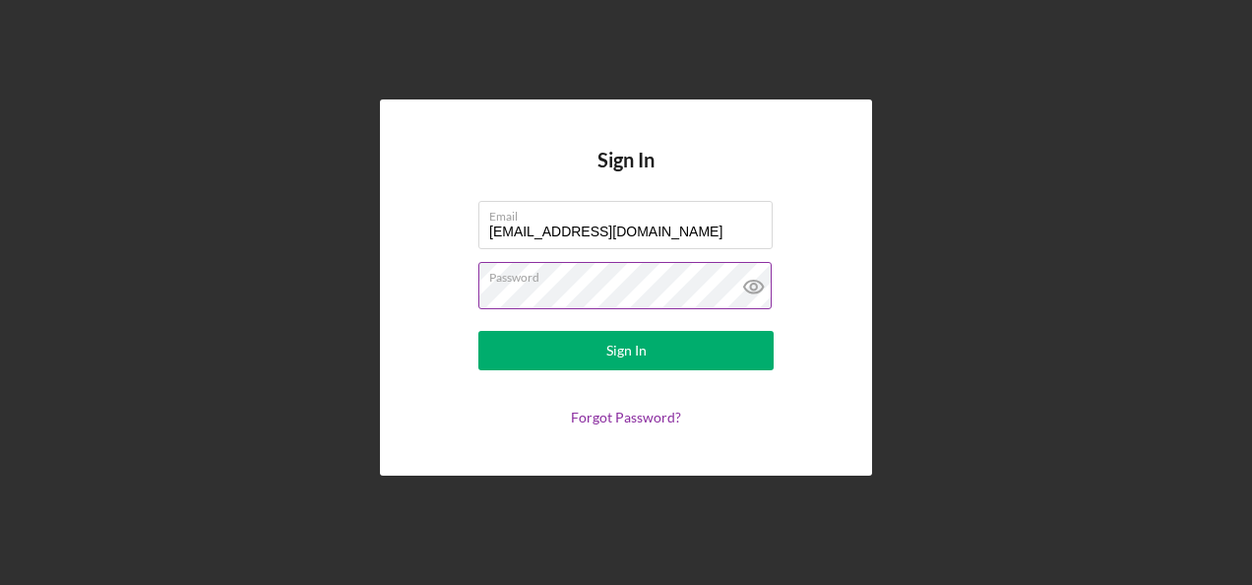
click at [478, 331] on button "Sign In" at bounding box center [625, 350] width 295 height 39
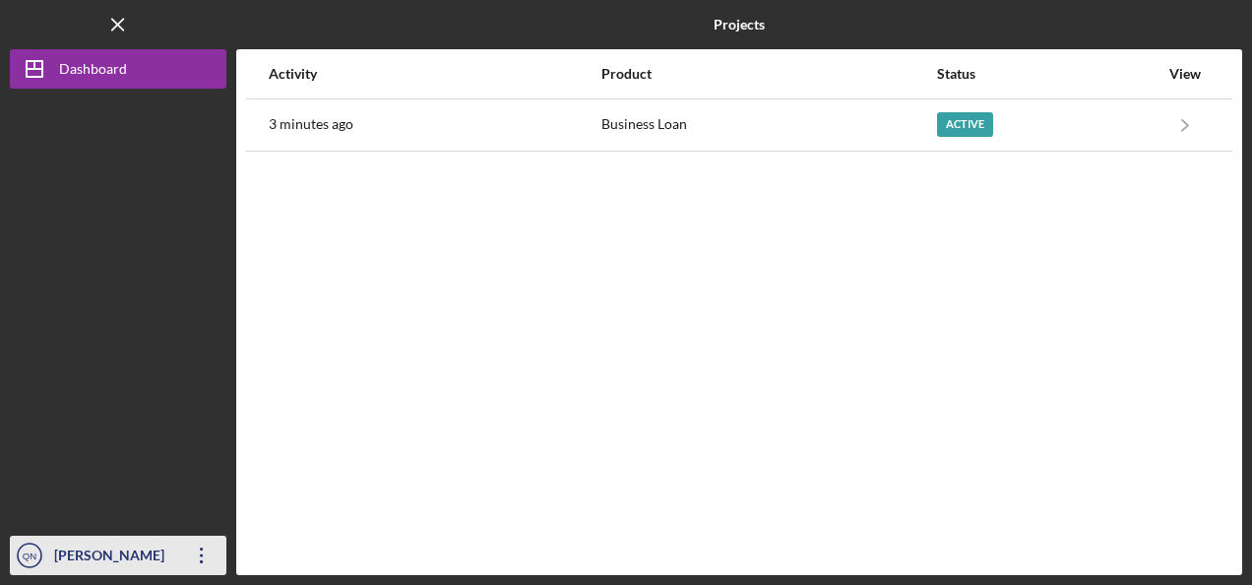
click at [75, 549] on div "[PERSON_NAME]" at bounding box center [113, 557] width 128 height 44
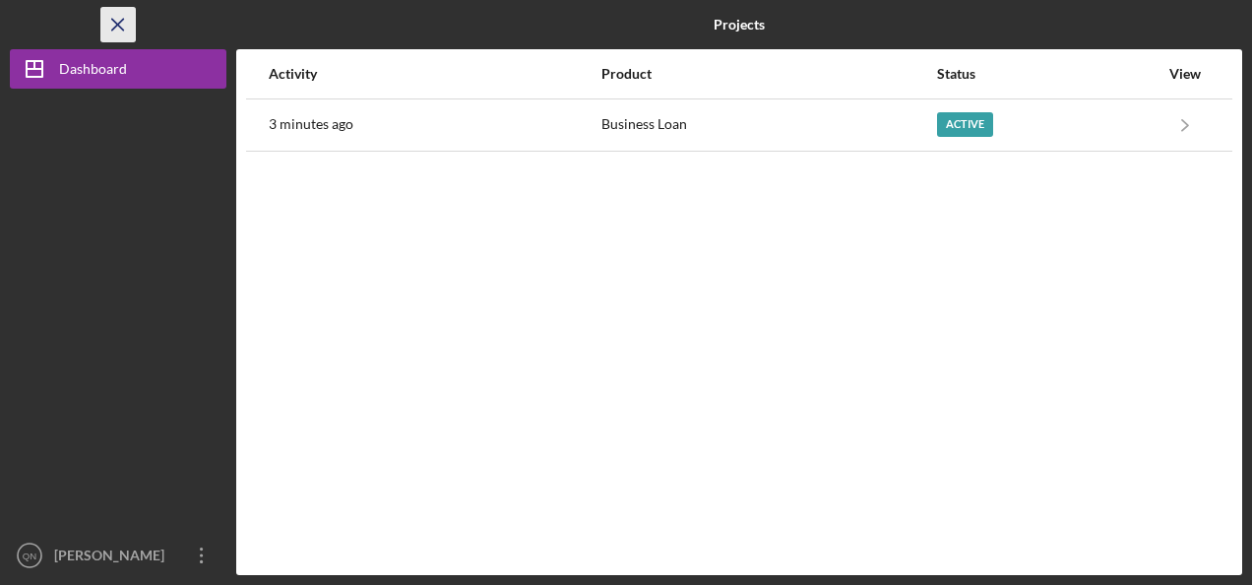
click at [126, 30] on icon "Icon/Menu Close" at bounding box center [118, 25] width 44 height 44
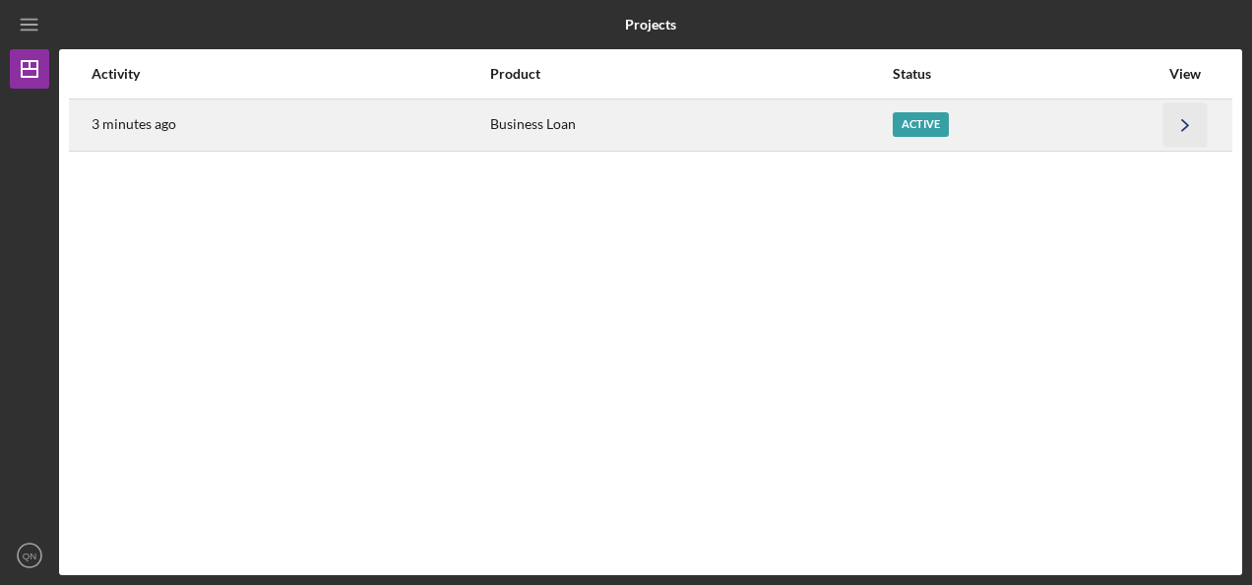
click at [1183, 127] on icon "Icon/Navigate" at bounding box center [1185, 124] width 44 height 44
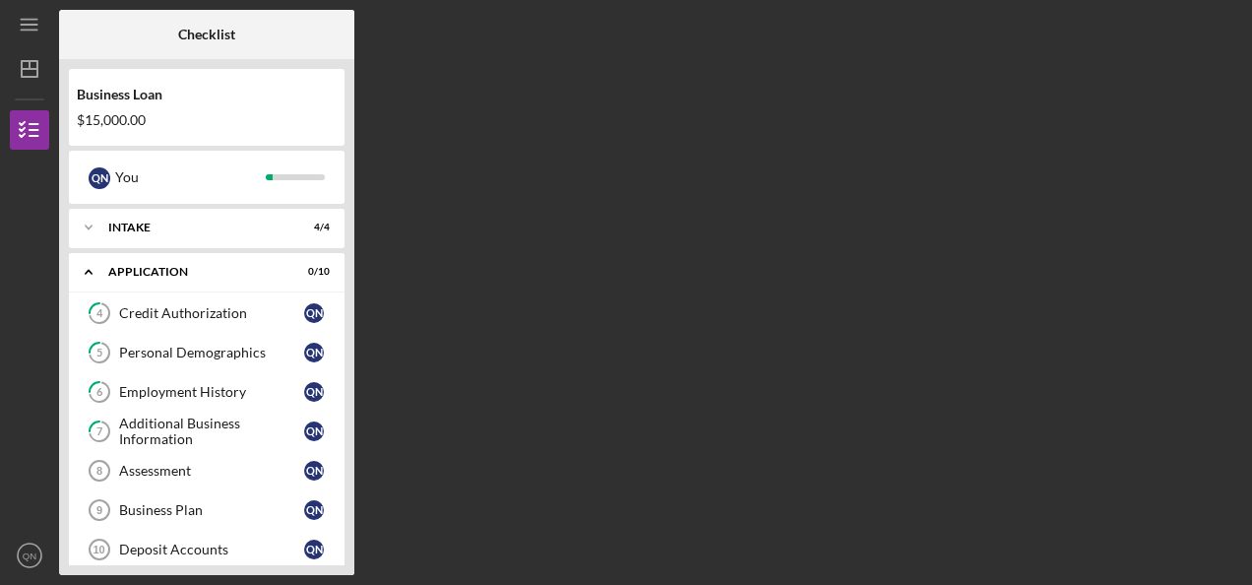
click at [347, 313] on div "Business Loan $15,000.00 Q N You Icon/Expander Intake 4 / 4 Icon/Expander Appli…" at bounding box center [206, 317] width 295 height 516
click at [142, 224] on div "Intake" at bounding box center [214, 227] width 212 height 12
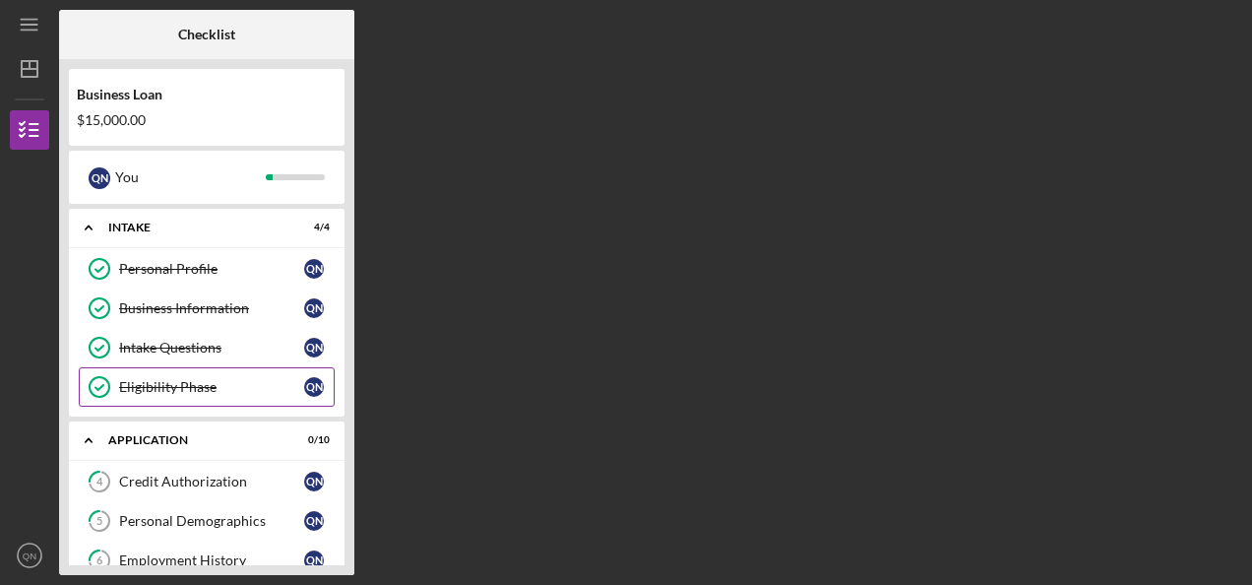
click at [198, 386] on div "Eligibility Phase" at bounding box center [211, 387] width 185 height 16
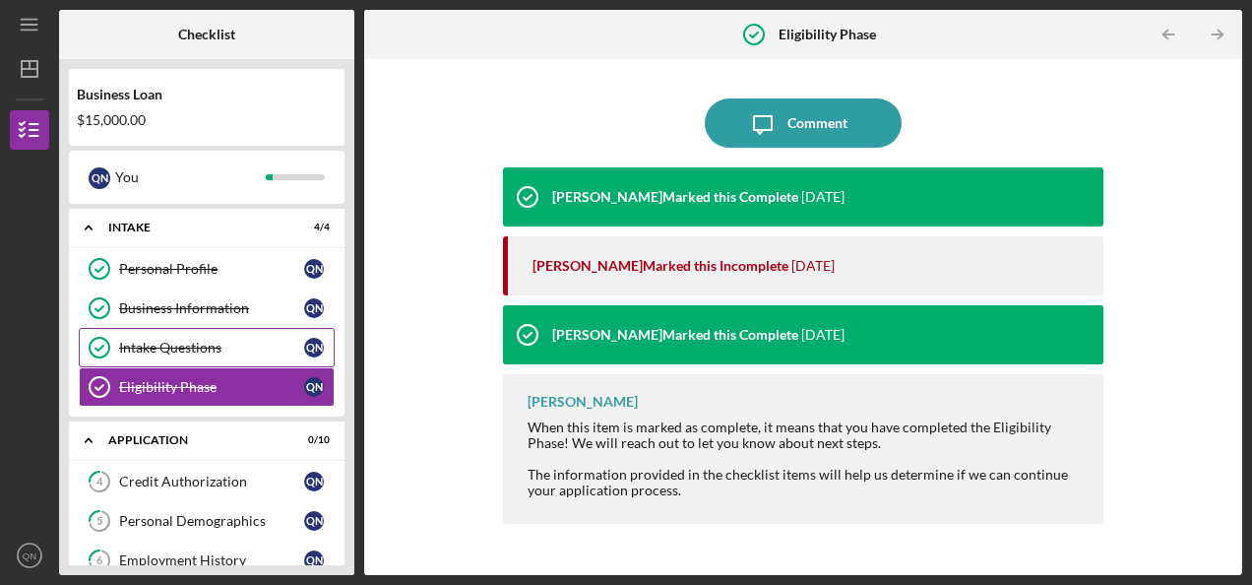
click at [216, 349] on div "Intake Questions" at bounding box center [211, 348] width 185 height 16
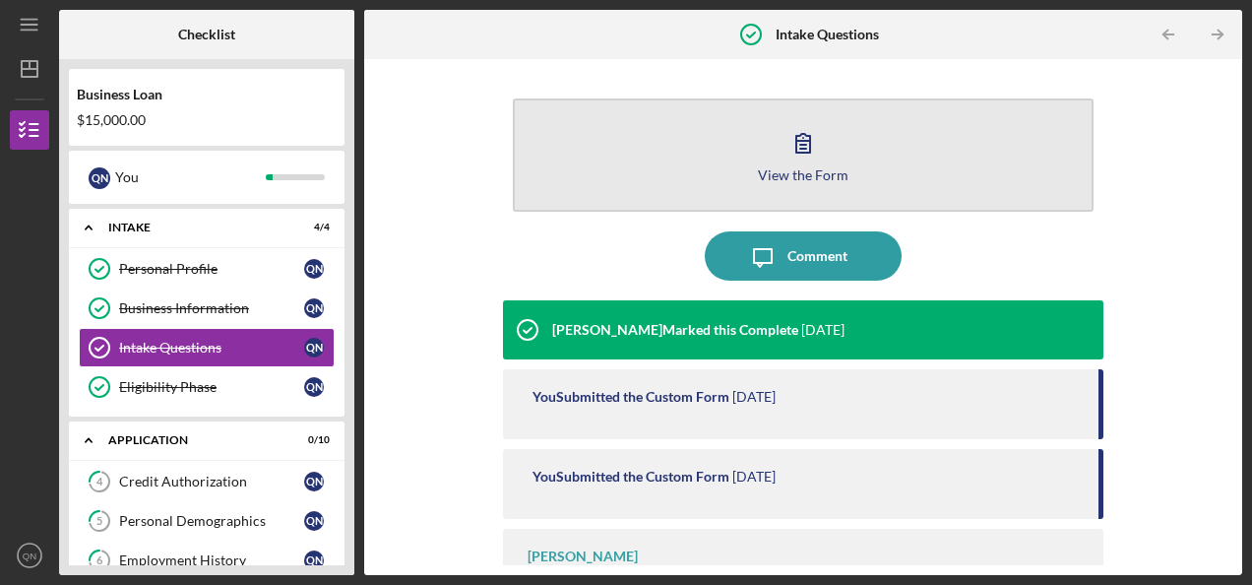
click at [758, 151] on button "View the Form Form" at bounding box center [803, 154] width 581 height 113
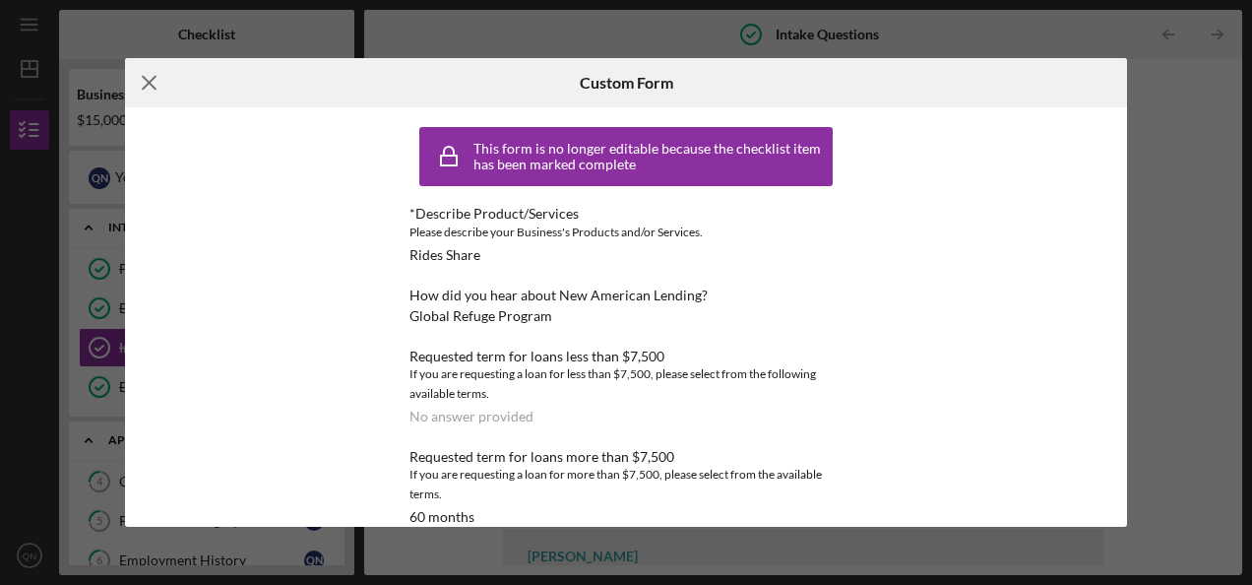
click at [143, 84] on icon "Icon/Menu Close" at bounding box center [149, 82] width 49 height 49
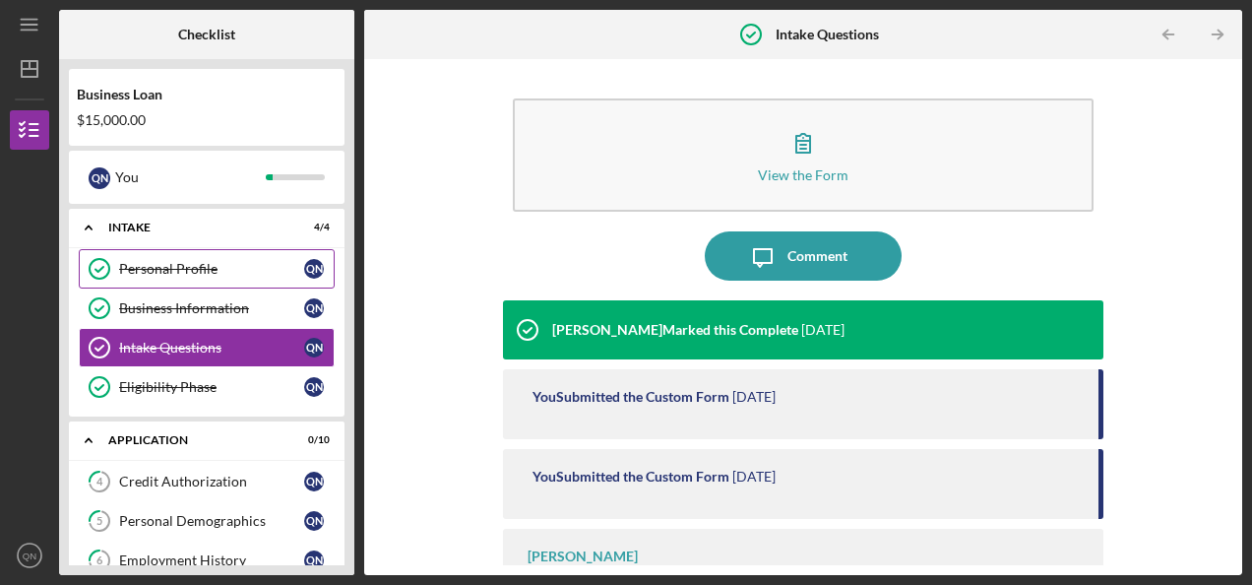
click at [154, 267] on div "Personal Profile" at bounding box center [211, 269] width 185 height 16
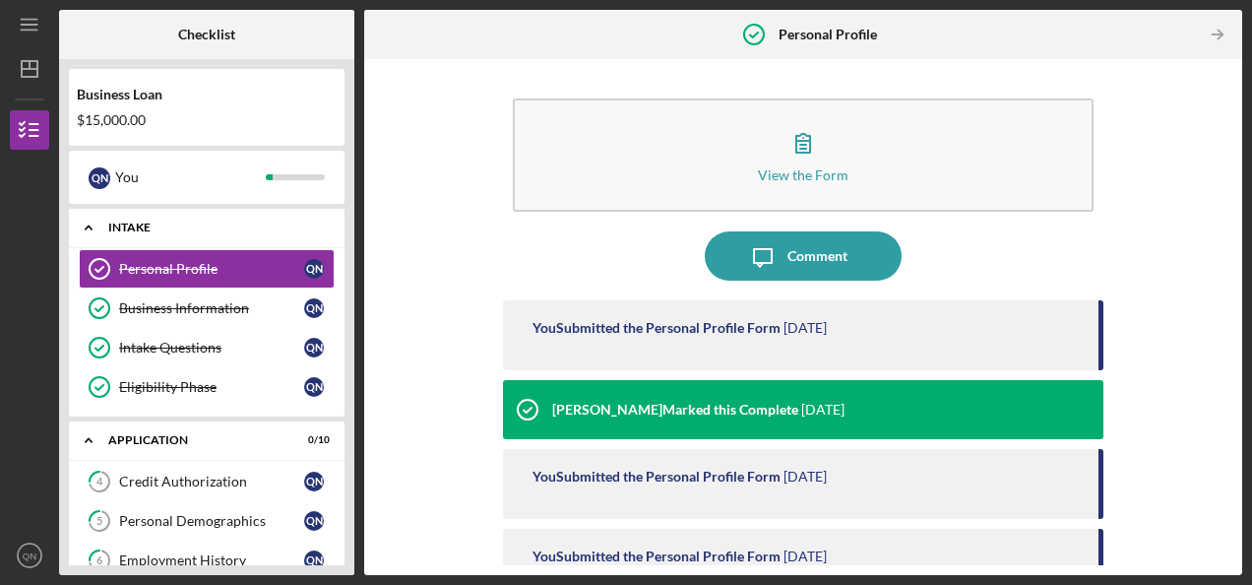
click at [89, 226] on polyline at bounding box center [89, 228] width 6 height 4
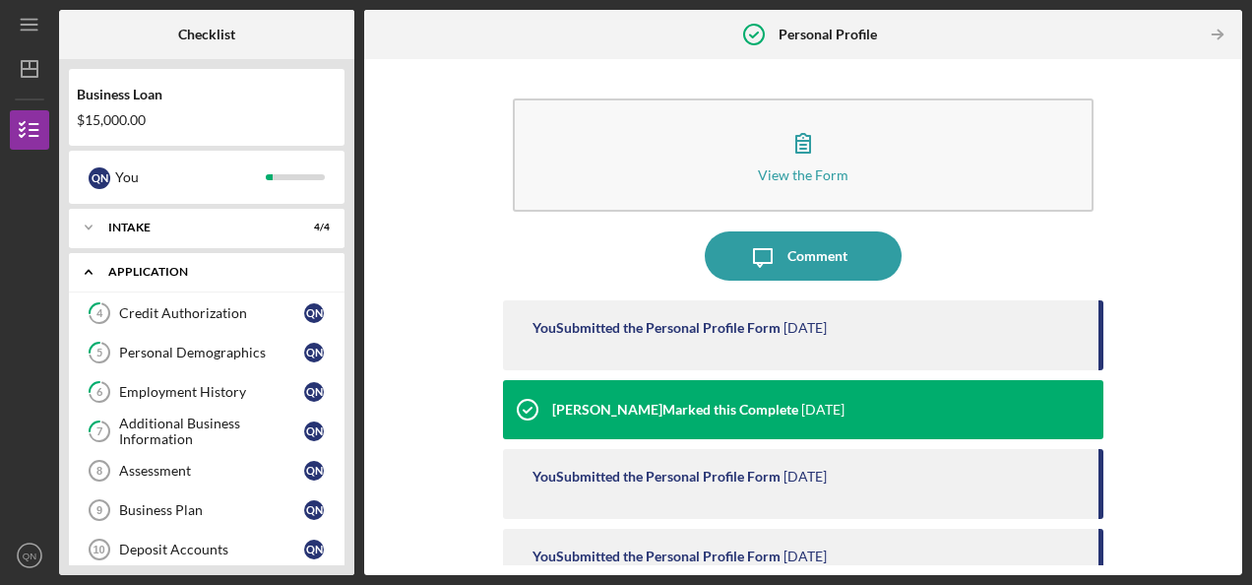
click at [88, 269] on icon "Icon/Expander" at bounding box center [88, 271] width 39 height 39
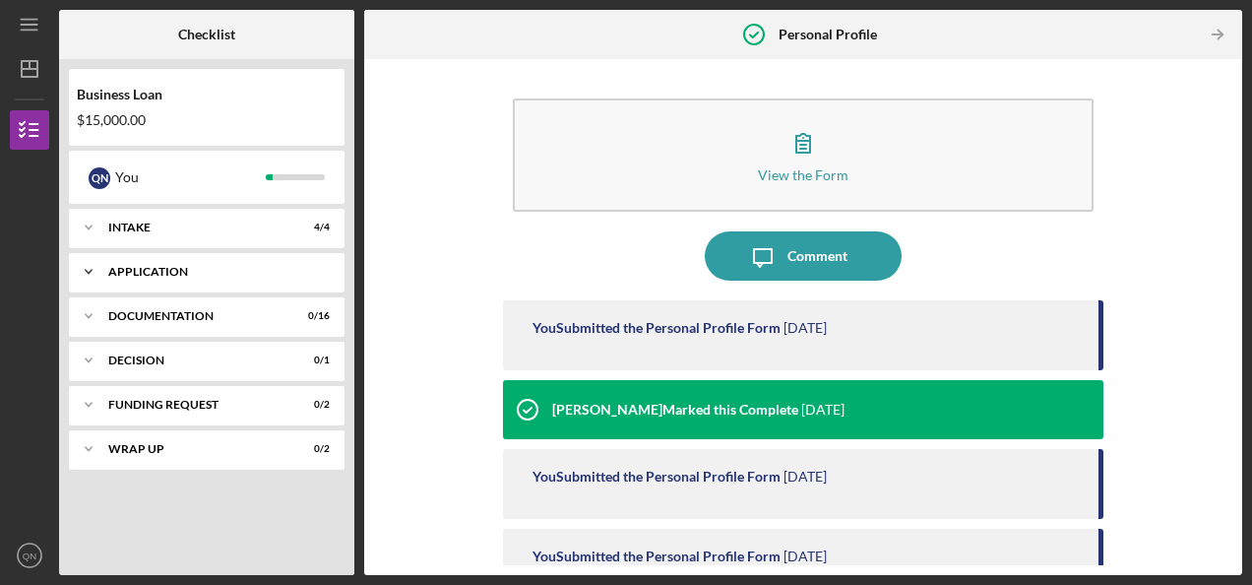
click at [155, 278] on div "Icon/Expander Application 0 / 10" at bounding box center [207, 271] width 276 height 39
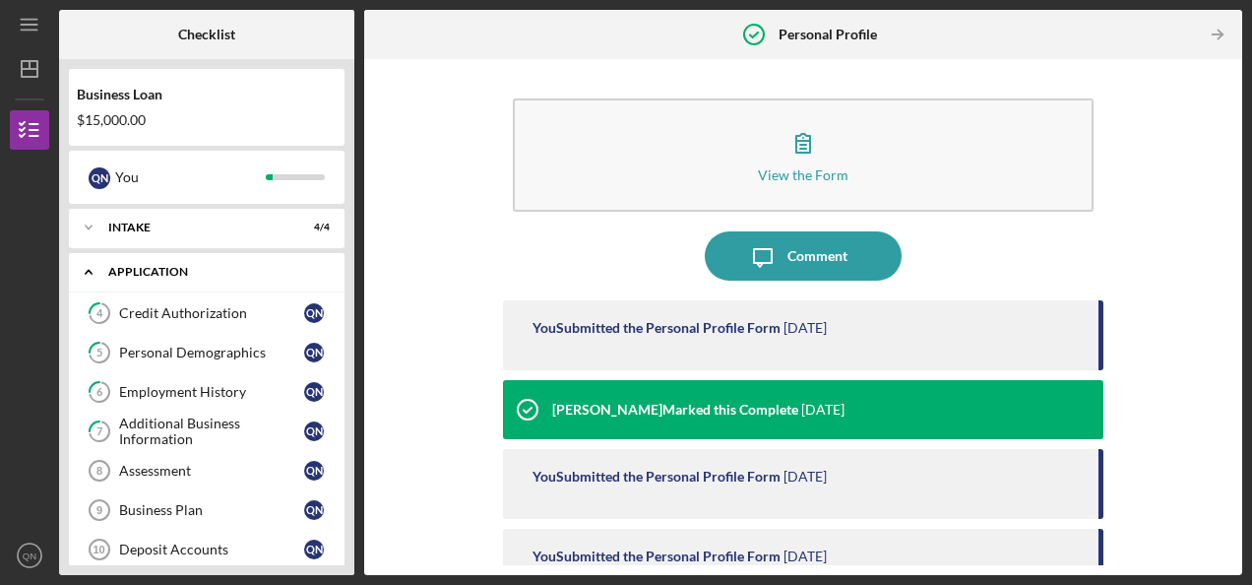
click at [91, 266] on icon "Icon/Expander" at bounding box center [88, 271] width 39 height 39
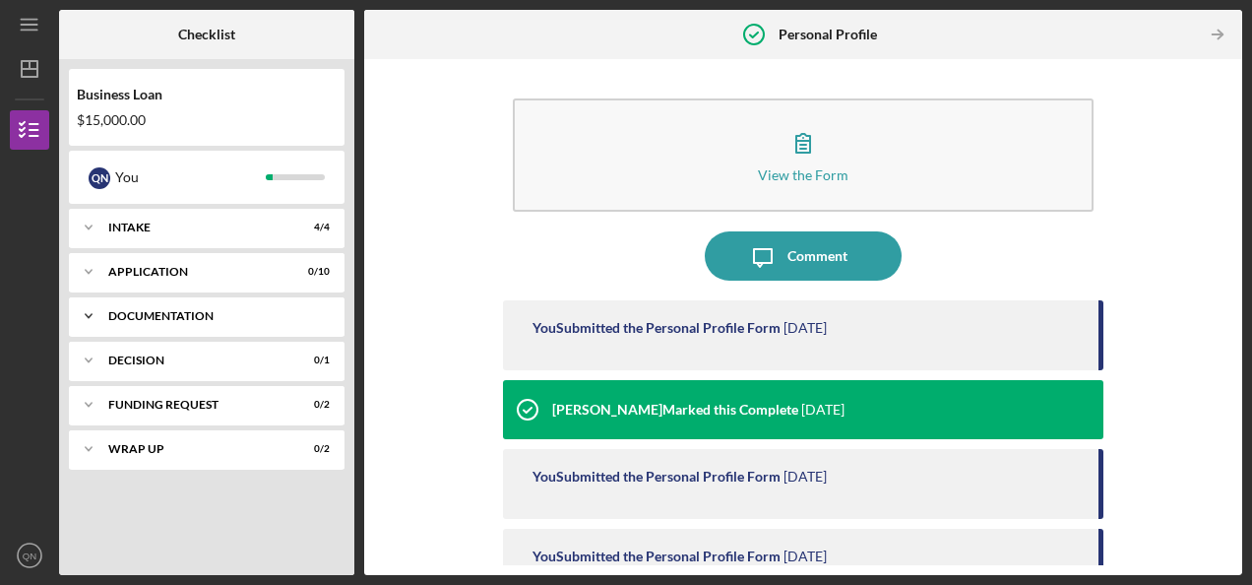
click at [96, 313] on icon "Icon/Expander" at bounding box center [88, 315] width 39 height 39
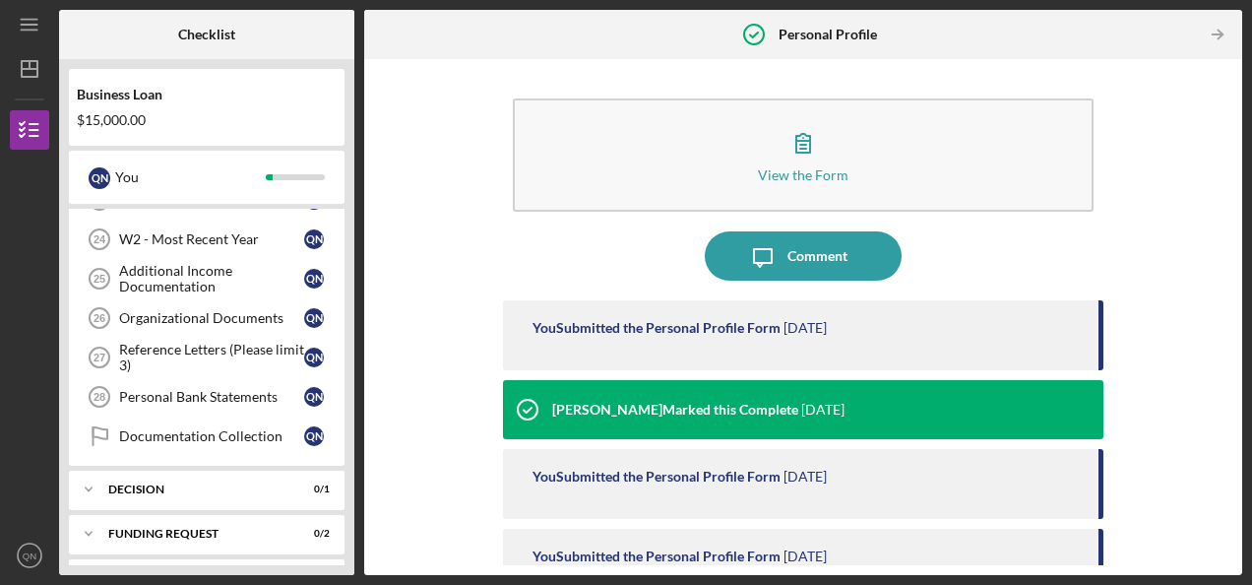
scroll to position [544, 0]
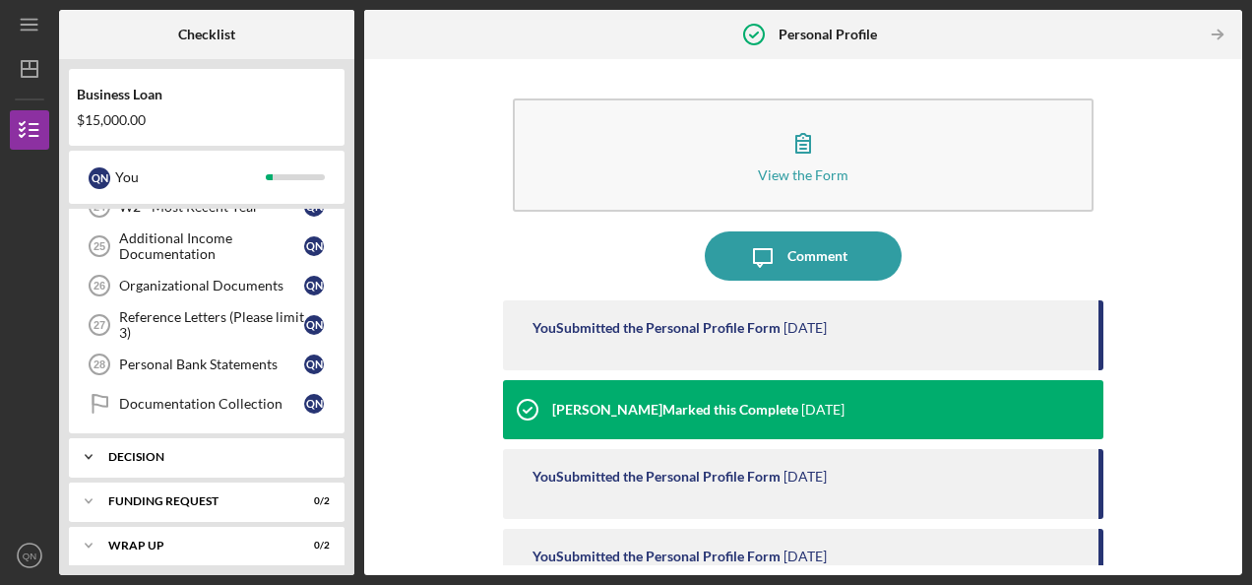
click at [93, 440] on icon "Icon/Expander" at bounding box center [88, 456] width 39 height 39
click at [93, 441] on icon "Icon/Expander" at bounding box center [88, 456] width 39 height 39
click at [89, 485] on icon "Icon/Expander" at bounding box center [88, 500] width 39 height 39
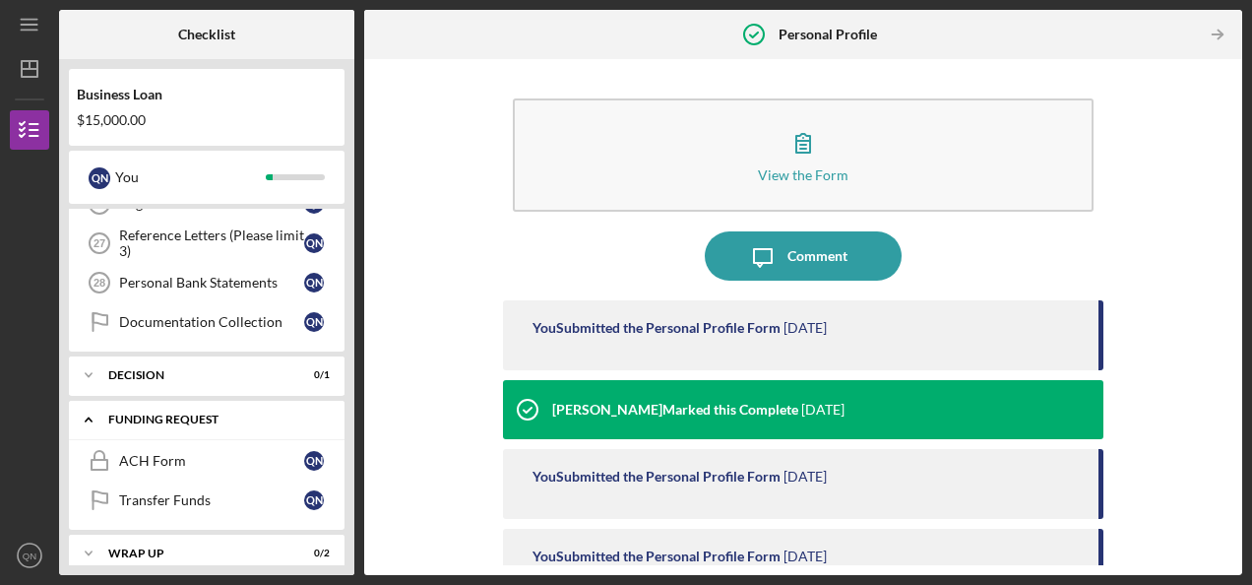
scroll to position [632, 0]
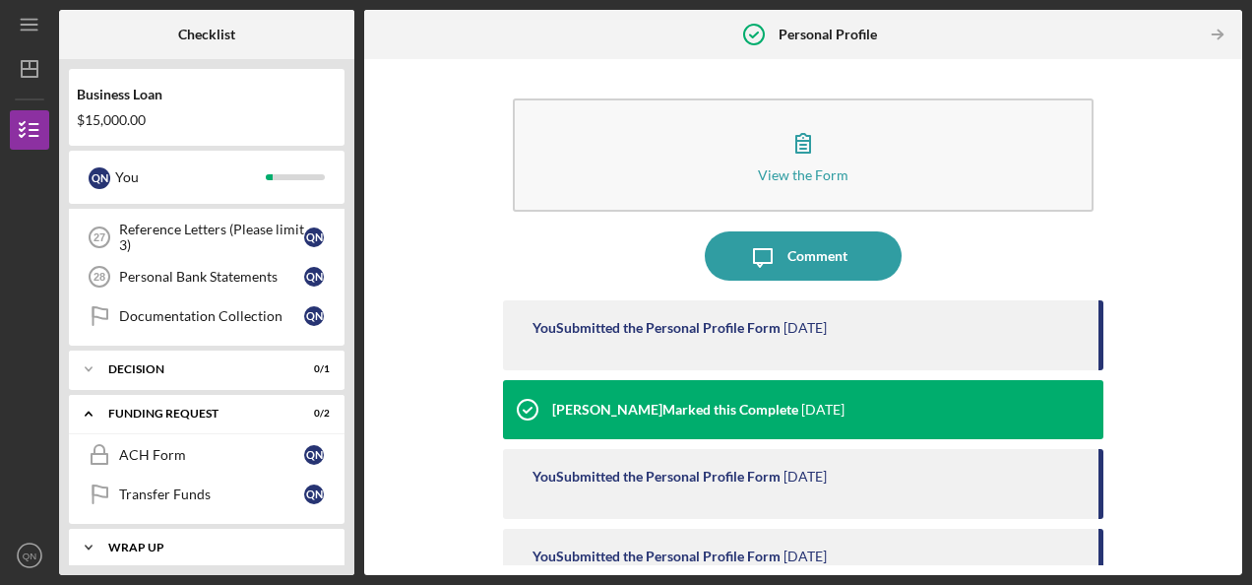
click at [87, 531] on icon "Icon/Expander" at bounding box center [88, 546] width 39 height 39
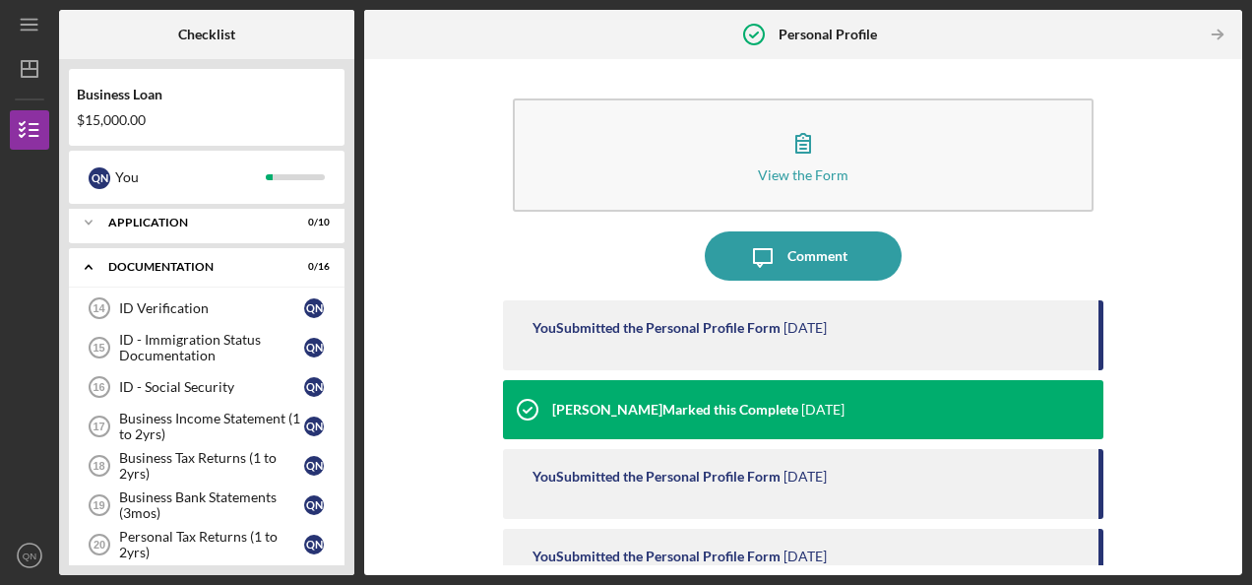
scroll to position [12, 0]
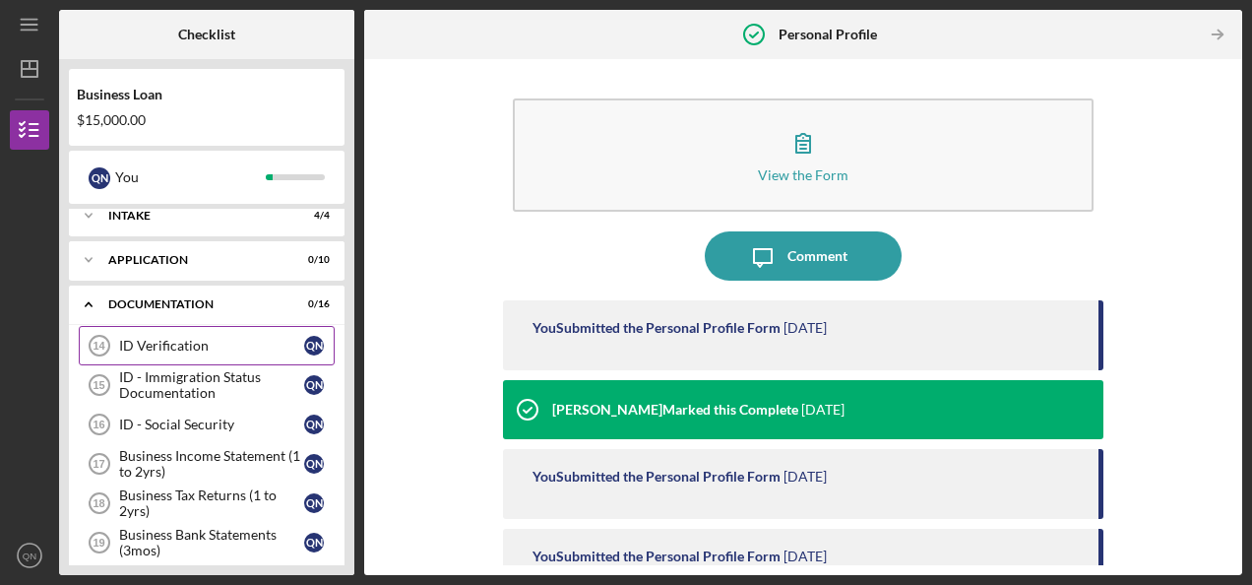
click at [196, 346] on div "ID Verification" at bounding box center [211, 346] width 185 height 16
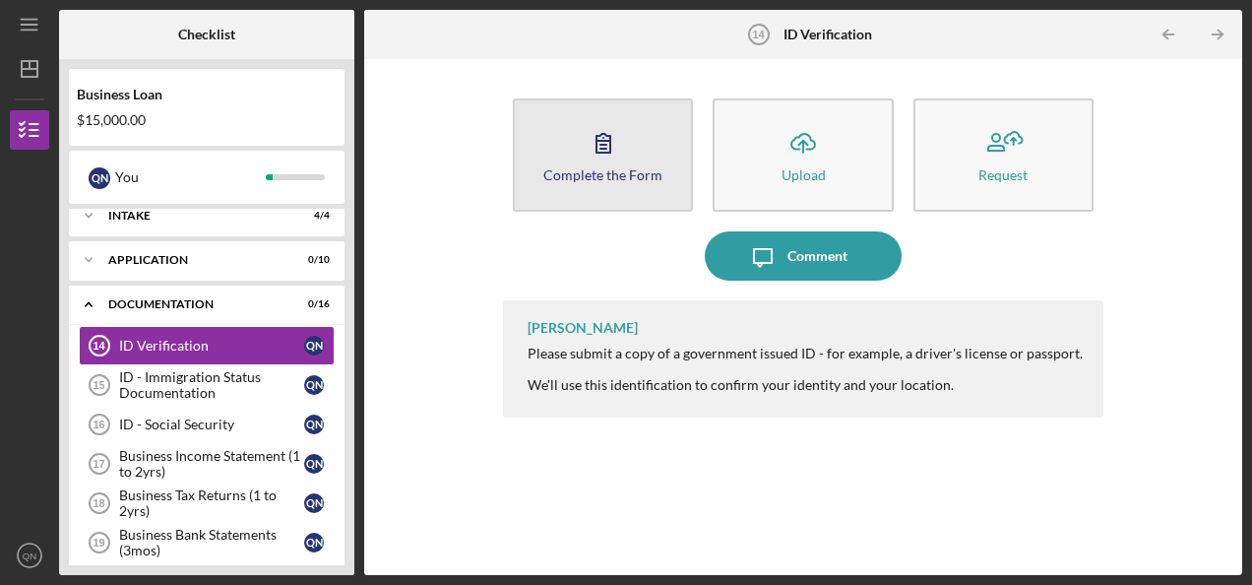
click at [564, 177] on div "Complete the Form" at bounding box center [602, 174] width 119 height 15
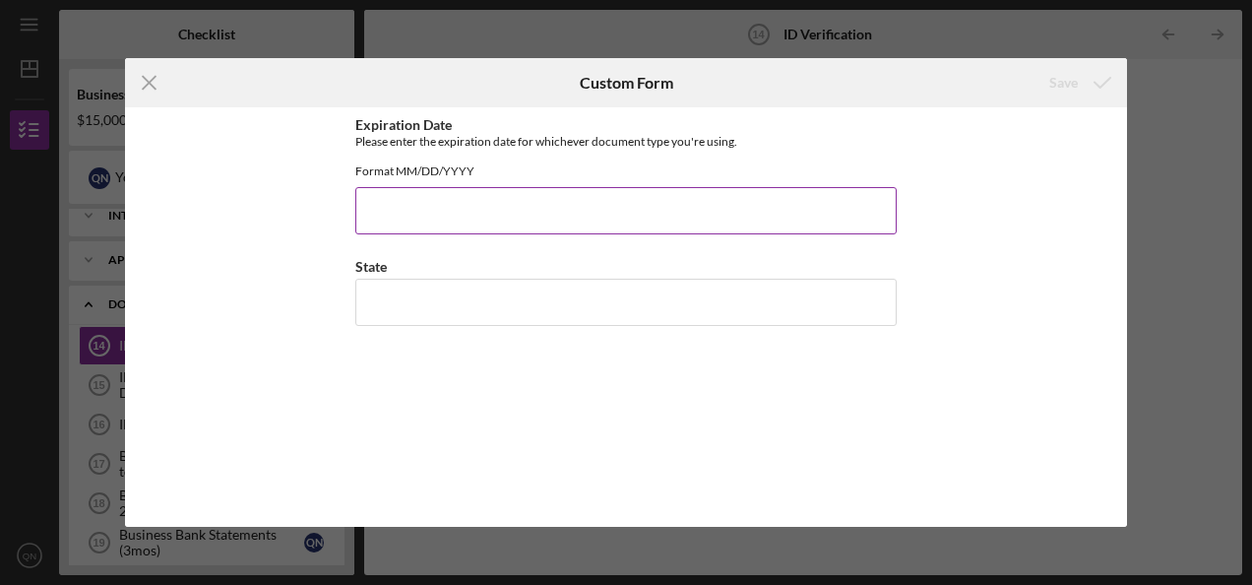
click at [480, 230] on input "Expiration Date" at bounding box center [625, 210] width 541 height 47
type input "1"
type input "0"
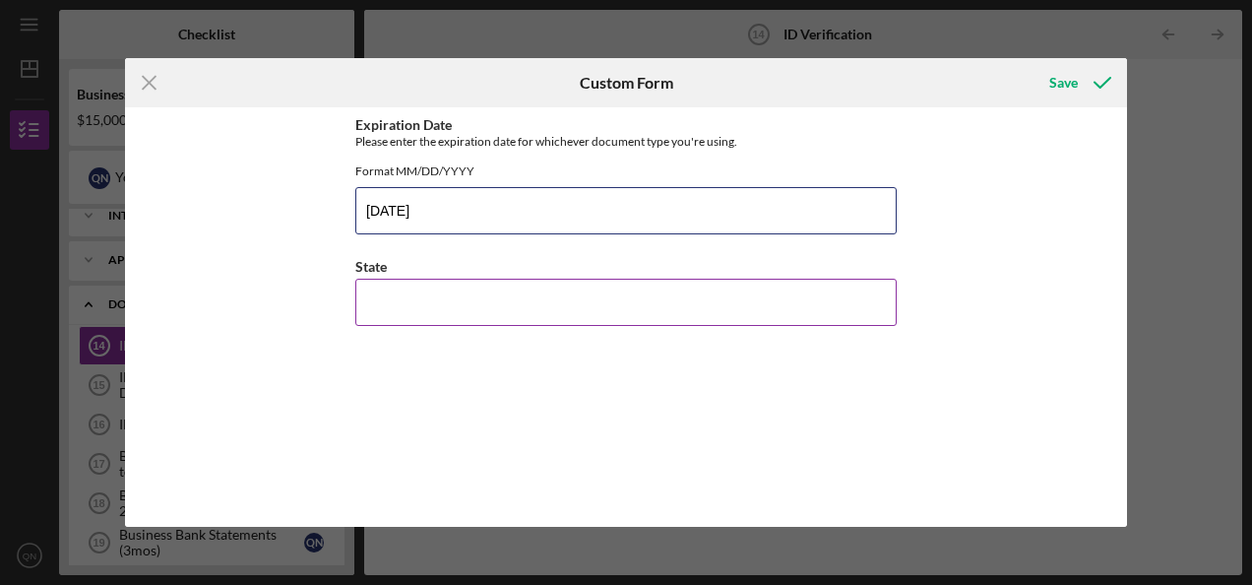
type input "[DATE]"
click at [482, 319] on input "State" at bounding box center [625, 301] width 541 height 47
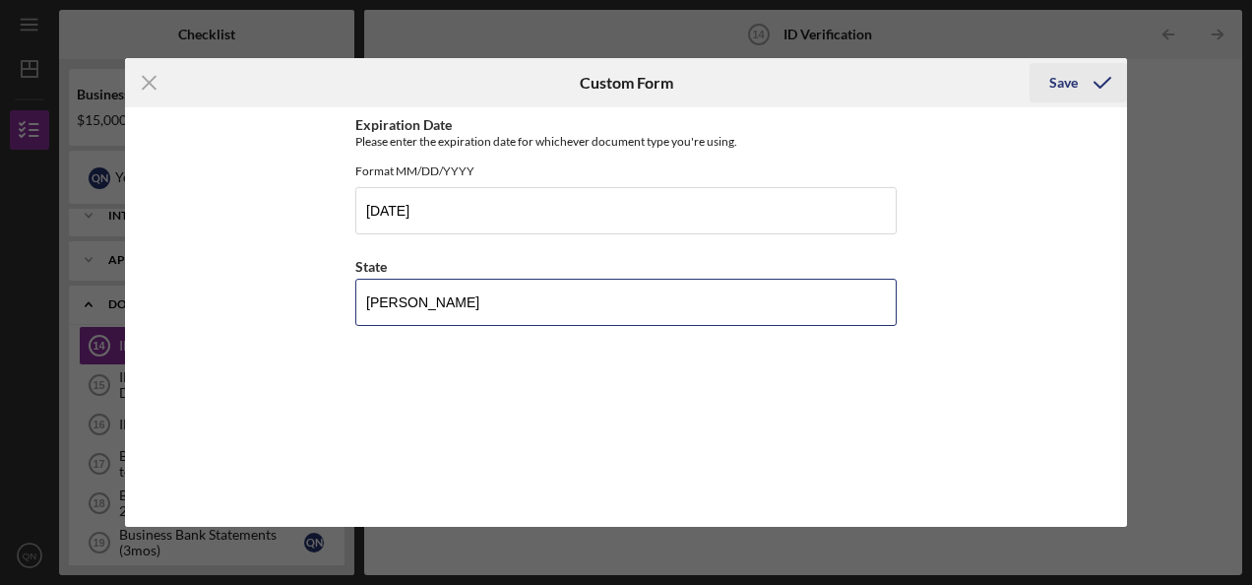
type input "[PERSON_NAME]"
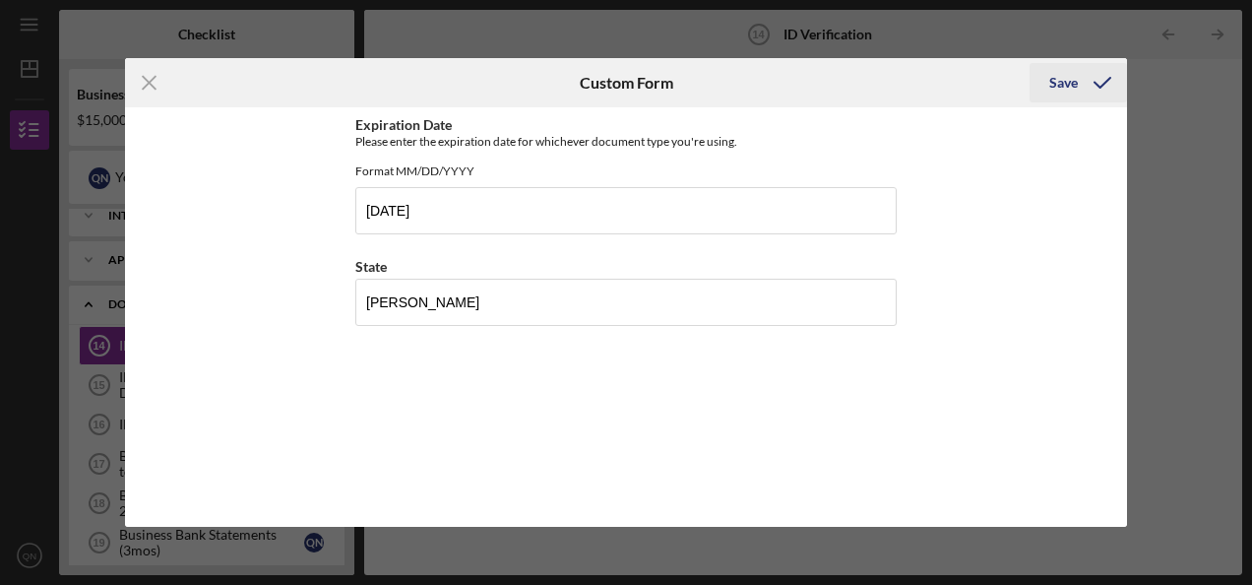
click at [1072, 84] on div "Save" at bounding box center [1063, 82] width 29 height 39
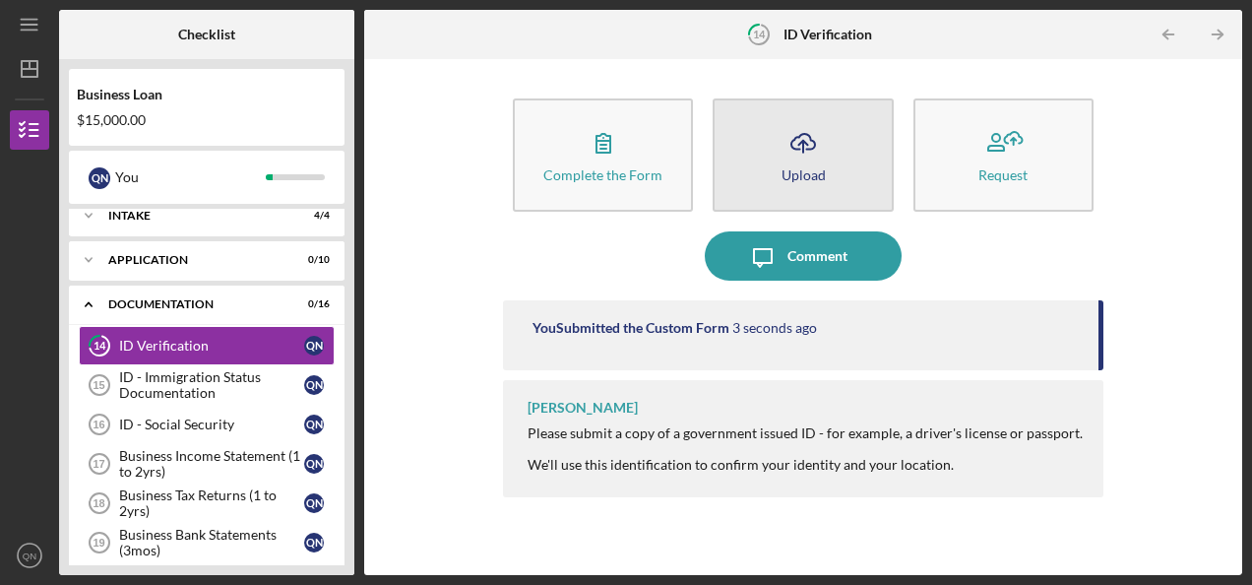
click at [803, 181] on button "Icon/Upload Upload" at bounding box center [802, 154] width 180 height 113
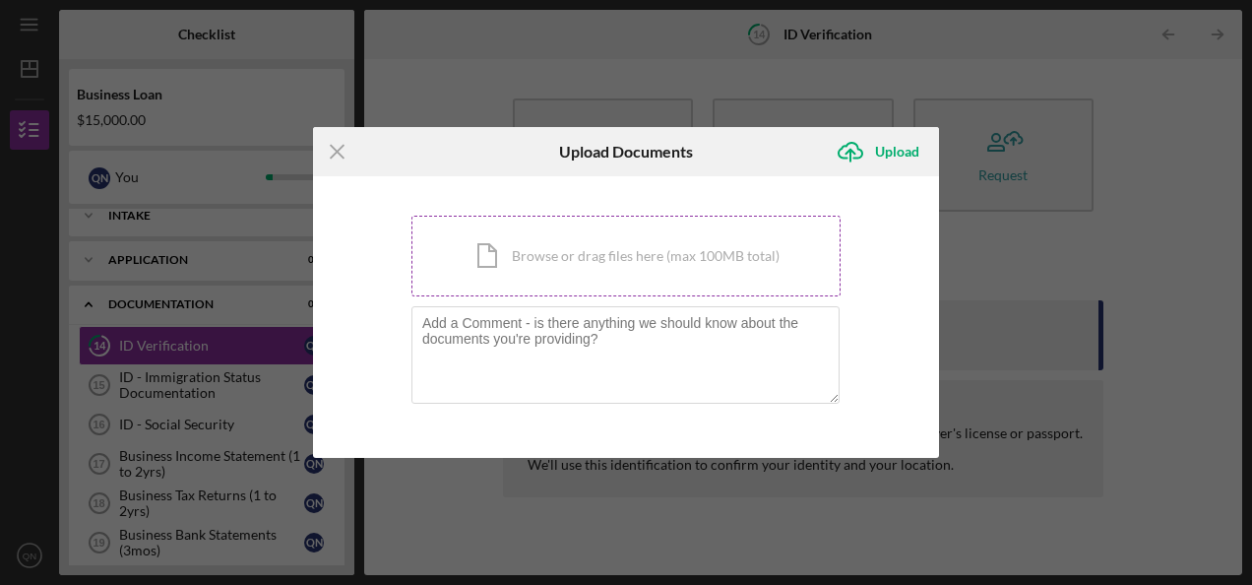
click at [600, 274] on div "Icon/Document Browse or drag files here (max 100MB total) Tap to choose files o…" at bounding box center [625, 256] width 429 height 81
click at [550, 250] on div "Icon/Document Browse or drag files here (max 100MB total) Tap to choose files o…" at bounding box center [625, 256] width 429 height 81
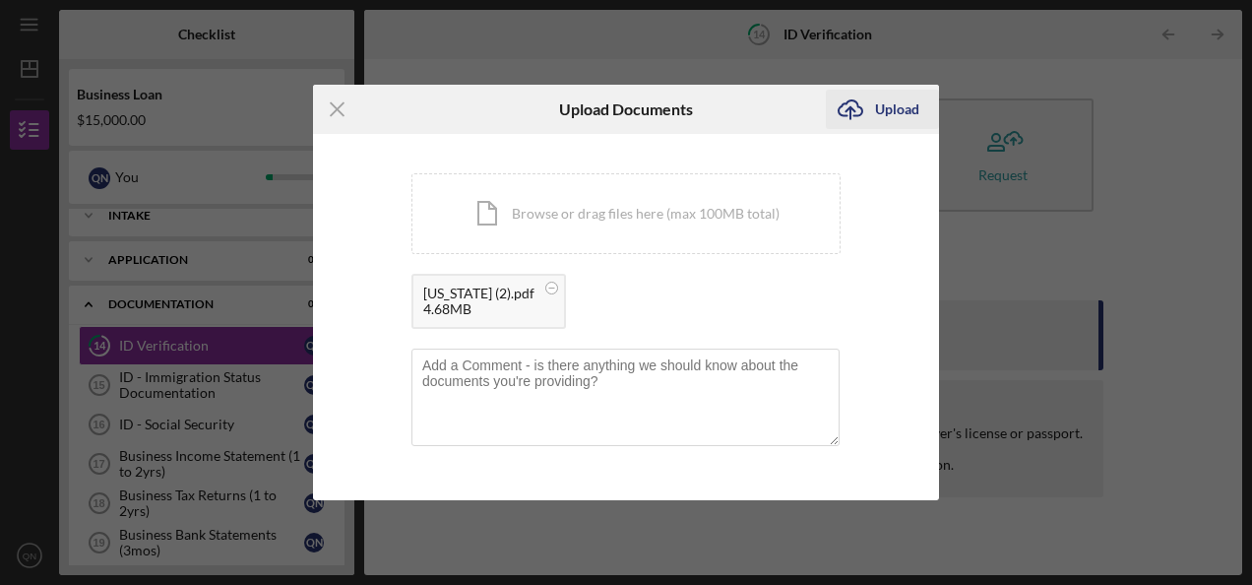
click at [902, 107] on div "Upload" at bounding box center [897, 109] width 44 height 39
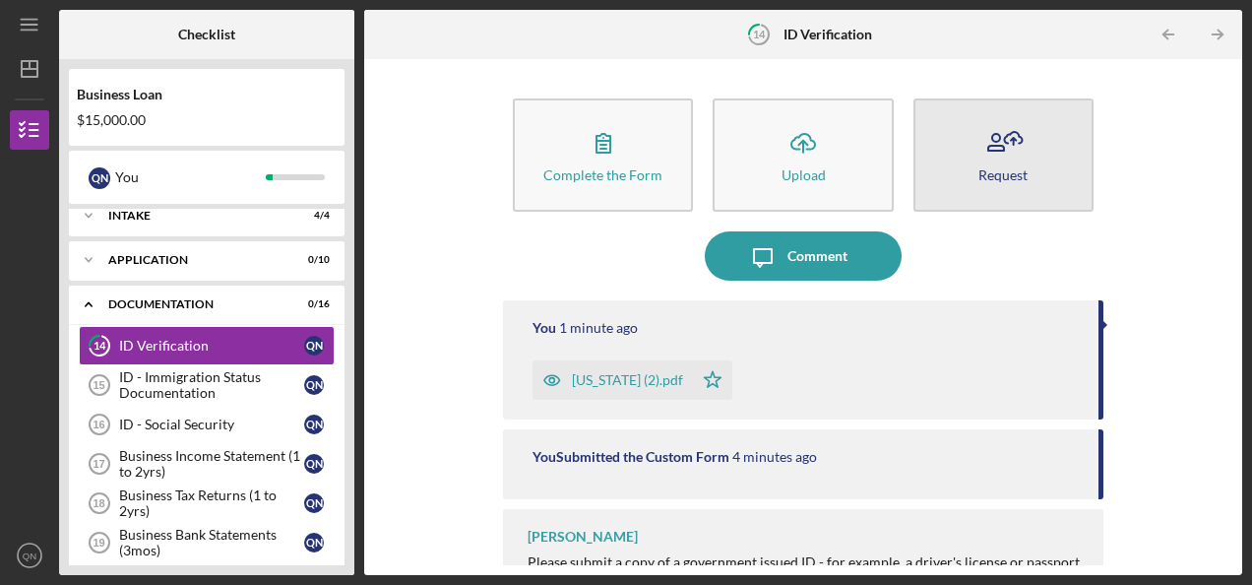
click at [1004, 174] on div "Request" at bounding box center [1002, 174] width 49 height 15
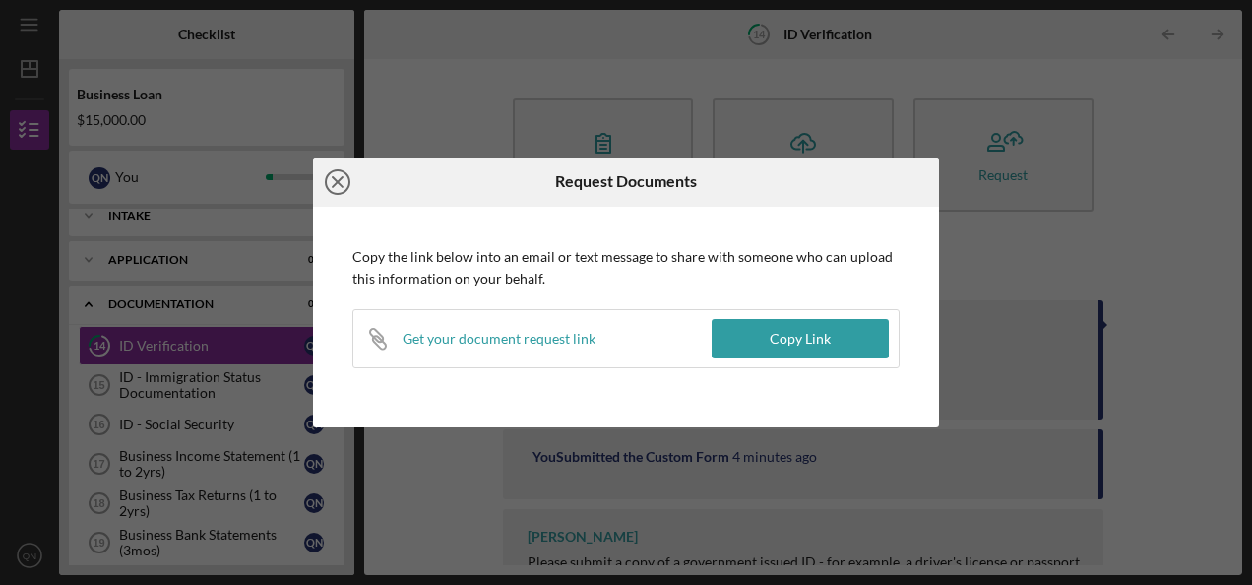
click at [338, 177] on icon "Icon/Close" at bounding box center [337, 181] width 49 height 49
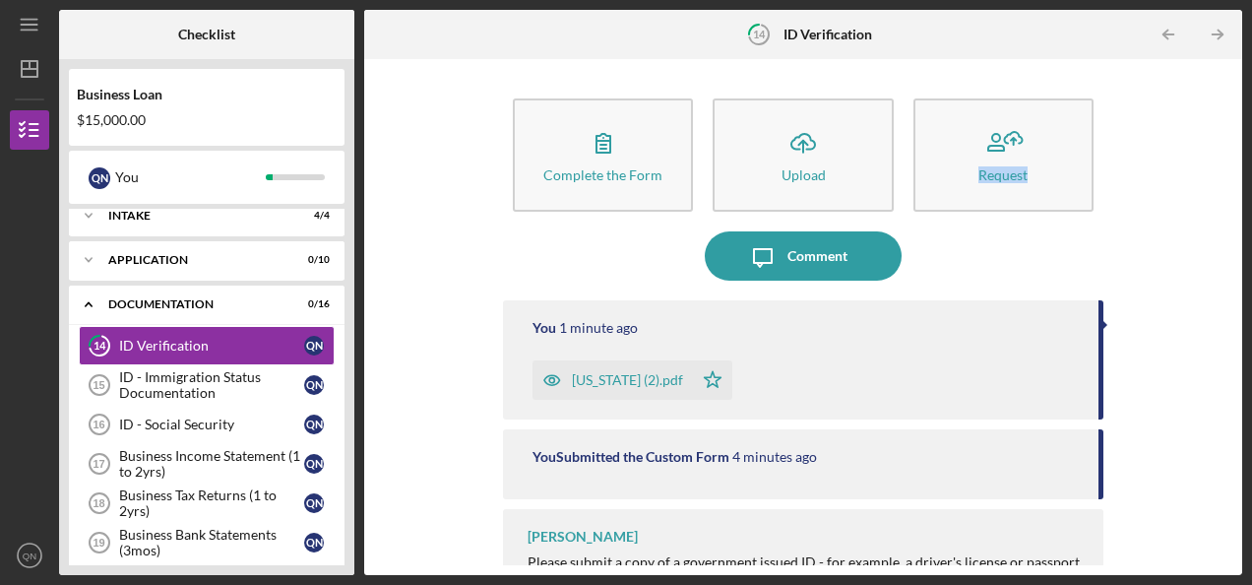
drag, startPoint x: 1222, startPoint y: 130, endPoint x: 1232, endPoint y: 195, distance: 65.7
click at [1232, 195] on div "Complete the Form Form Icon/Upload Upload Request Icon/Message Comment You 1 mi…" at bounding box center [803, 317] width 878 height 516
drag, startPoint x: 1232, startPoint y: 195, endPoint x: 1153, endPoint y: 295, distance: 127.6
click at [1153, 295] on div "Complete the Form Form Icon/Upload Upload Request Icon/Message Comment You 1 mi…" at bounding box center [803, 317] width 858 height 496
click at [196, 382] on div "ID - Immigration Status Documentation" at bounding box center [211, 384] width 185 height 31
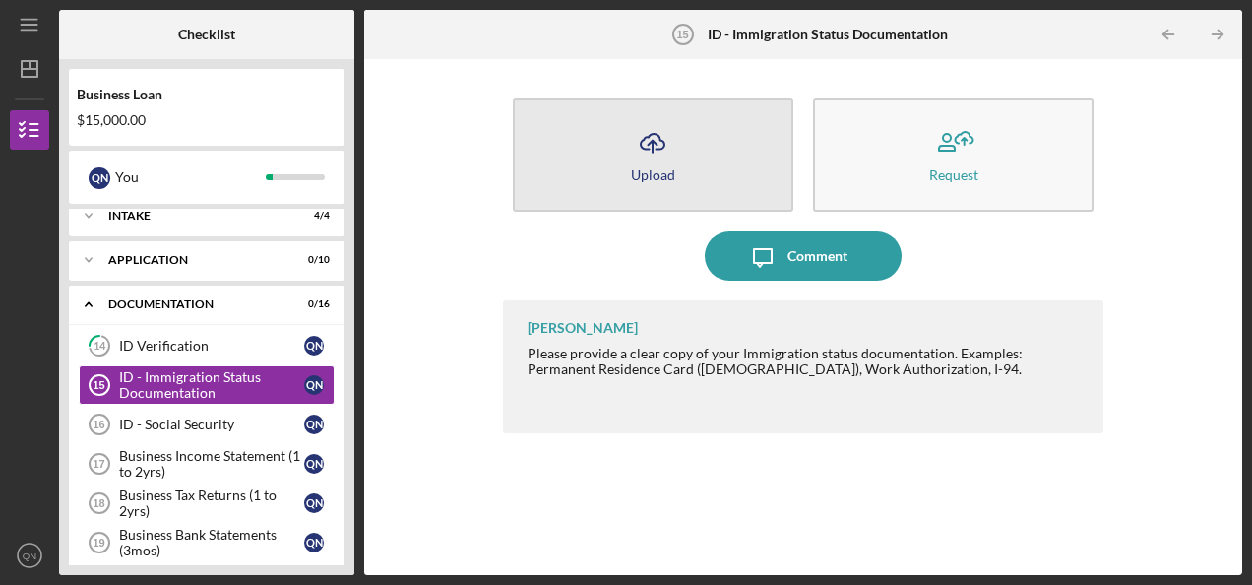
click at [634, 167] on div "Upload" at bounding box center [653, 174] width 44 height 15
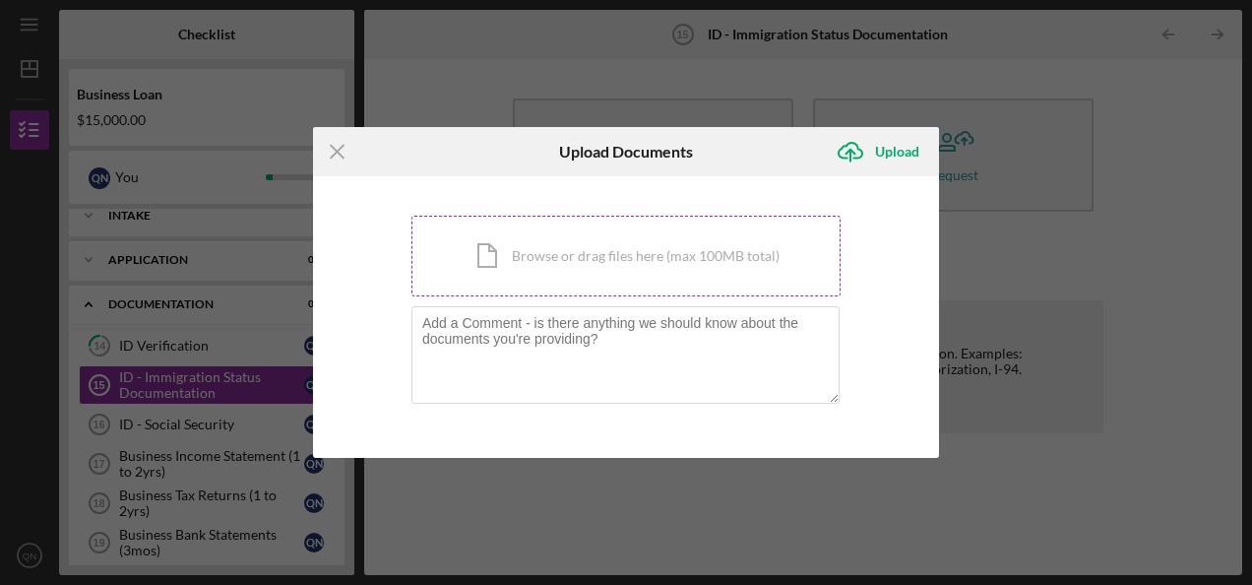
click at [545, 259] on div "Icon/Document Browse or drag files here (max 100MB total) Tap to choose files o…" at bounding box center [625, 256] width 429 height 81
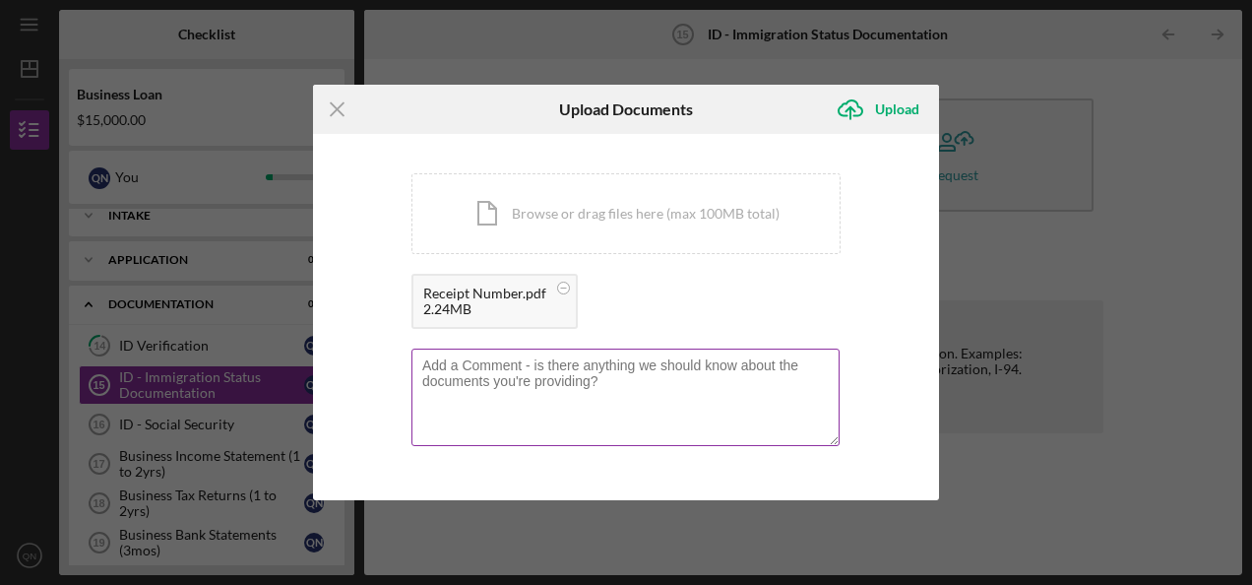
click at [523, 375] on textarea at bounding box center [625, 396] width 428 height 96
type textarea "O"
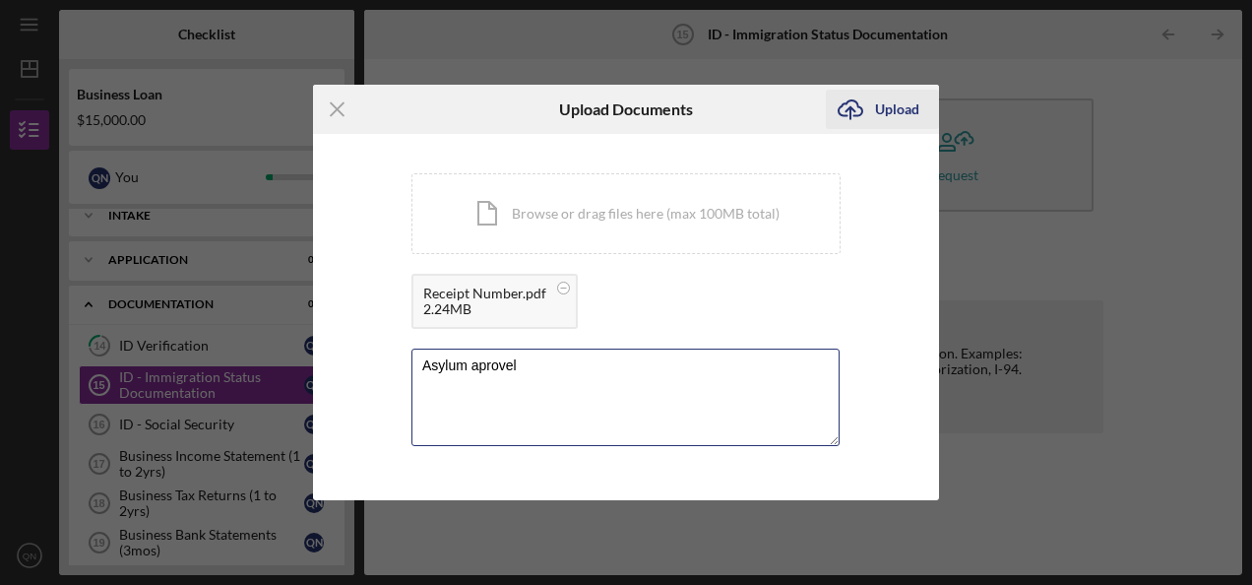
type textarea "Asylum aprovel"
click at [897, 112] on div "Upload" at bounding box center [897, 109] width 44 height 39
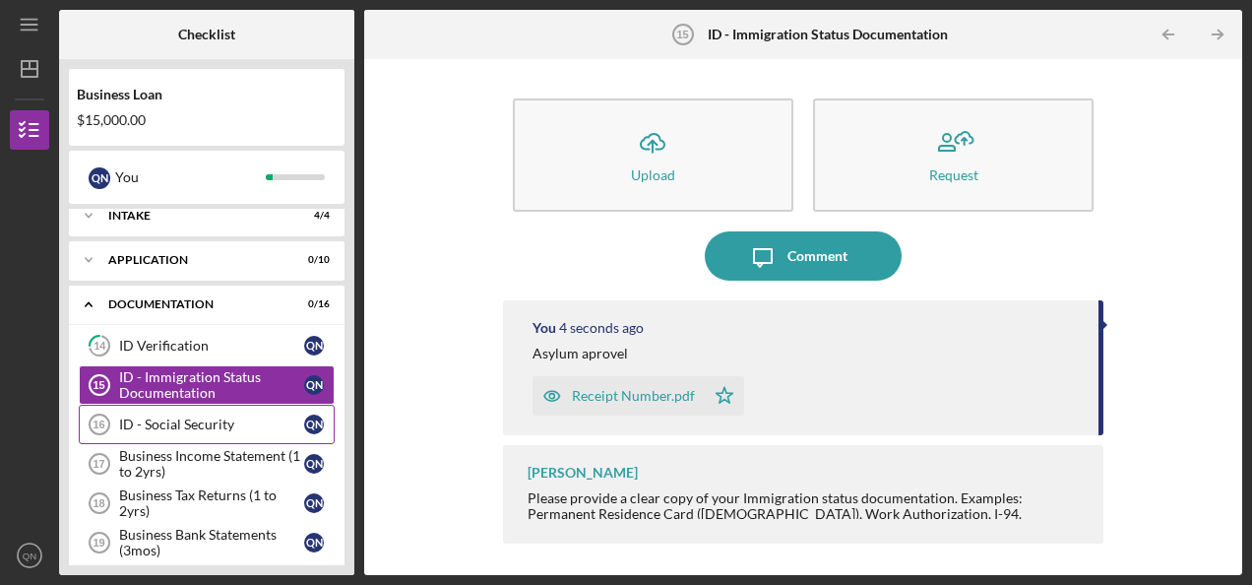
click at [210, 420] on div "ID - Social Security" at bounding box center [211, 424] width 185 height 16
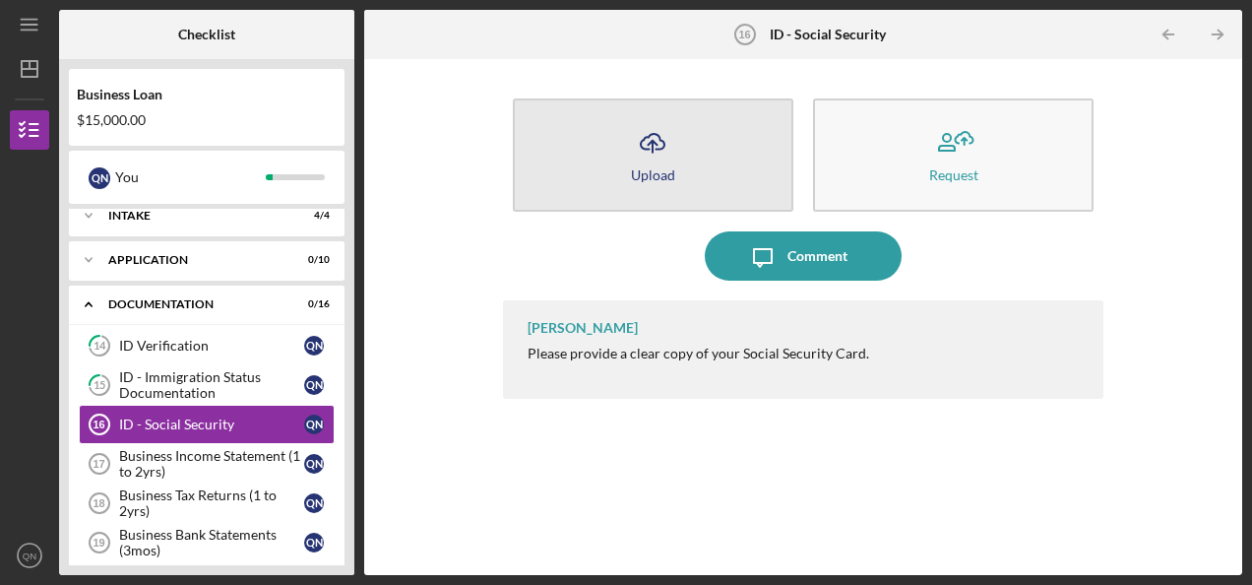
click at [659, 189] on button "Icon/Upload Upload" at bounding box center [653, 154] width 280 height 113
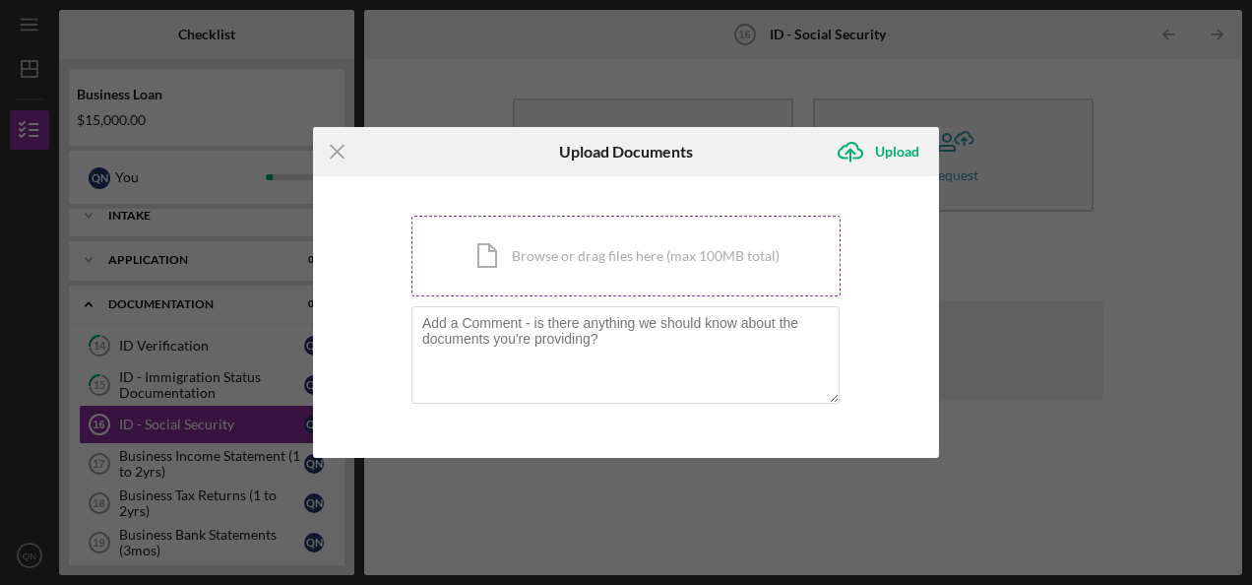
click at [518, 272] on div "Icon/Document Browse or drag files here (max 100MB total) Tap to choose files o…" at bounding box center [625, 256] width 429 height 81
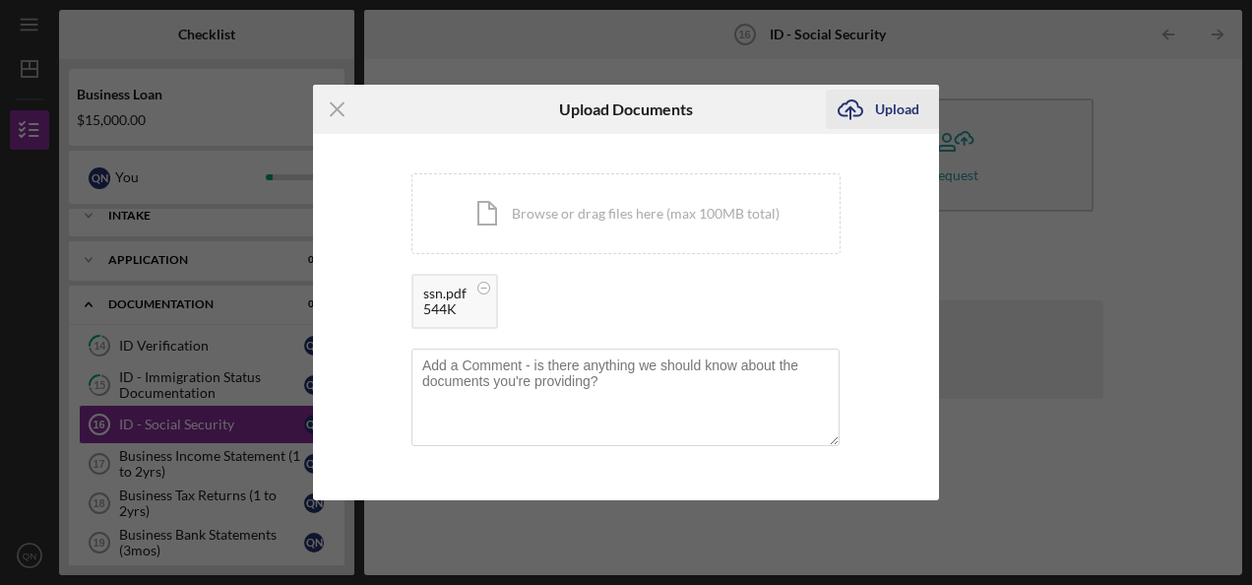
click at [890, 114] on div "Upload" at bounding box center [897, 109] width 44 height 39
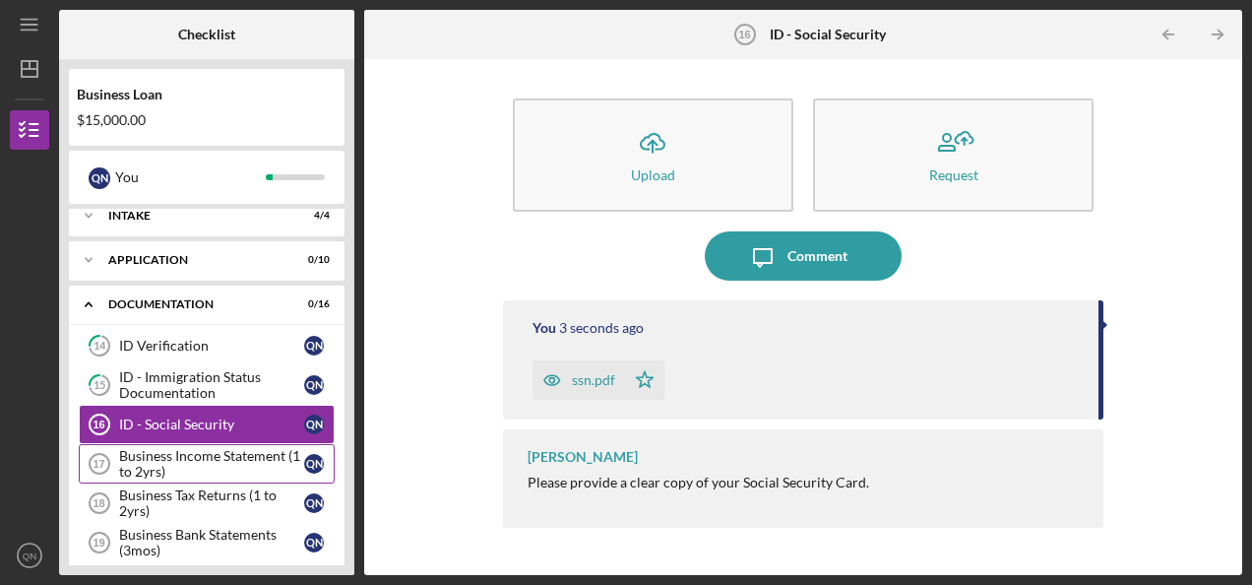
click at [184, 460] on div "Business Income Statement (1 to 2yrs)" at bounding box center [211, 463] width 185 height 31
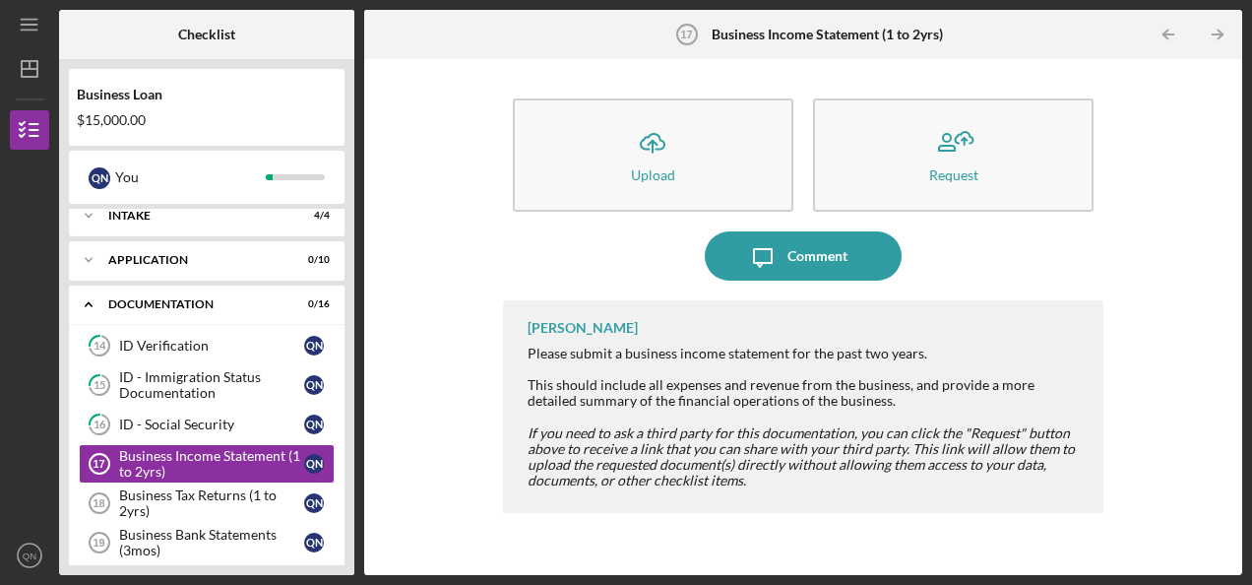
click at [348, 501] on div "Business Loan $15,000.00 Q N You Icon/Expander Intake 4 / 4 Icon/Expander Appli…" at bounding box center [206, 317] width 295 height 516
click at [88, 309] on icon "Icon/Expander" at bounding box center [88, 303] width 39 height 39
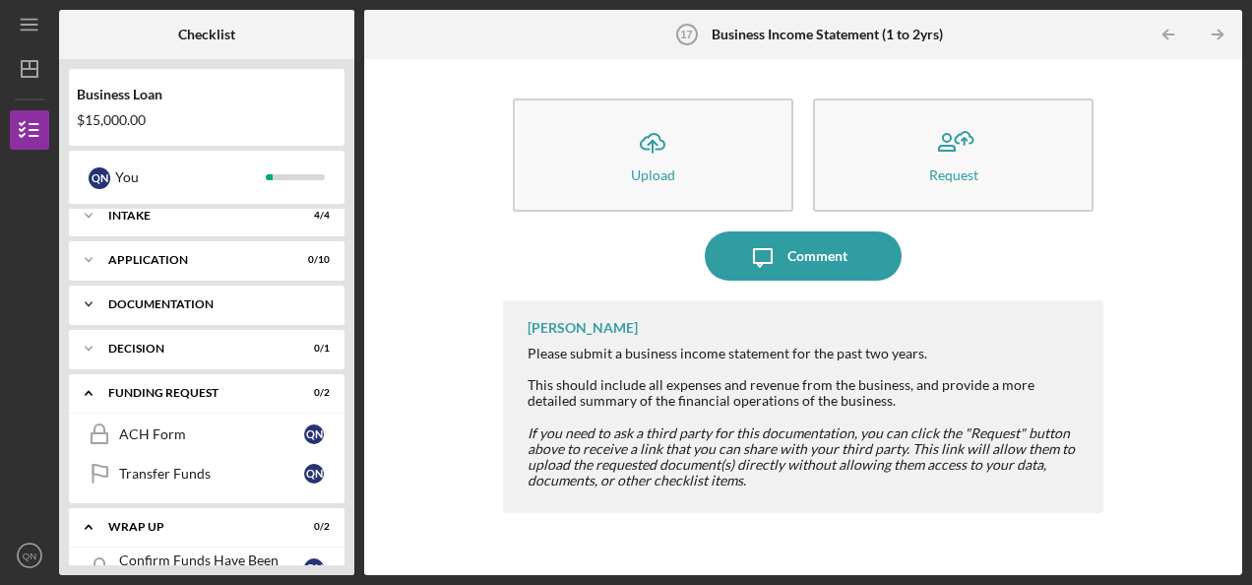
click at [88, 309] on icon "Icon/Expander" at bounding box center [88, 303] width 39 height 39
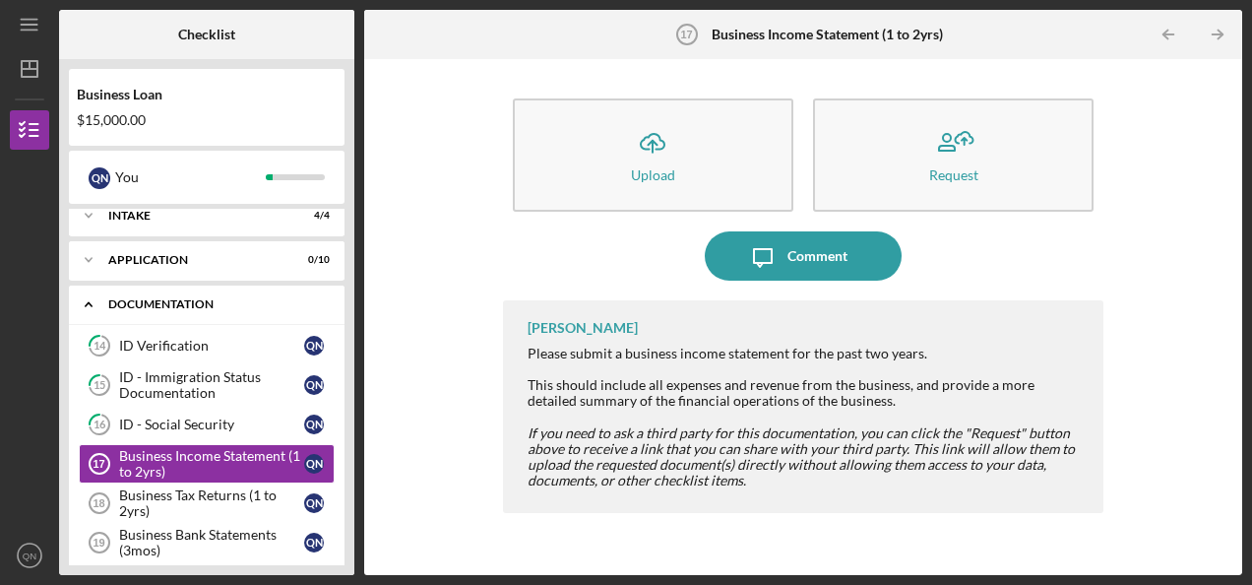
scroll to position [86, 0]
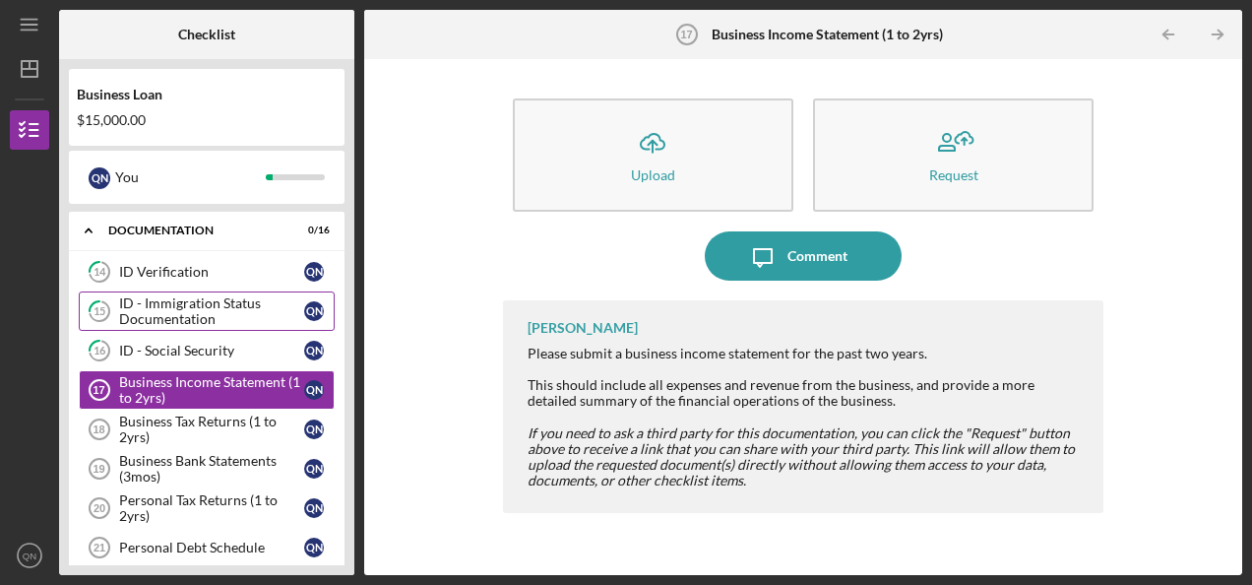
click at [197, 305] on div "ID - Immigration Status Documentation" at bounding box center [211, 310] width 185 height 31
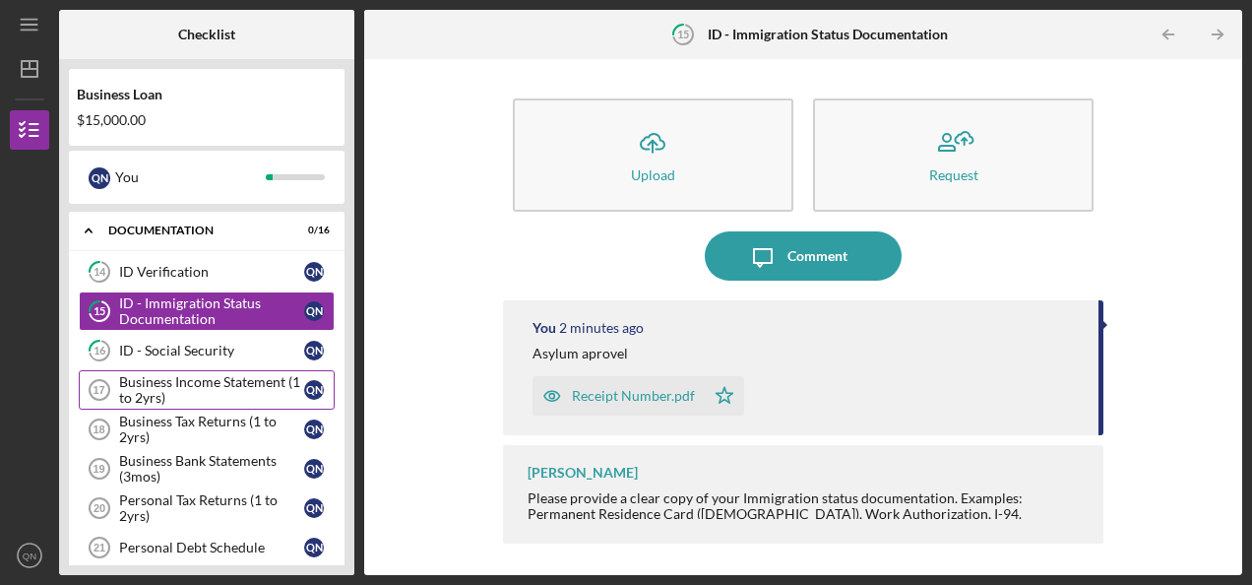
click at [195, 384] on div "Business Income Statement (1 to 2yrs)" at bounding box center [211, 389] width 185 height 31
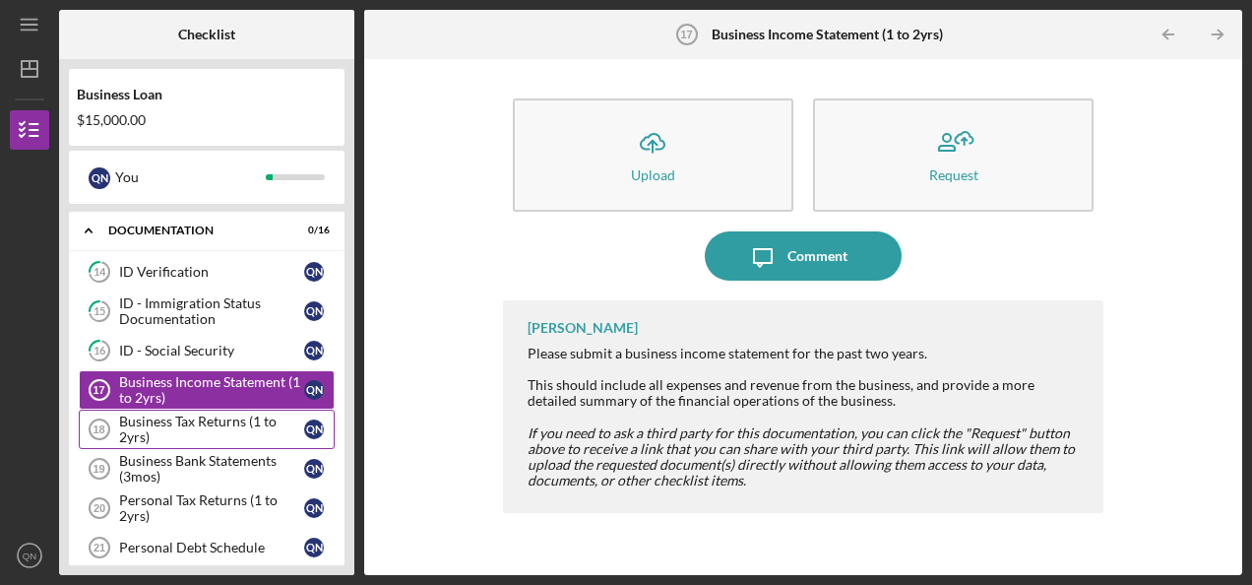
click at [176, 425] on div "Business Tax Returns (1 to 2yrs)" at bounding box center [211, 428] width 185 height 31
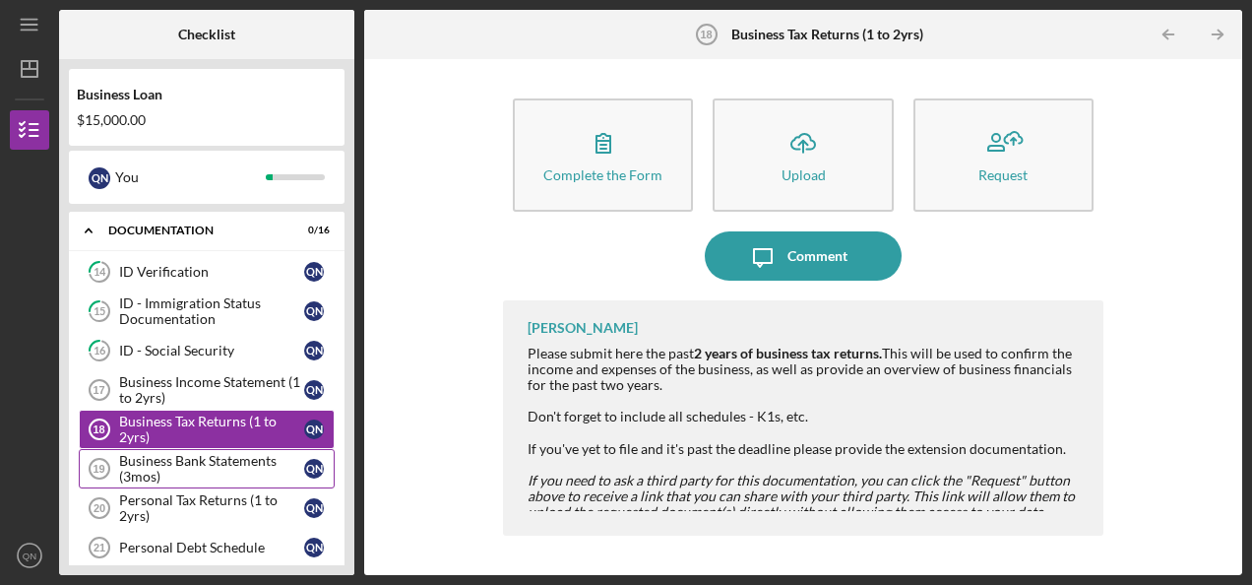
click at [167, 463] on div "Business Bank Statements (3mos)" at bounding box center [211, 468] width 185 height 31
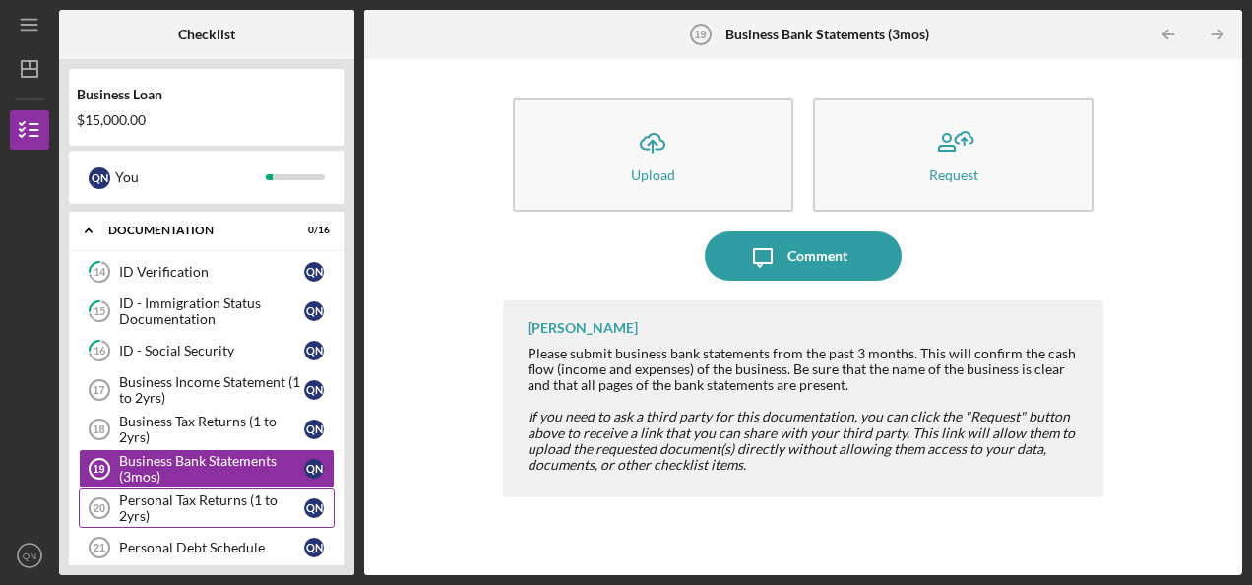
click at [165, 499] on div "Personal Tax Returns (1 to 2yrs)" at bounding box center [211, 507] width 185 height 31
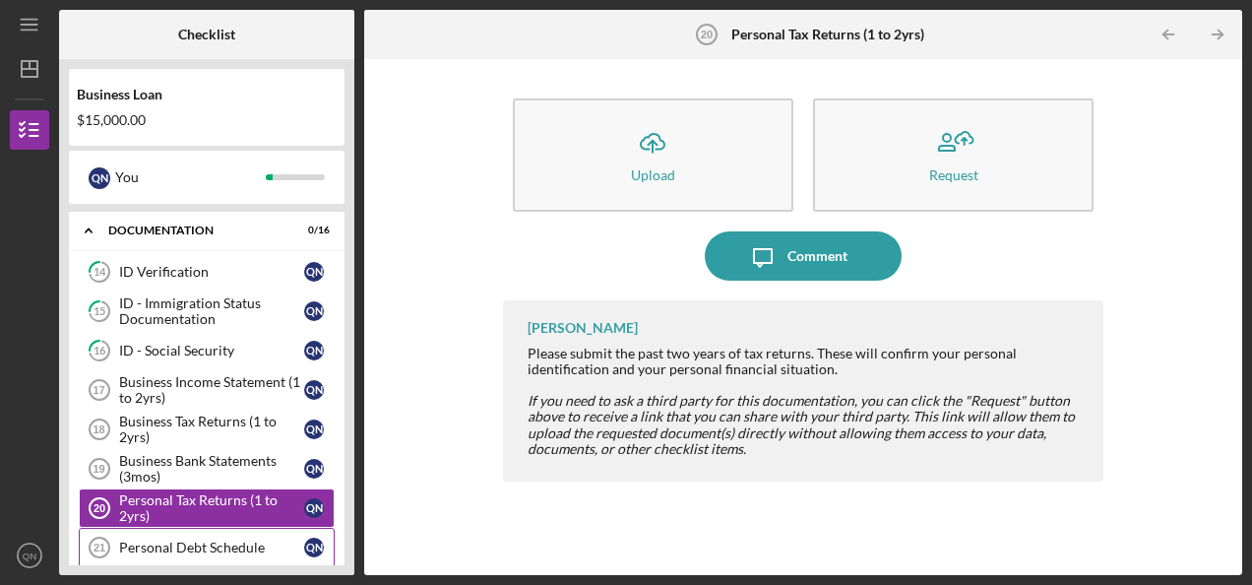
click at [175, 539] on div "Personal Debt Schedule" at bounding box center [211, 547] width 185 height 16
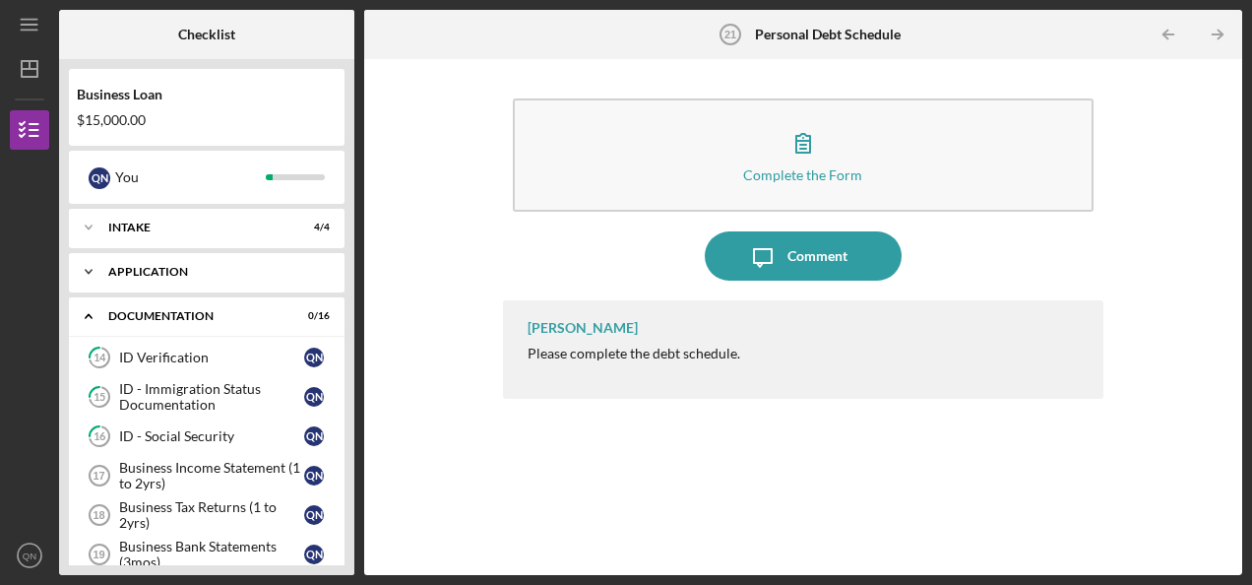
click at [262, 270] on div "Application" at bounding box center [214, 272] width 212 height 12
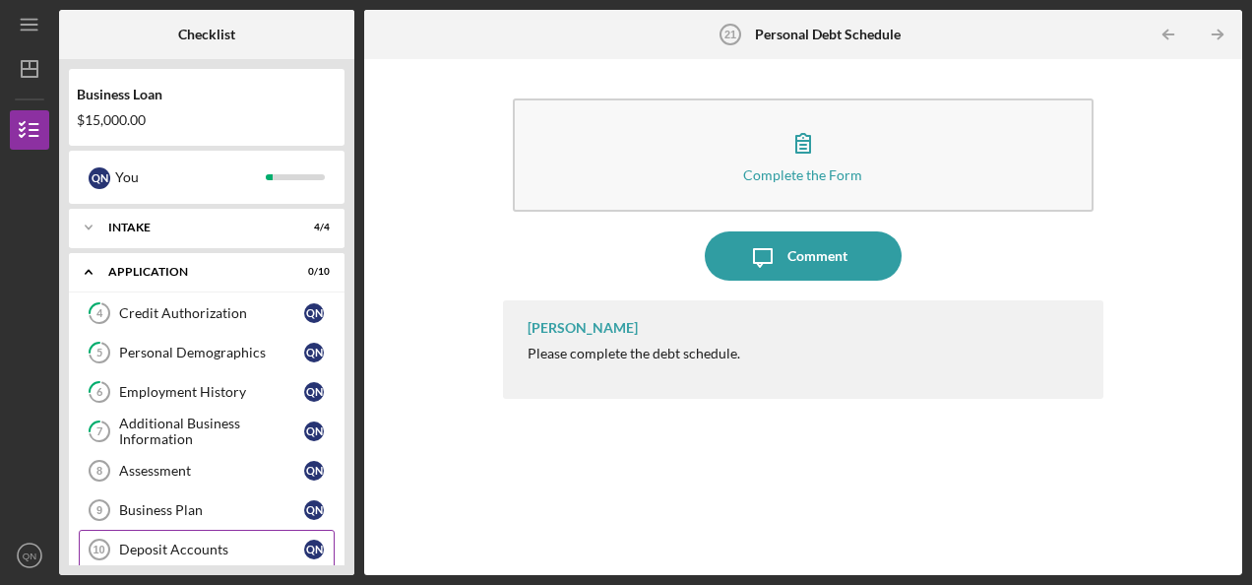
click at [182, 541] on div "Deposit Accounts" at bounding box center [211, 549] width 185 height 16
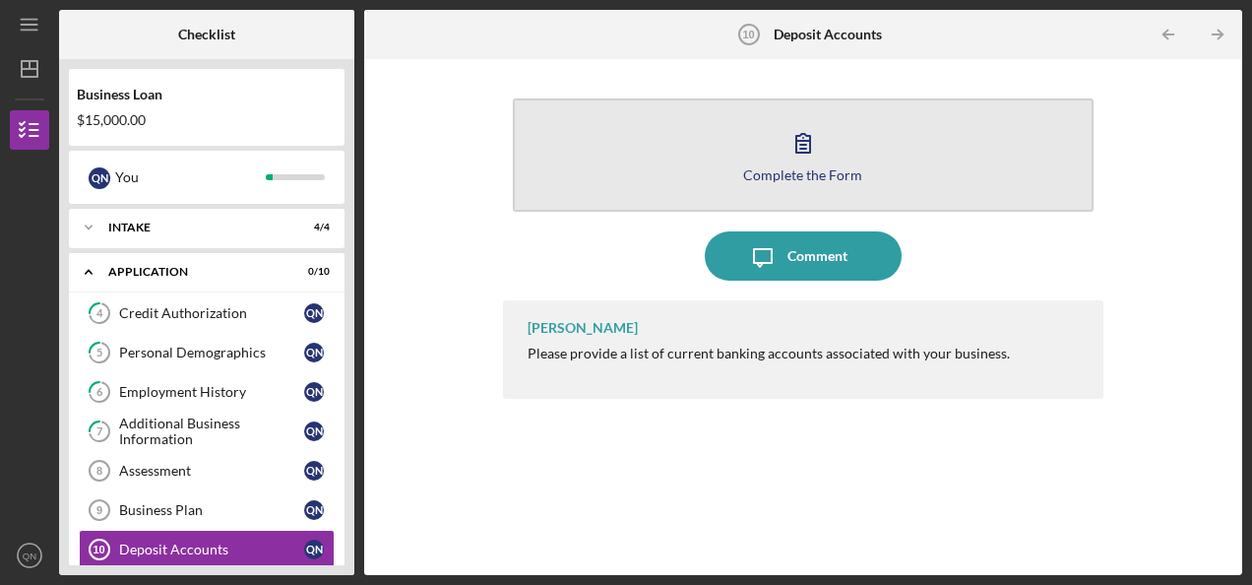
click at [752, 193] on button "Complete the Form Form" at bounding box center [803, 154] width 581 height 113
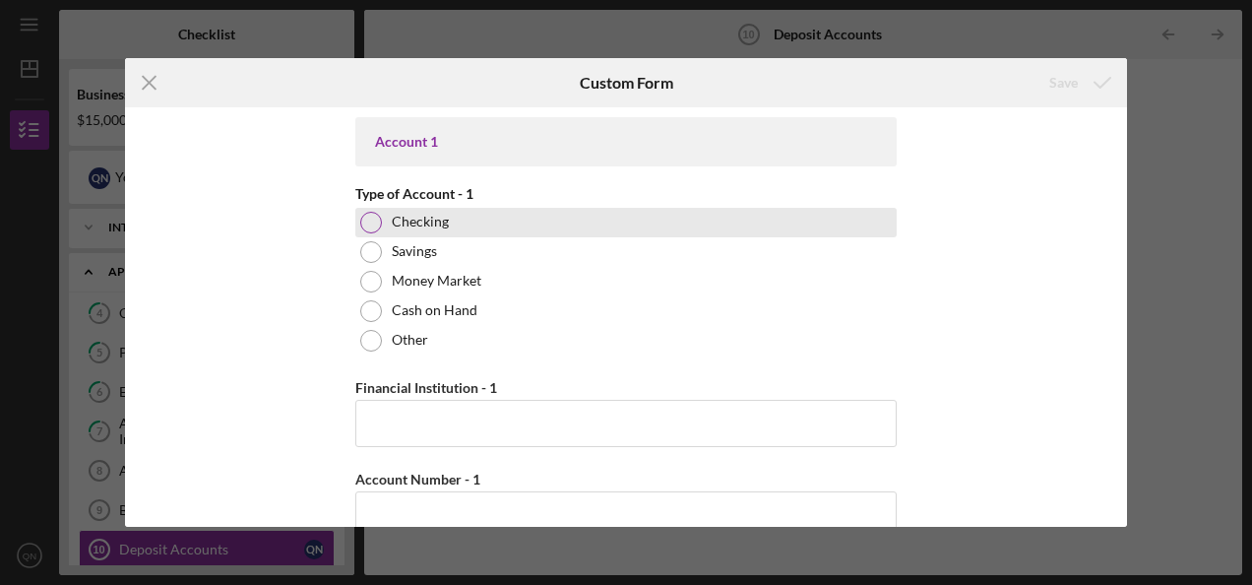
click at [445, 233] on div "Checking" at bounding box center [625, 223] width 541 height 30
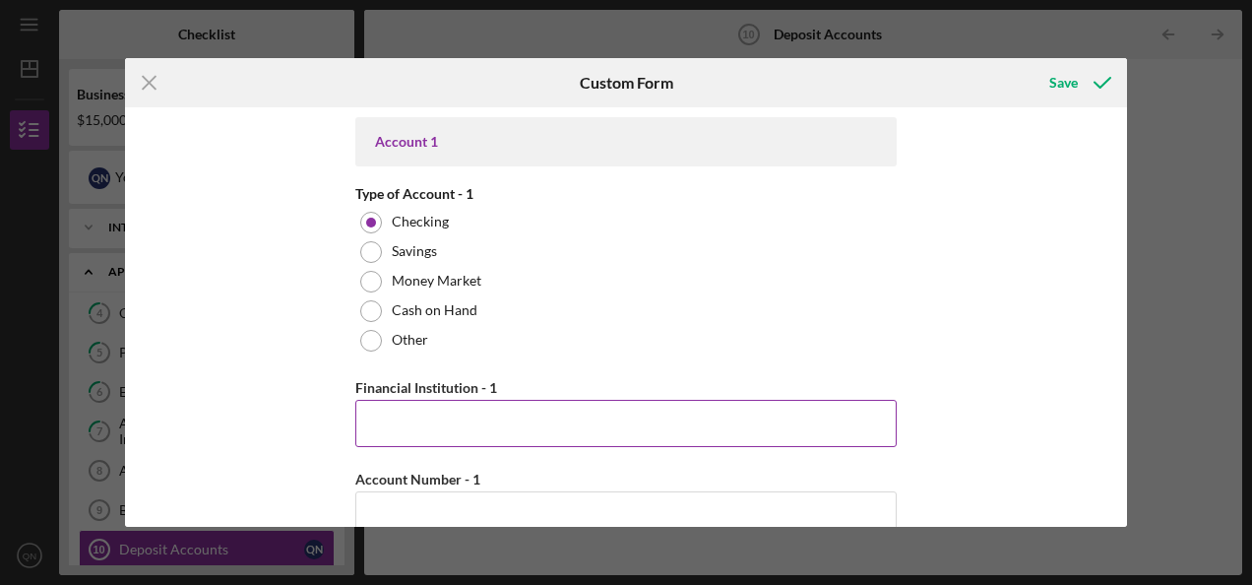
click at [437, 429] on input "Financial Institution - 1" at bounding box center [625, 423] width 541 height 47
type input "Bank of America"
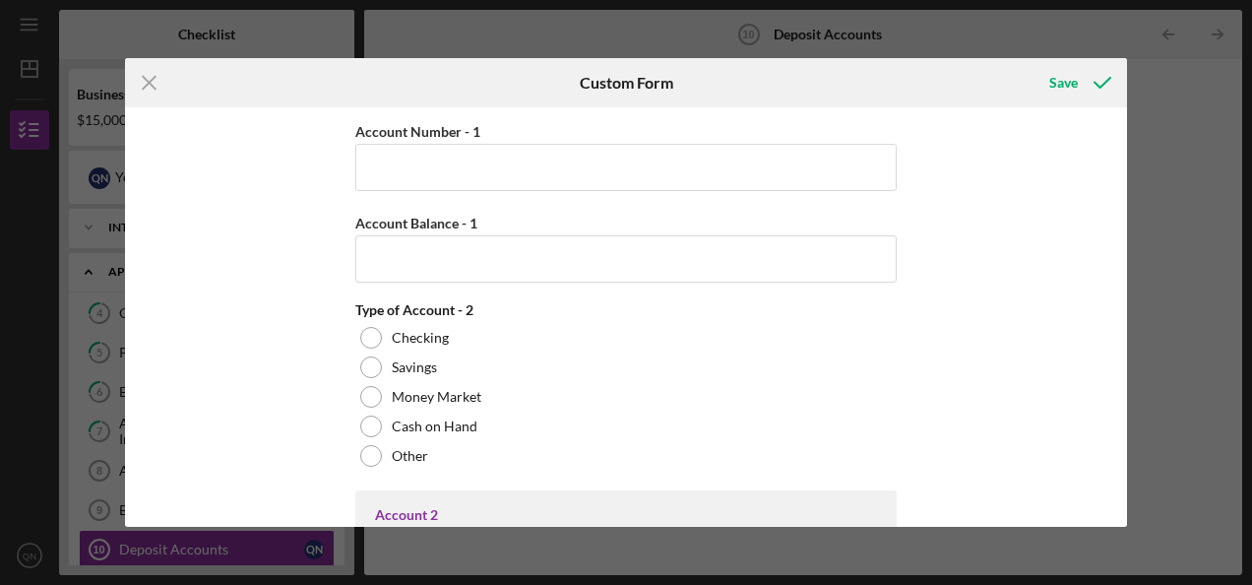
scroll to position [348, 0]
click at [153, 84] on icon "Icon/Menu Close" at bounding box center [149, 82] width 49 height 49
